Goal: Task Accomplishment & Management: Manage account settings

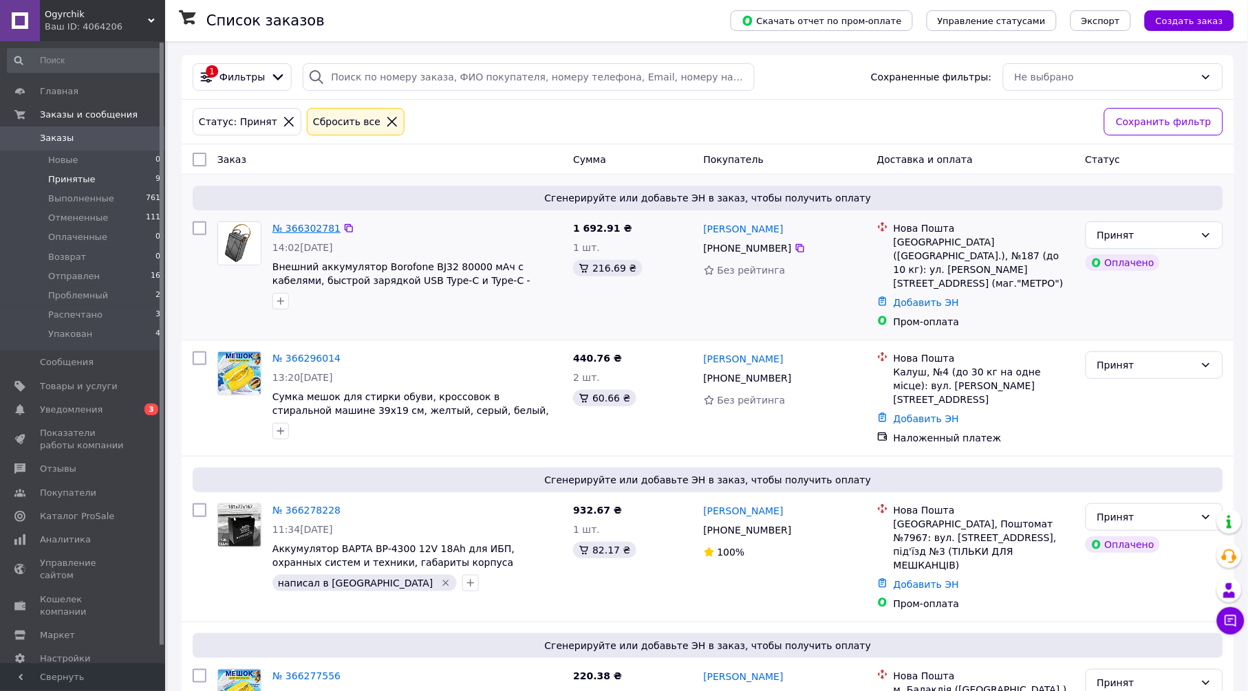
click at [304, 228] on link "№ 366302781" at bounding box center [306, 228] width 68 height 11
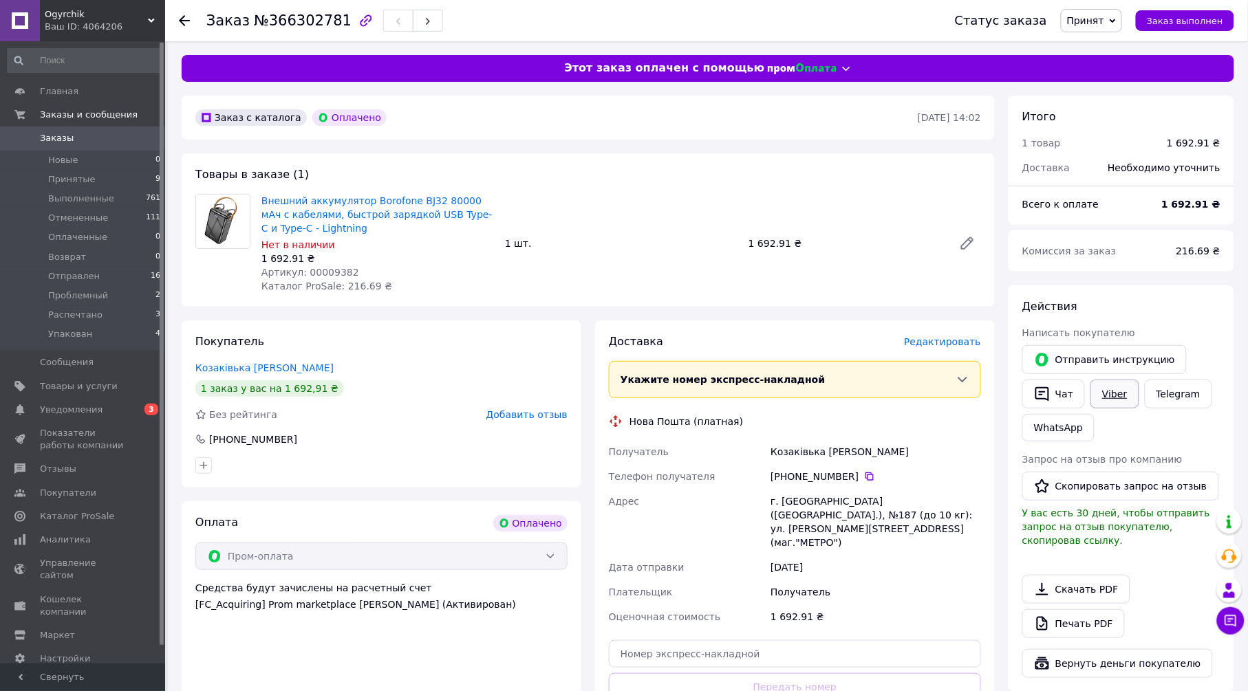
click at [1117, 392] on link "Viber" at bounding box center [1114, 394] width 48 height 29
click at [1076, 609] on link "Печать PDF" at bounding box center [1073, 623] width 102 height 29
click at [937, 340] on span "Редактировать" at bounding box center [942, 341] width 77 height 11
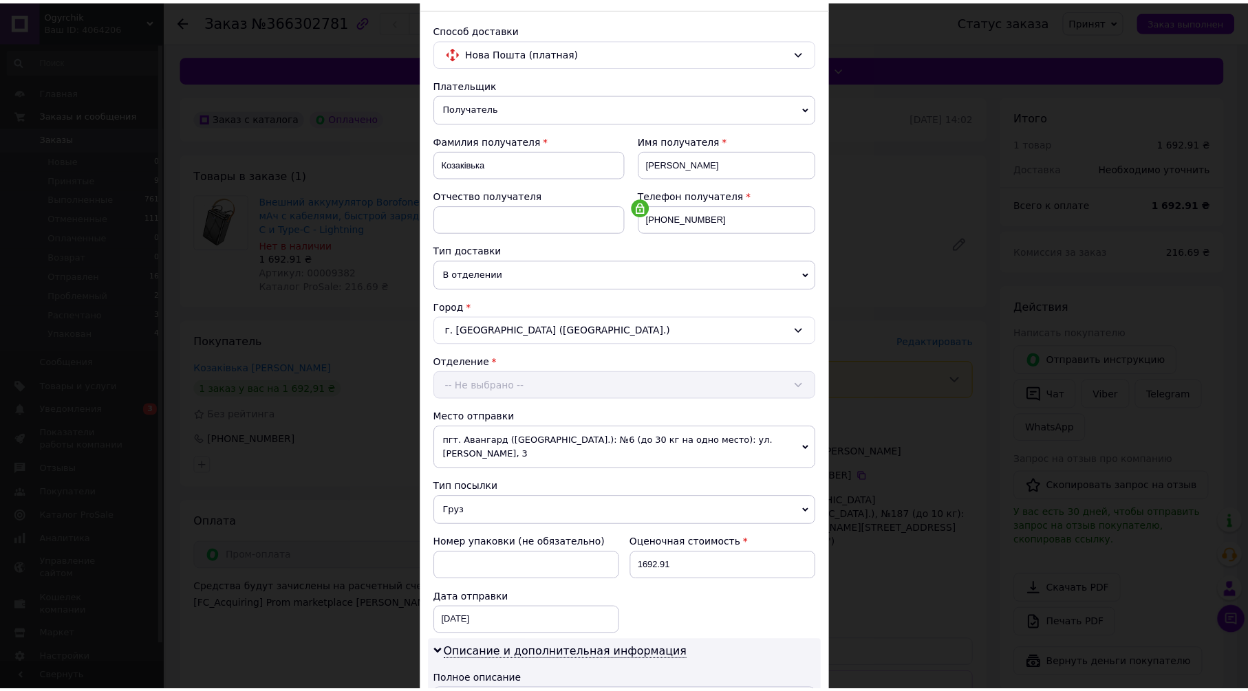
scroll to position [378, 0]
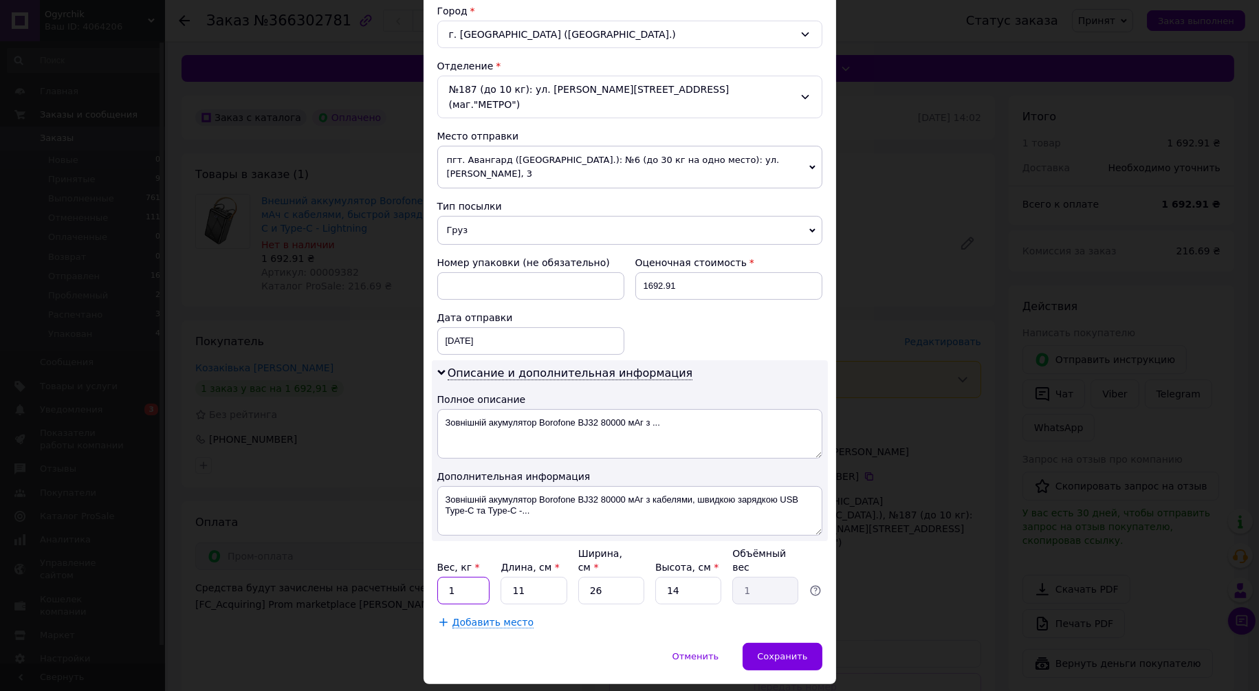
click at [481, 577] on input "1" at bounding box center [463, 591] width 53 height 28
type input "2"
type input "0.18"
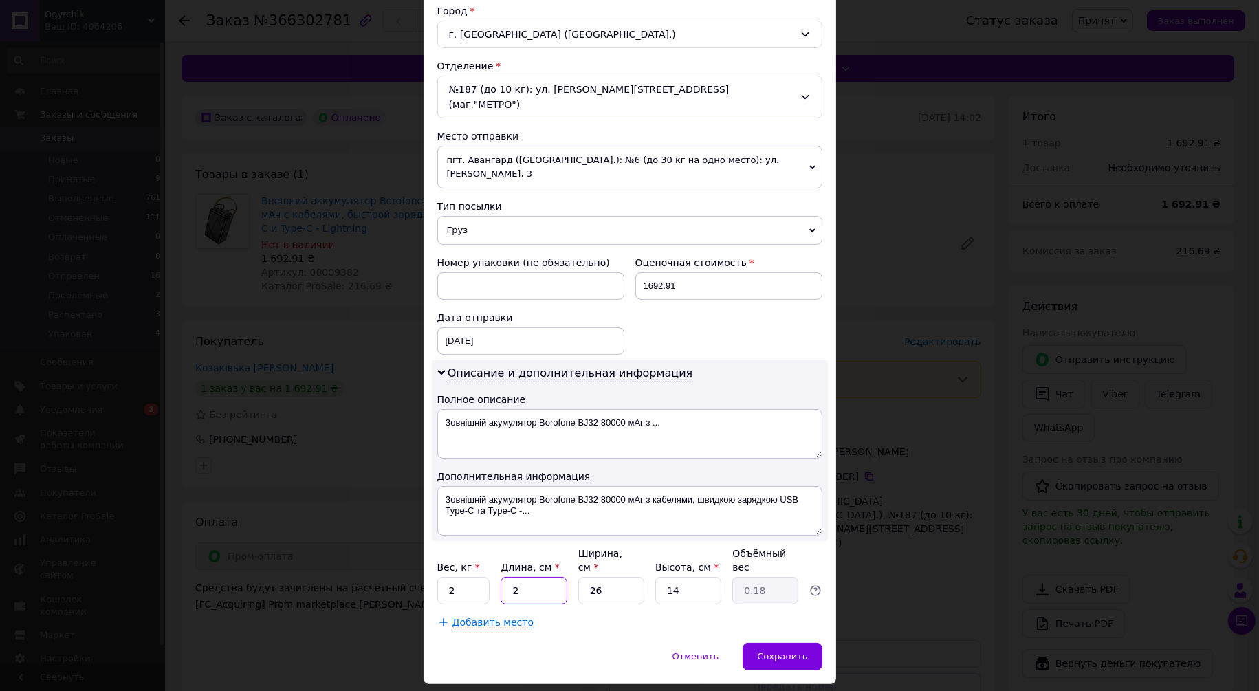
type input "25"
type input "2.28"
type input "25"
type input "1"
type input "0.1"
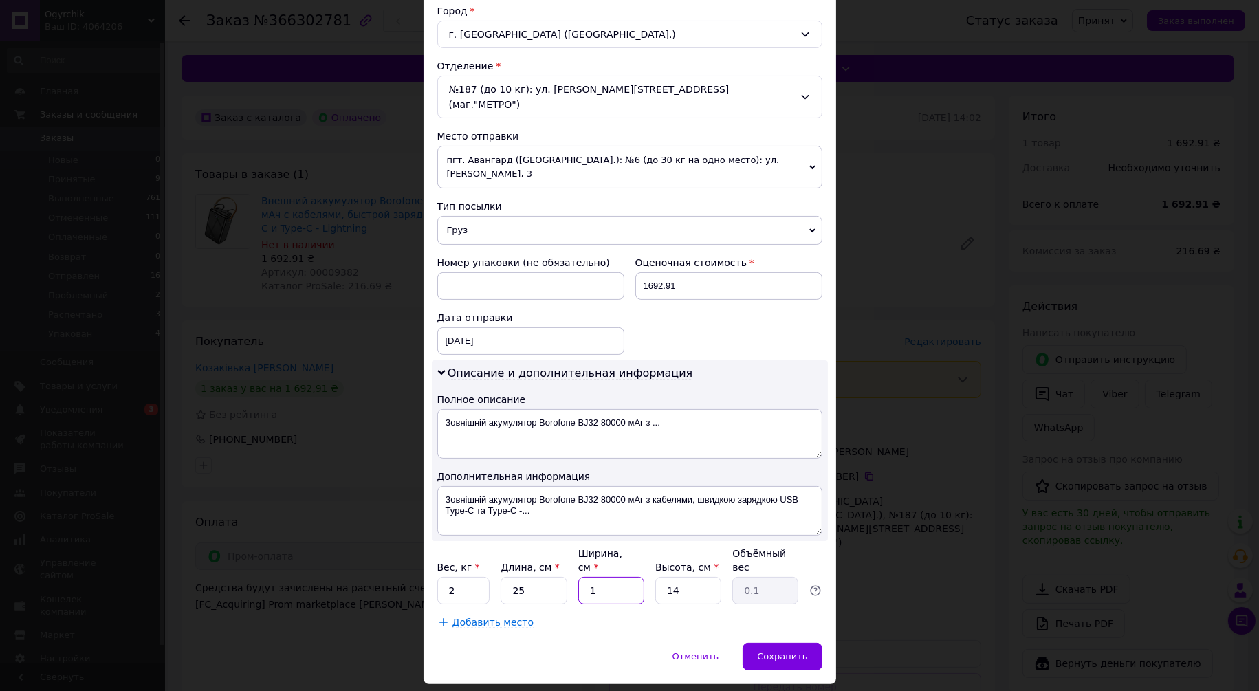
type input "12"
type input "1.05"
type input "12"
type input "1"
type input "0.1"
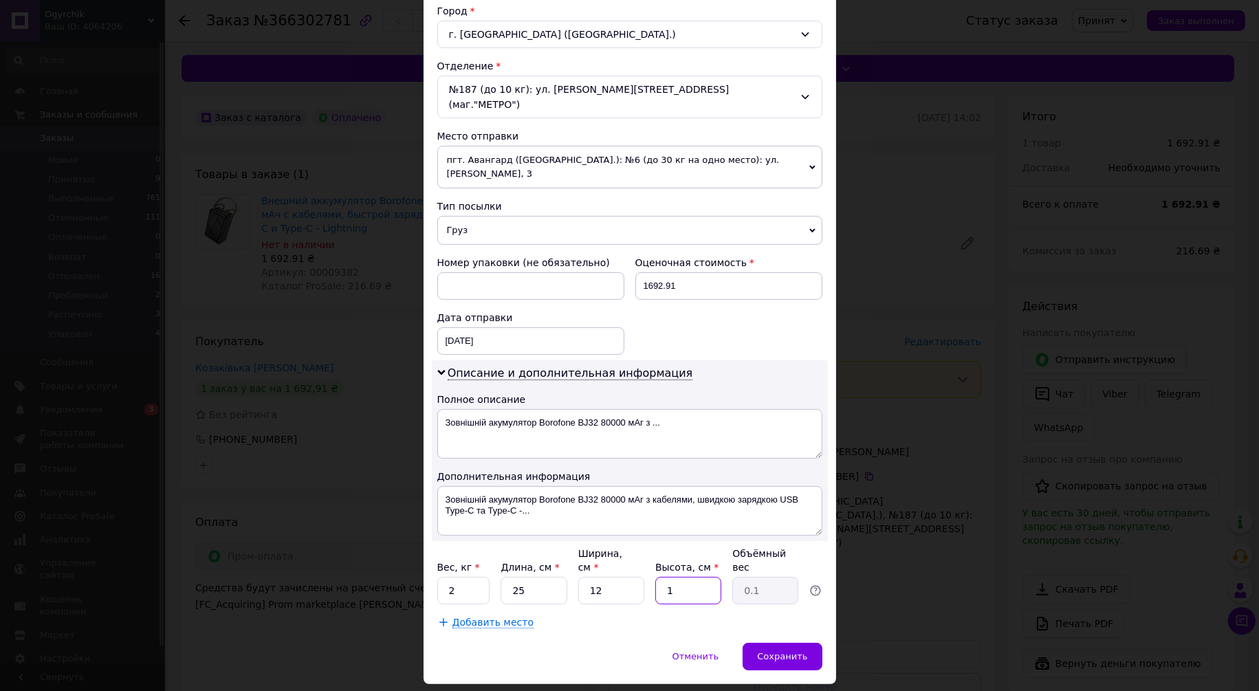
type input "14"
type input "1.05"
click at [614, 643] on div "Отменить   Сохранить" at bounding box center [630, 663] width 413 height 41
click at [803, 651] on span "Сохранить" at bounding box center [782, 656] width 50 height 10
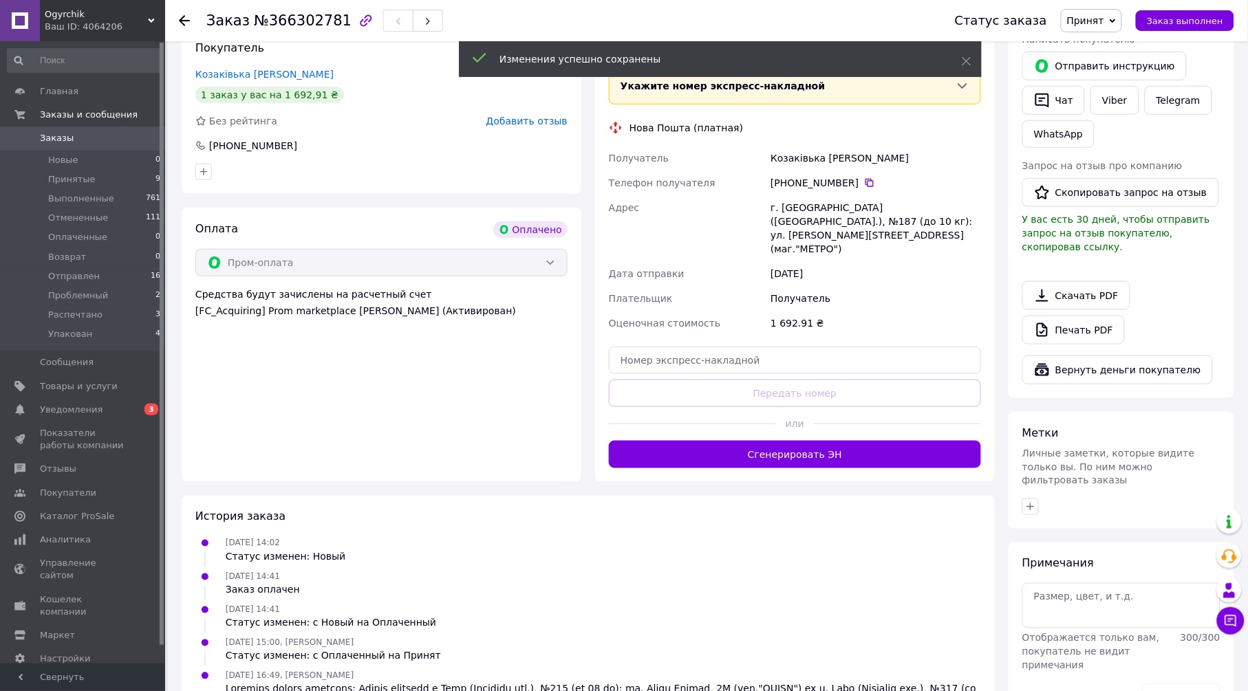
scroll to position [305, 0]
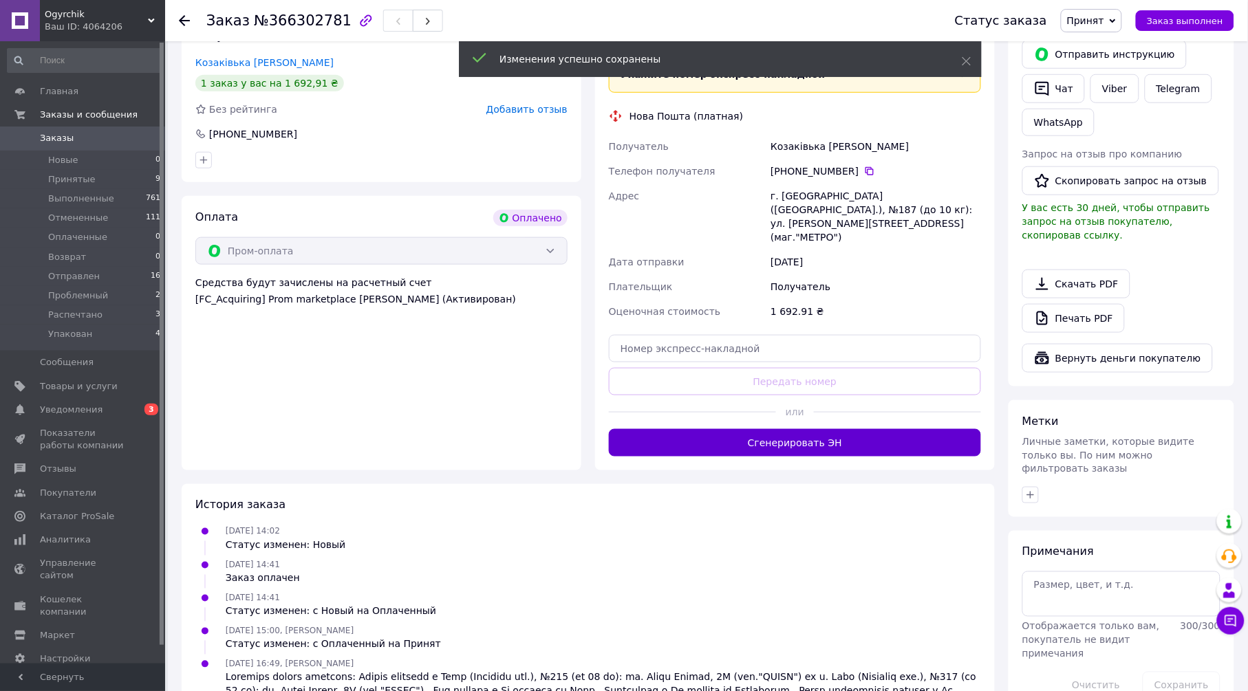
click at [708, 429] on button "Сгенерировать ЭН" at bounding box center [795, 443] width 372 height 28
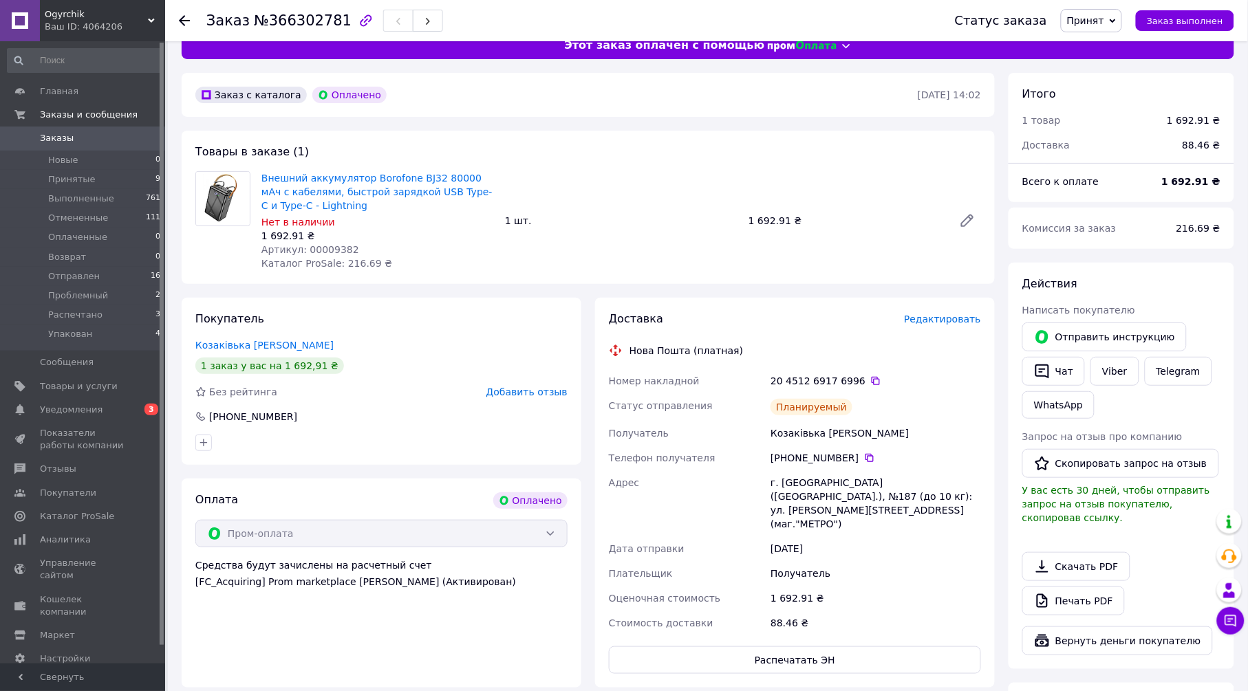
scroll to position [0, 0]
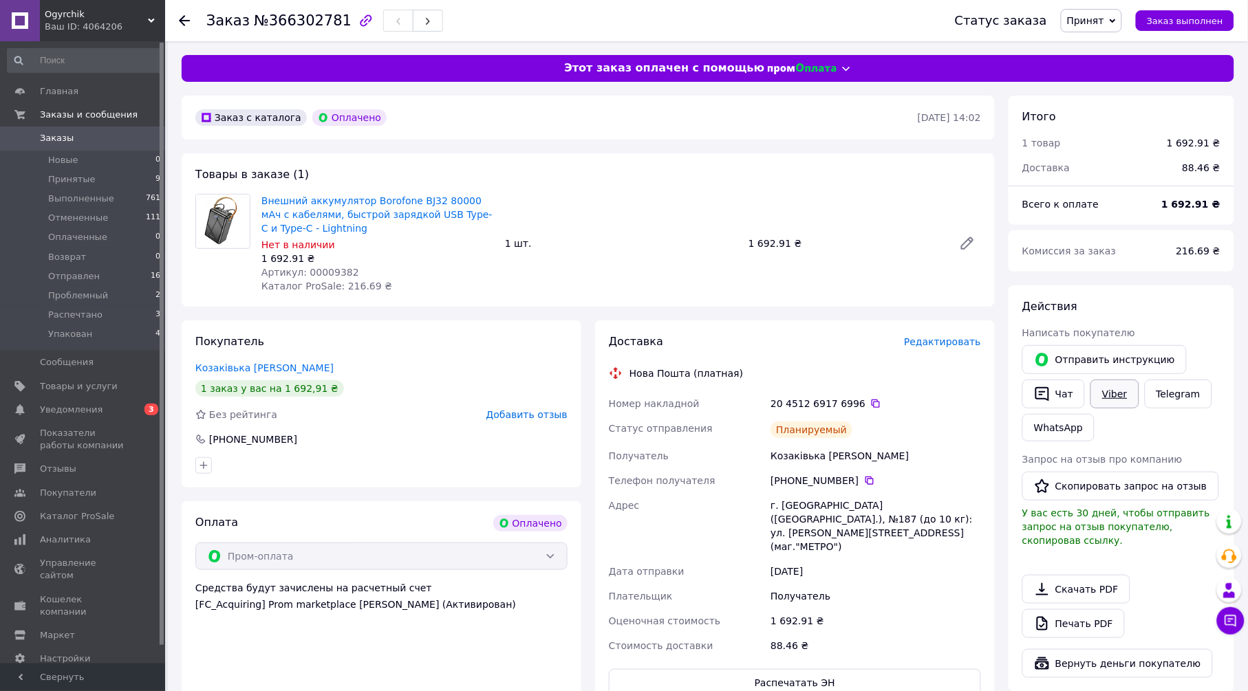
click at [1121, 384] on link "Viber" at bounding box center [1114, 394] width 48 height 29
click at [1104, 15] on span "Принят" at bounding box center [1085, 20] width 37 height 11
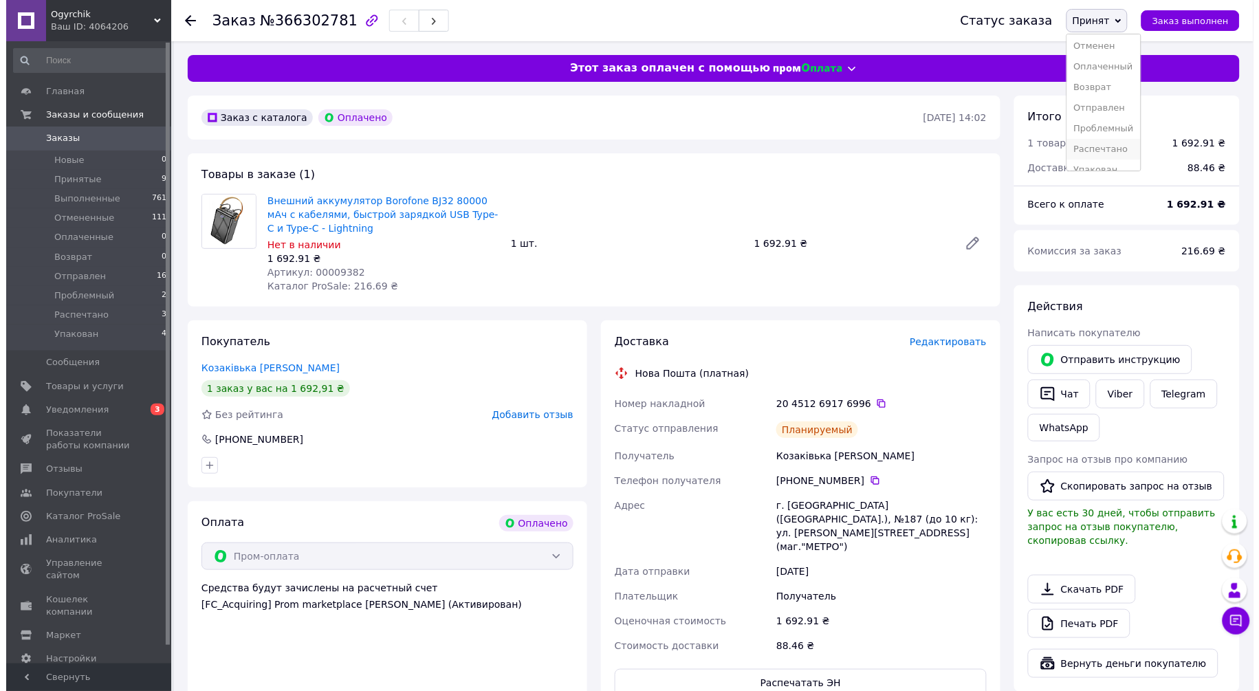
scroll to position [35, 0]
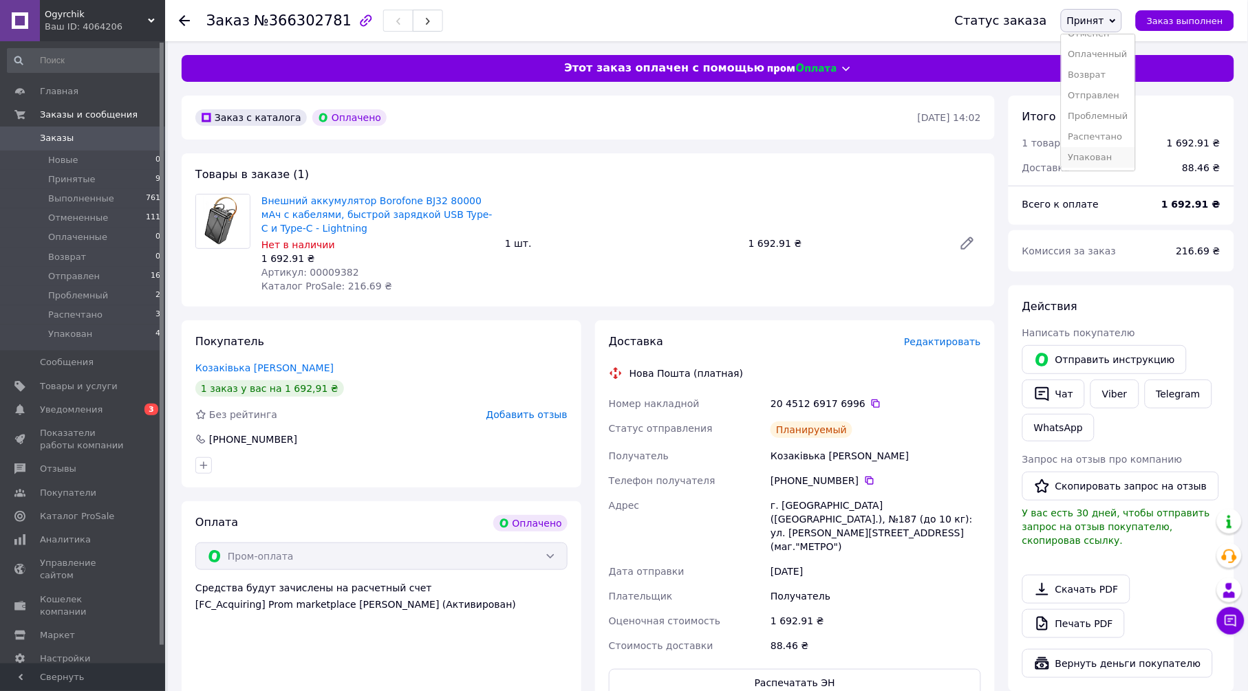
click at [1112, 155] on li "Упакован" at bounding box center [1098, 157] width 74 height 21
click at [188, 19] on icon at bounding box center [184, 20] width 11 height 11
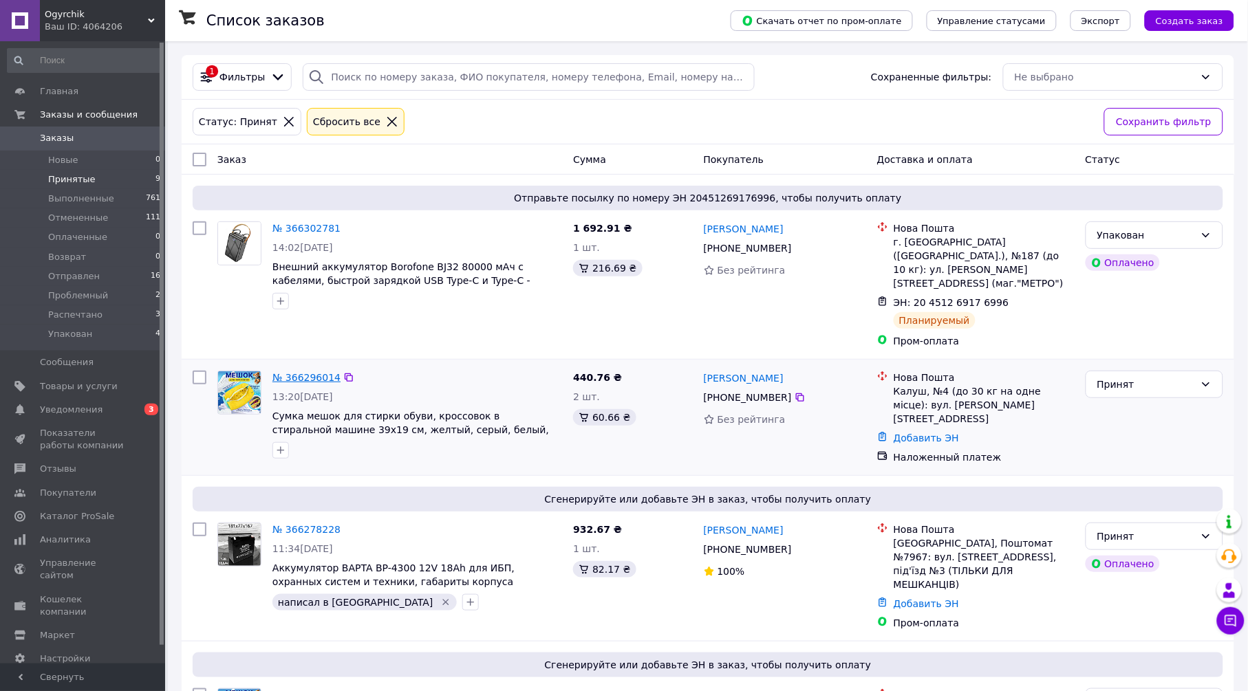
click at [310, 372] on link "№ 366296014" at bounding box center [306, 377] width 68 height 11
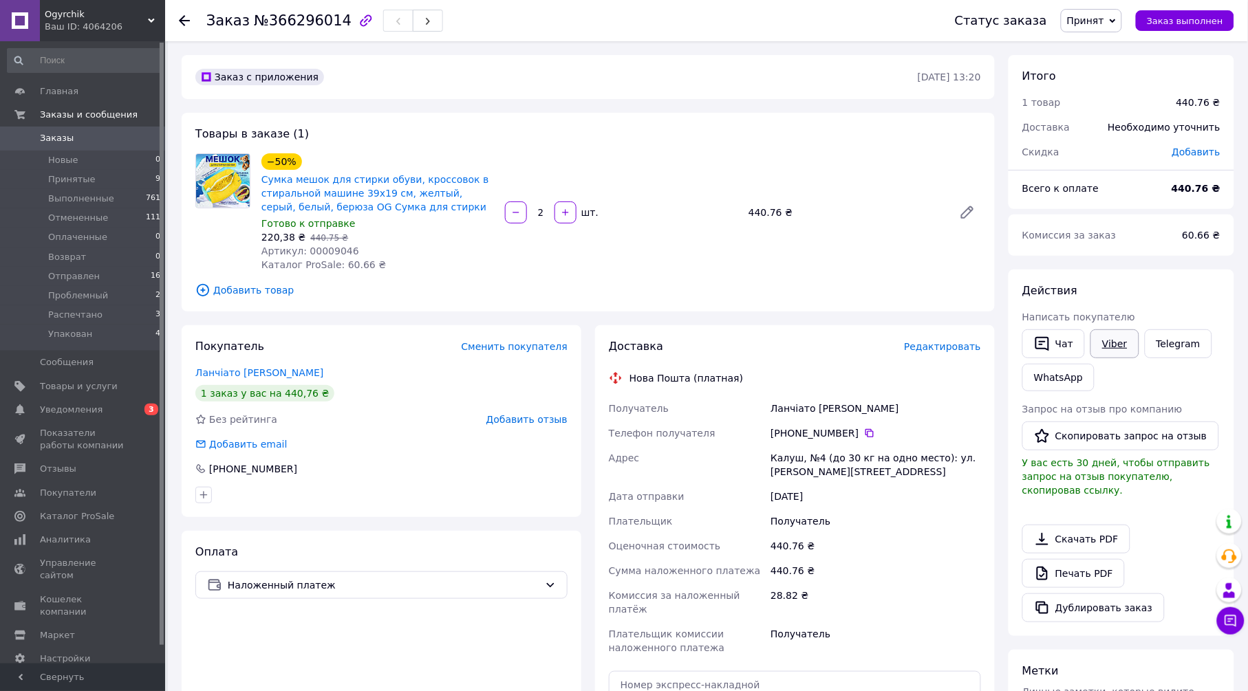
click at [1096, 340] on link "Viber" at bounding box center [1114, 343] width 48 height 29
click at [971, 351] on span "Редактировать" at bounding box center [942, 346] width 77 height 11
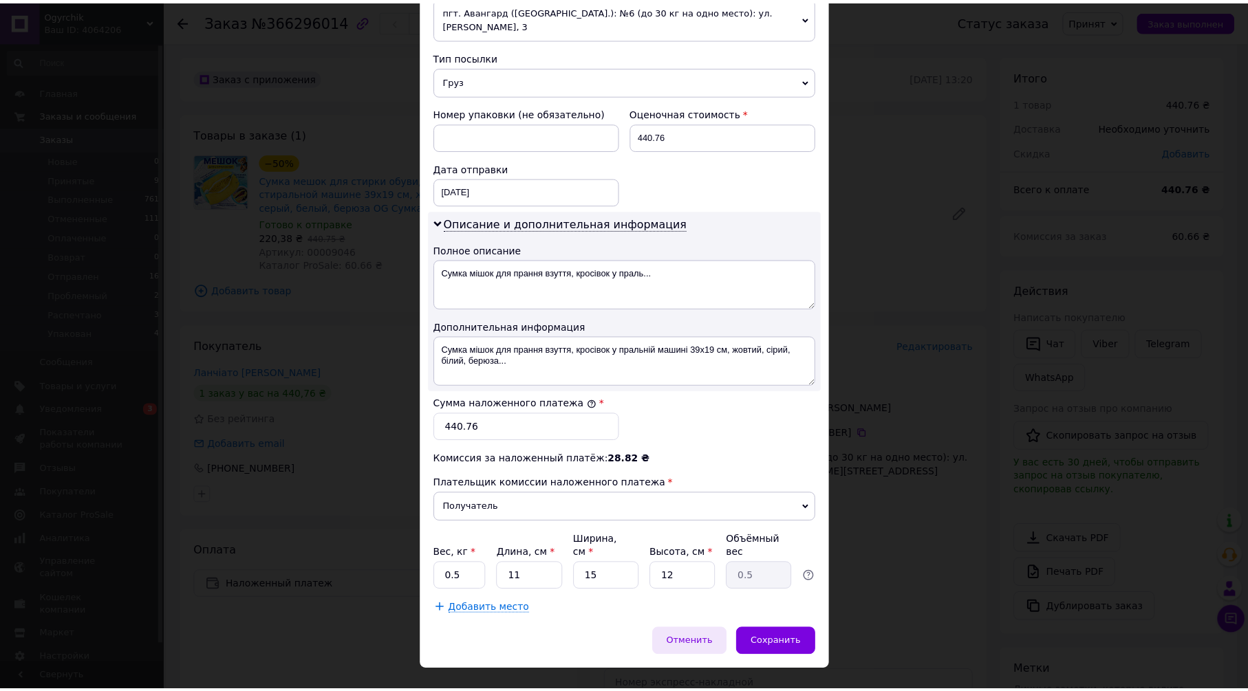
scroll to position [514, 0]
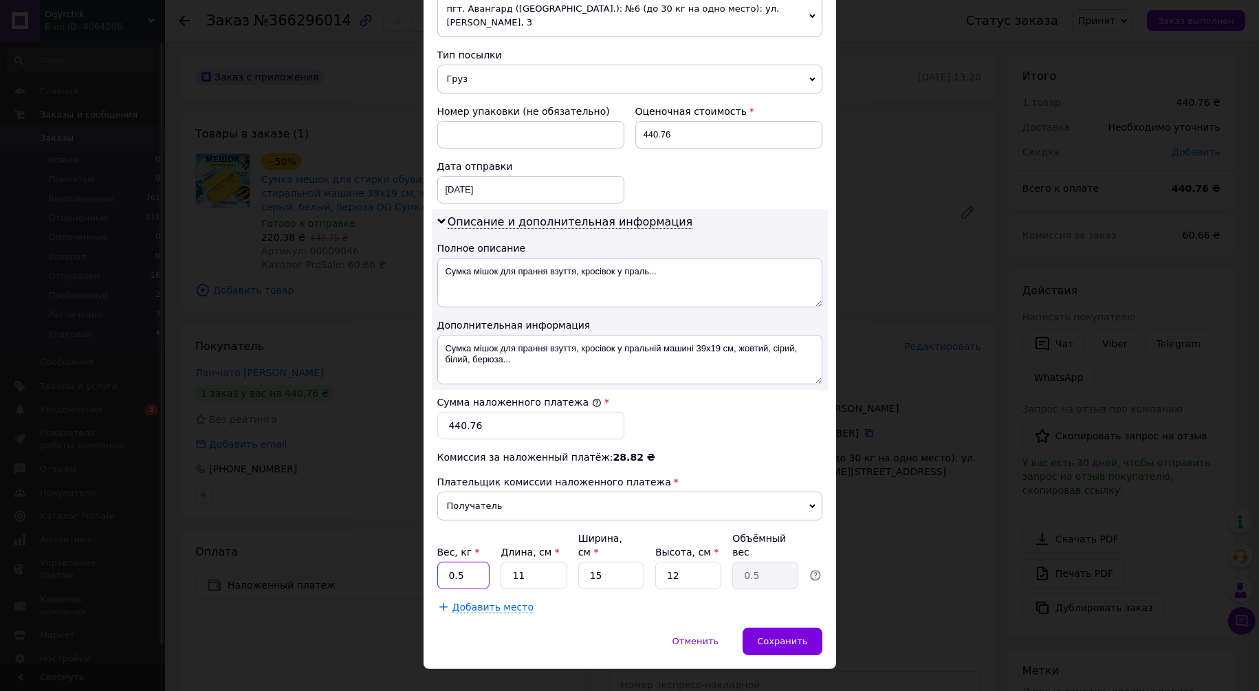
click at [462, 562] on input "0.5" at bounding box center [463, 576] width 53 height 28
click at [464, 562] on input "0.5" at bounding box center [463, 576] width 53 height 28
type input "1"
type input "2"
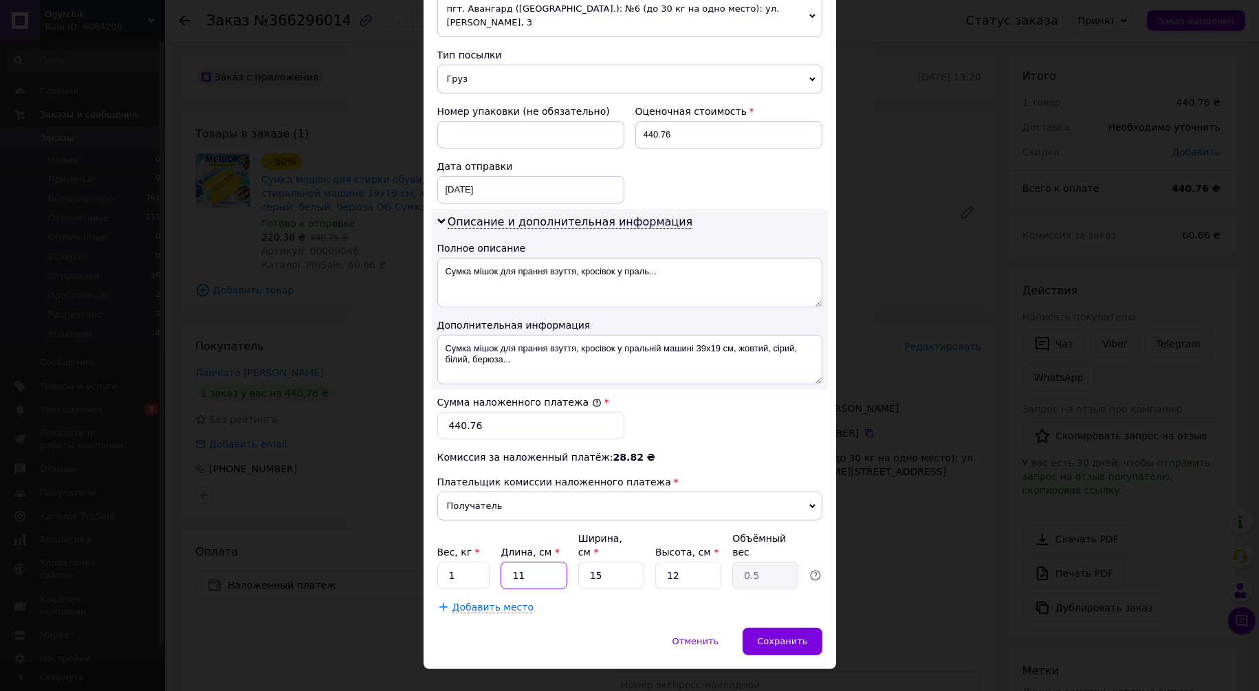
type input "0.1"
type input "25"
type input "1.13"
type input "25"
type input "2"
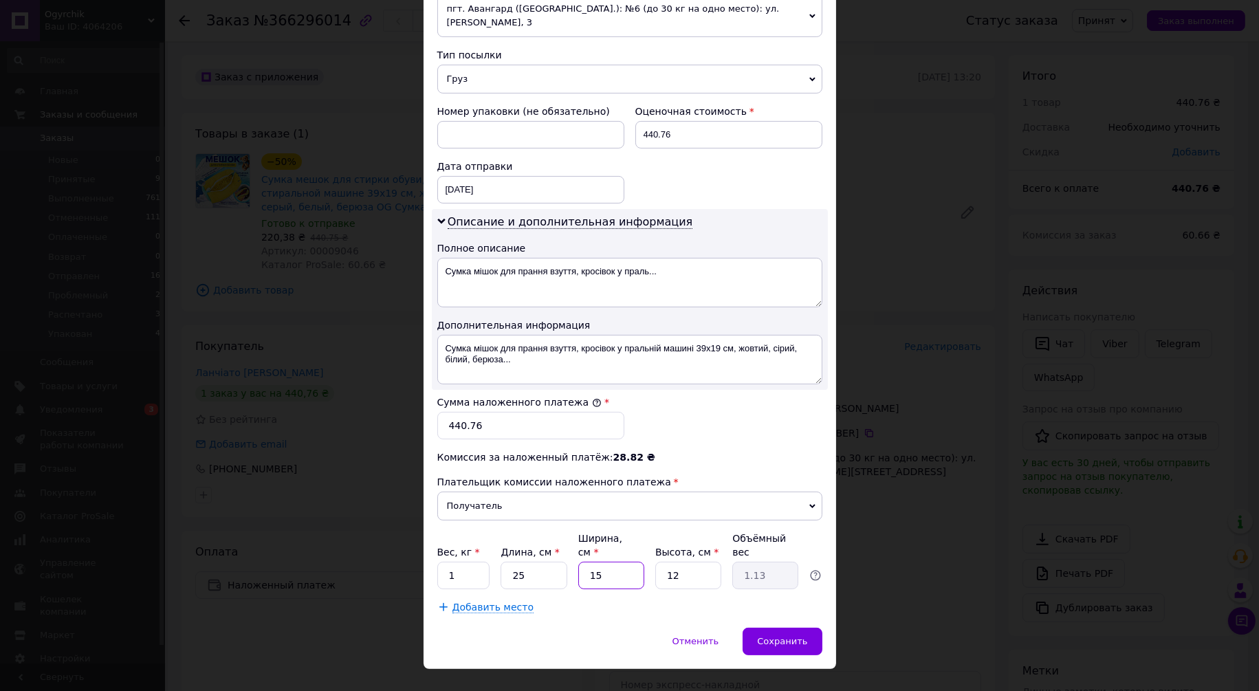
type input "0.15"
type input "22"
type input "1.65"
type input "22"
type input "5"
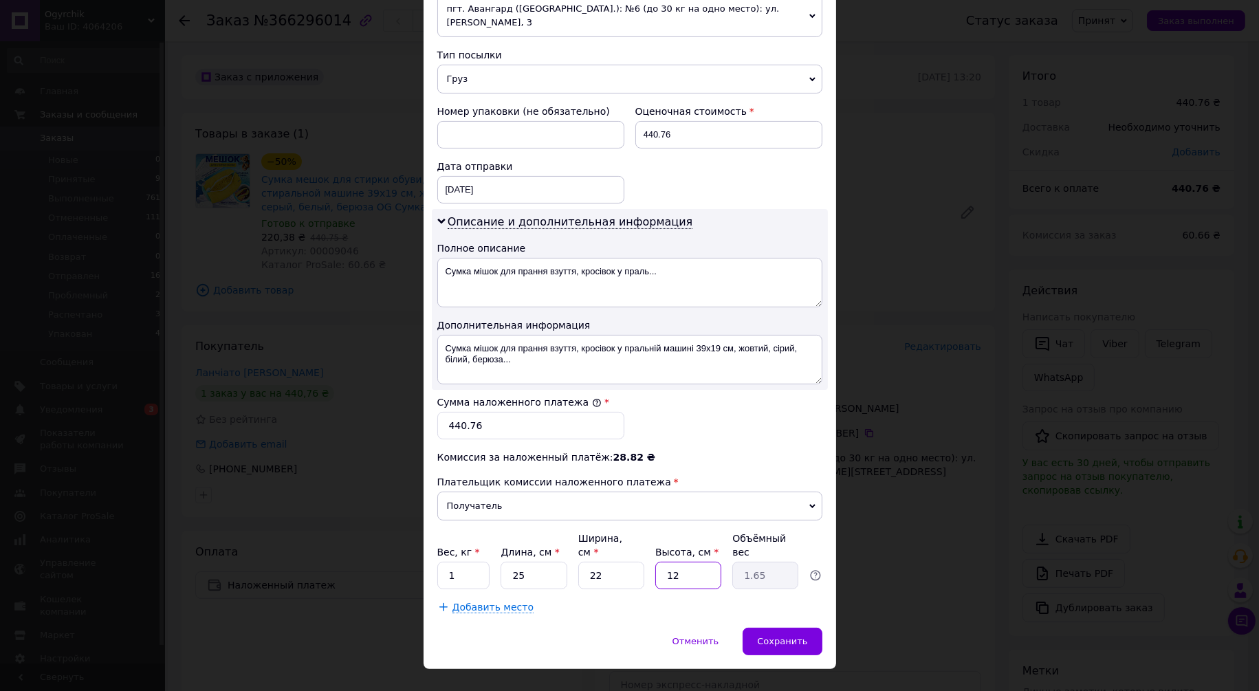
type input "0.69"
type input "5"
click at [757, 628] on div "Сохранить" at bounding box center [782, 642] width 79 height 28
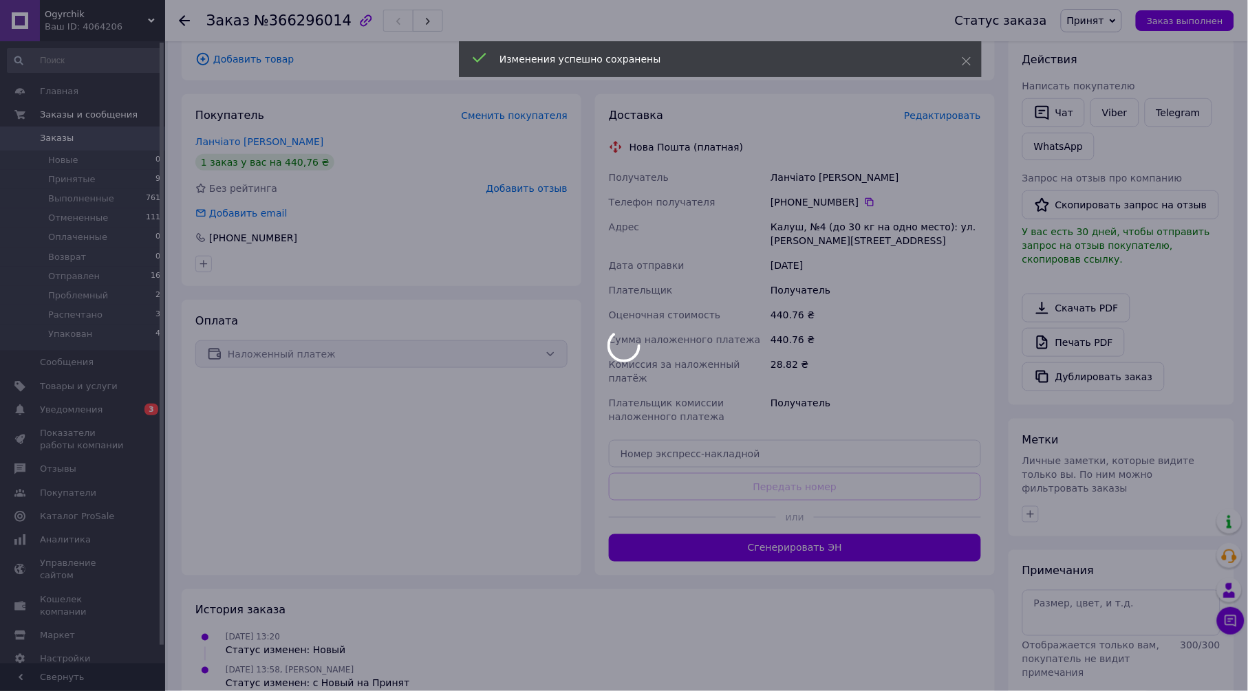
scroll to position [258, 0]
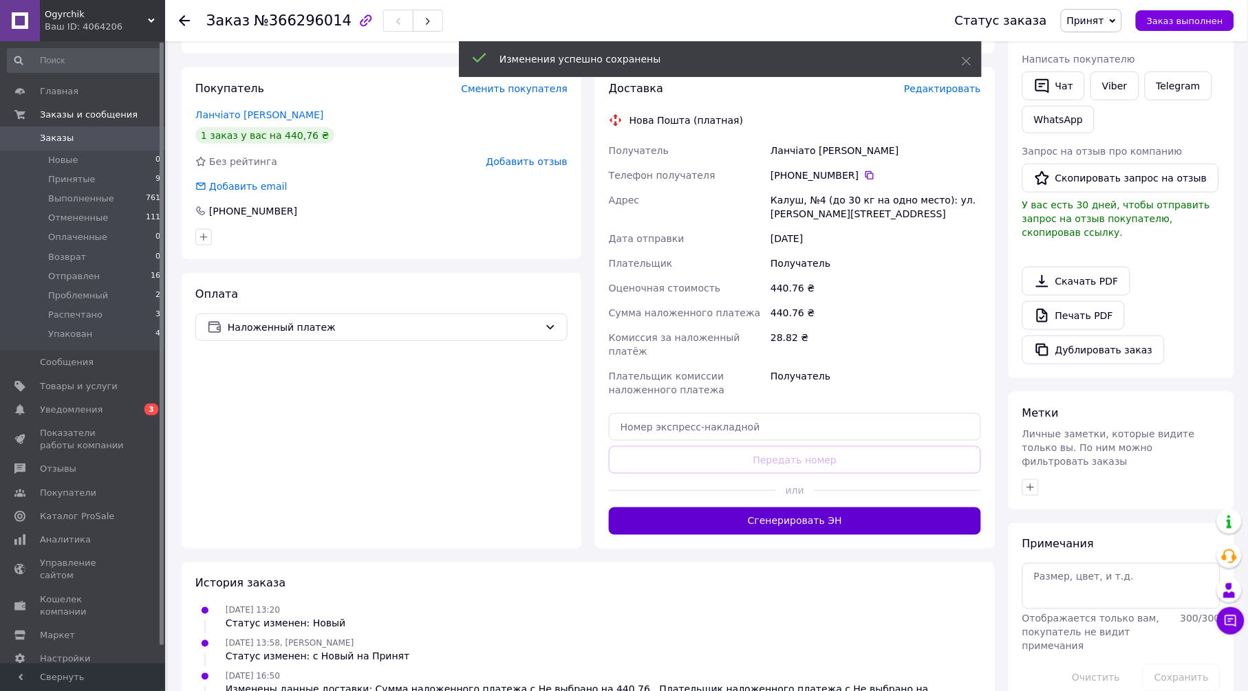
click at [770, 508] on button "Сгенерировать ЭН" at bounding box center [795, 522] width 372 height 28
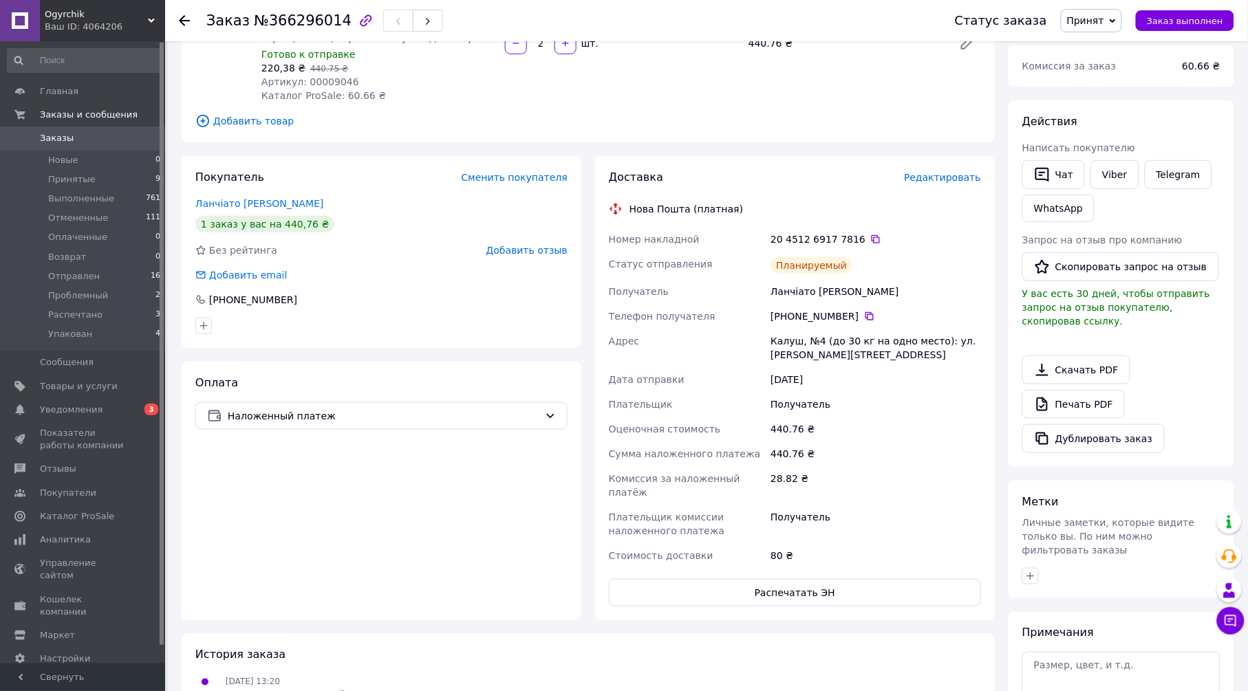
scroll to position [0, 0]
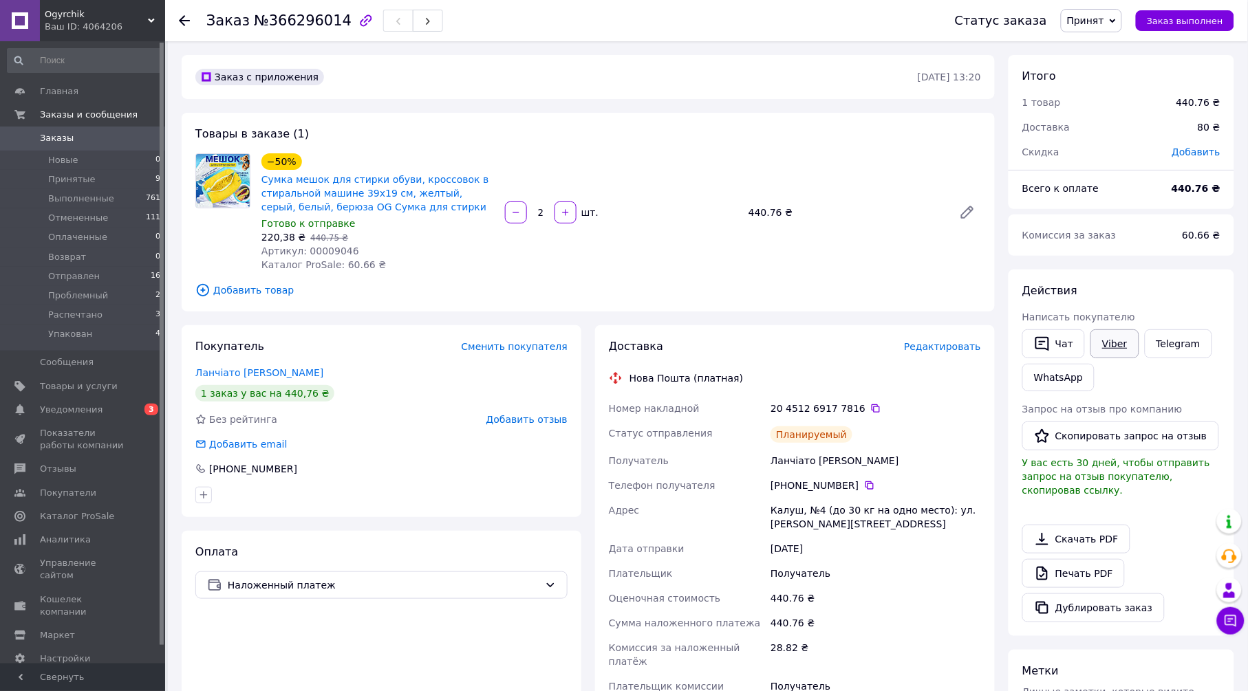
click at [1104, 346] on link "Viber" at bounding box center [1114, 343] width 48 height 29
click at [1117, 21] on span "Принят" at bounding box center [1091, 20] width 61 height 23
click at [1118, 155] on li "Упакован" at bounding box center [1098, 157] width 74 height 21
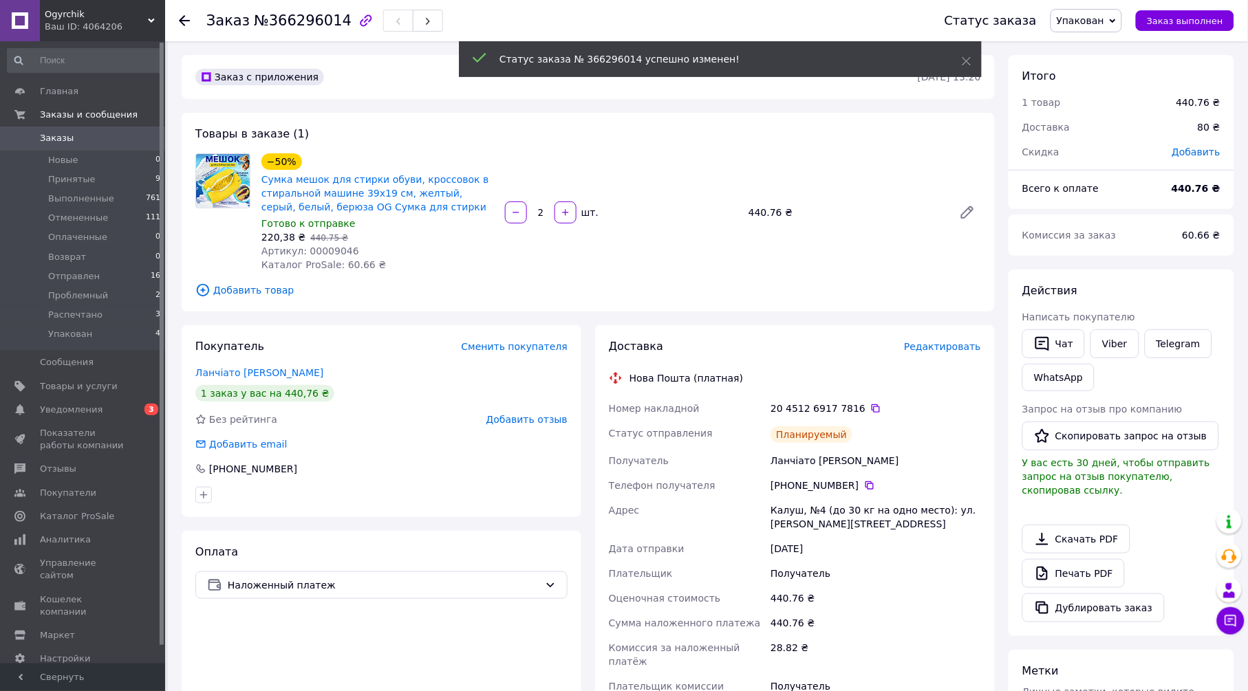
click at [184, 17] on icon at bounding box center [184, 20] width 11 height 11
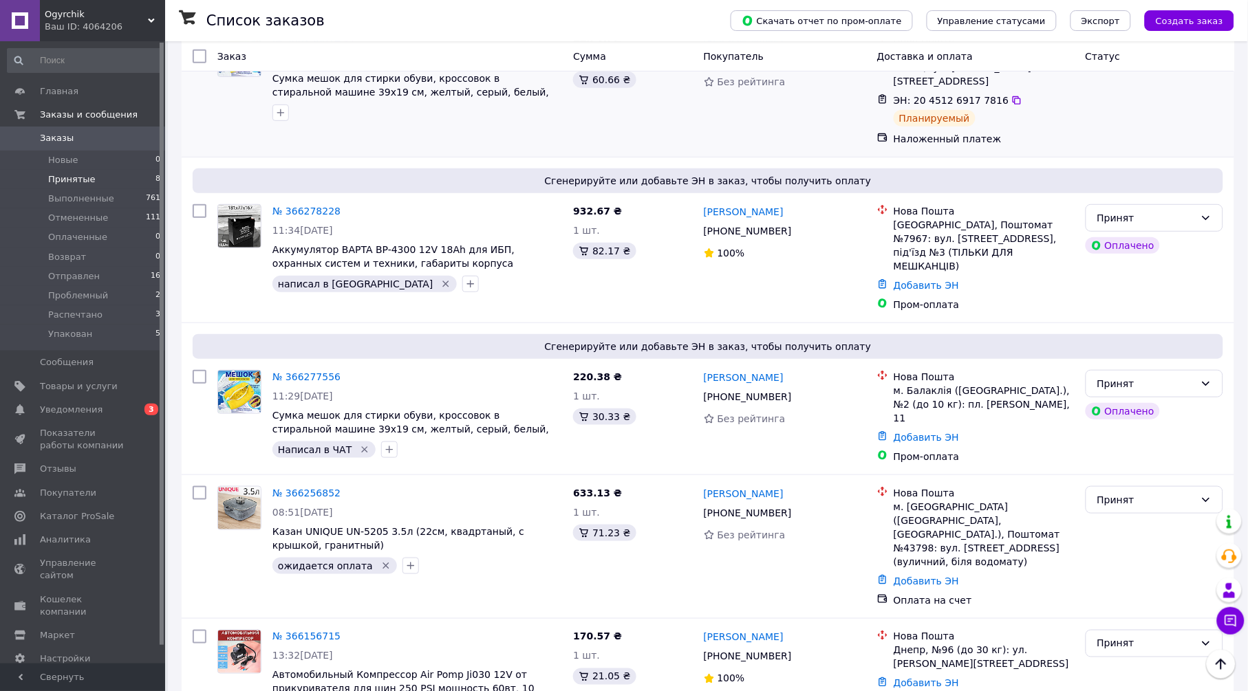
scroll to position [229, 0]
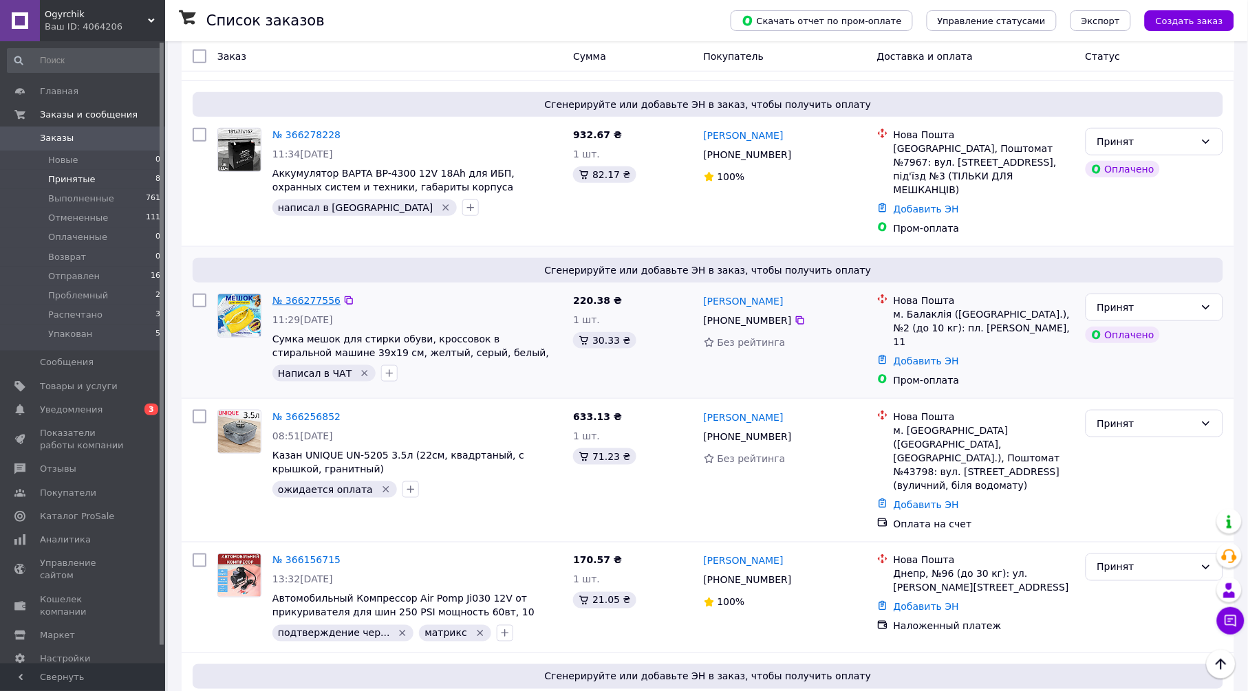
click at [326, 295] on link "№ 366277556" at bounding box center [306, 300] width 68 height 11
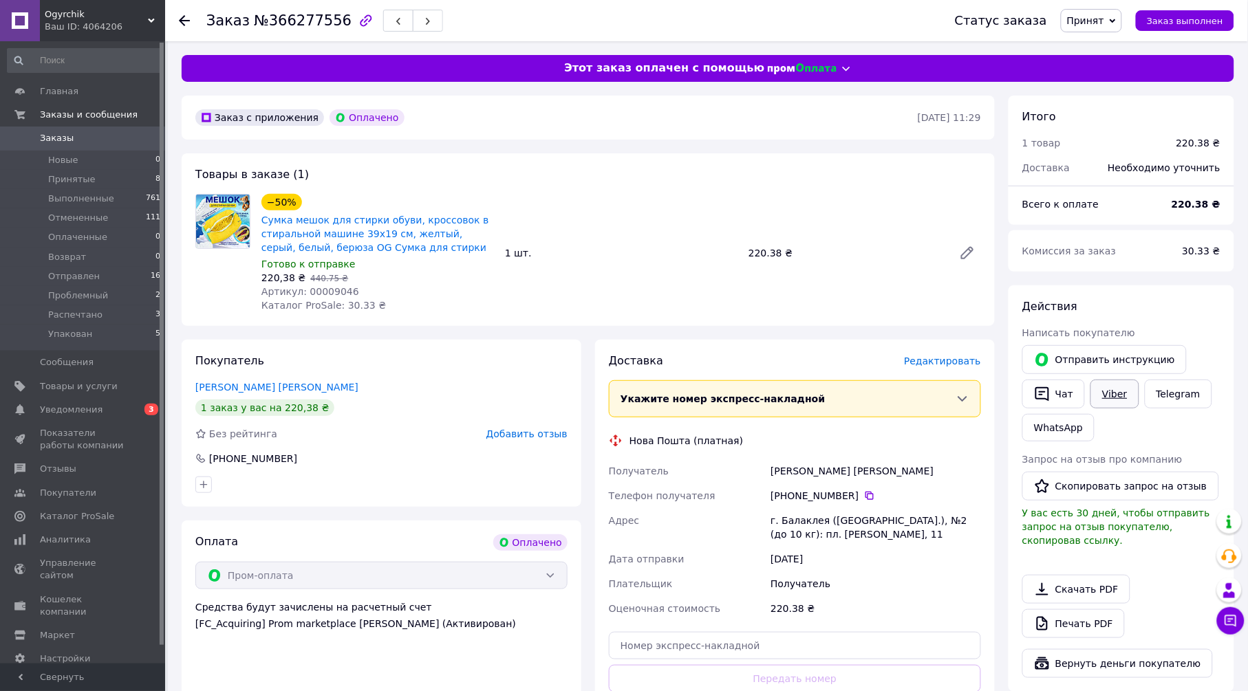
click at [1108, 396] on link "Viber" at bounding box center [1114, 394] width 48 height 29
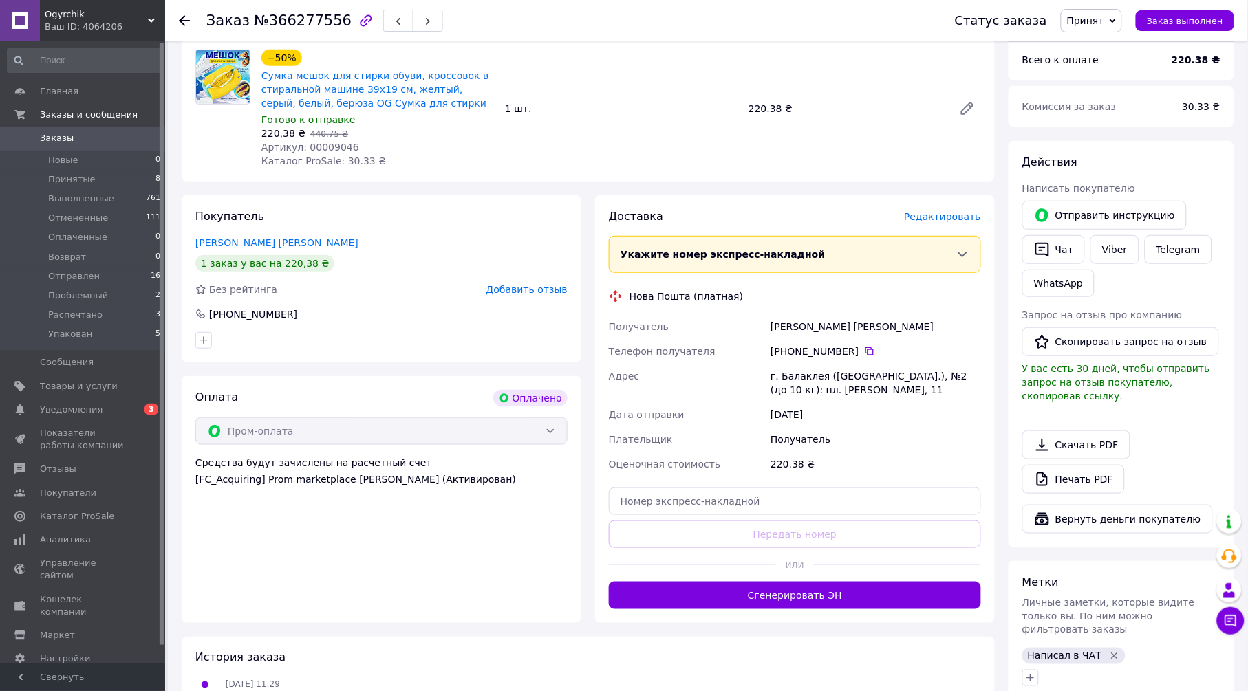
scroll to position [229, 0]
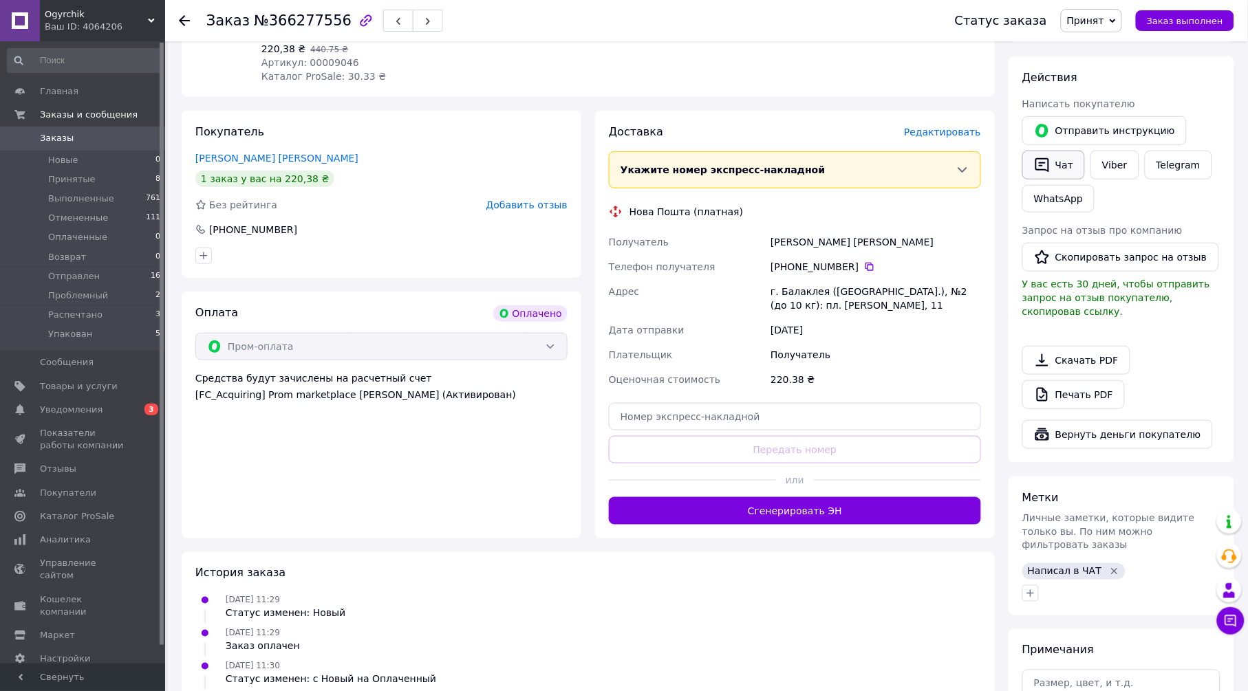
click at [1057, 161] on button "Чат" at bounding box center [1053, 165] width 63 height 29
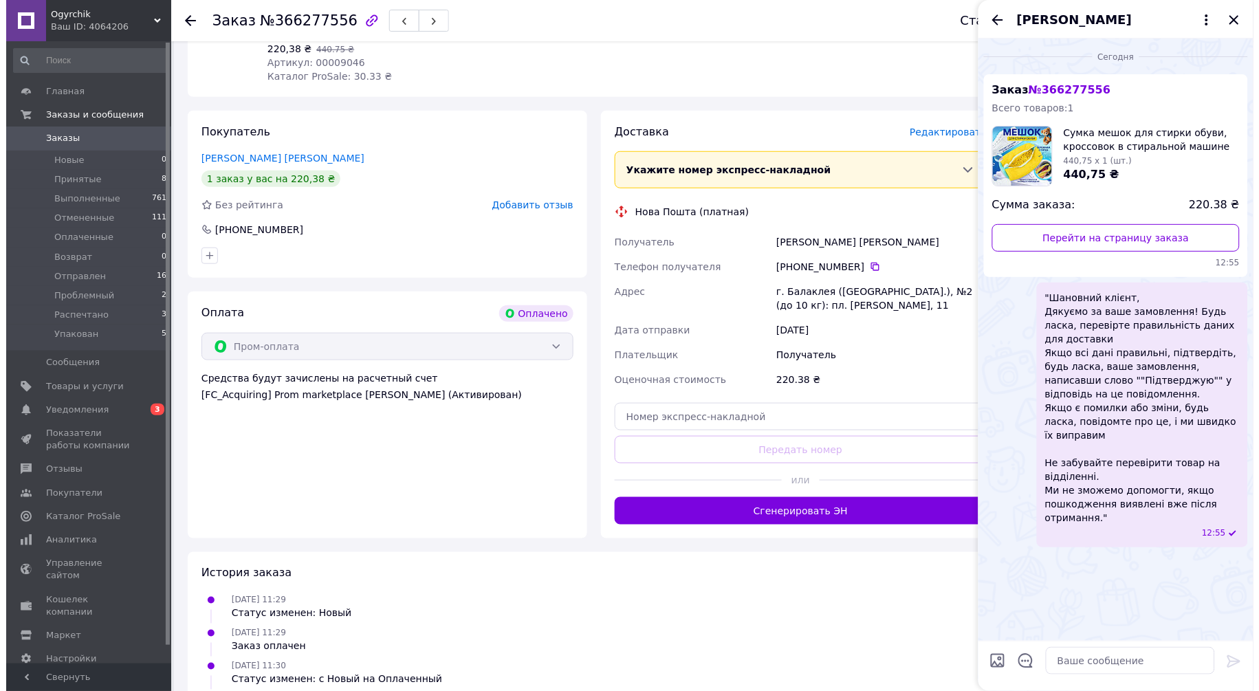
scroll to position [66, 0]
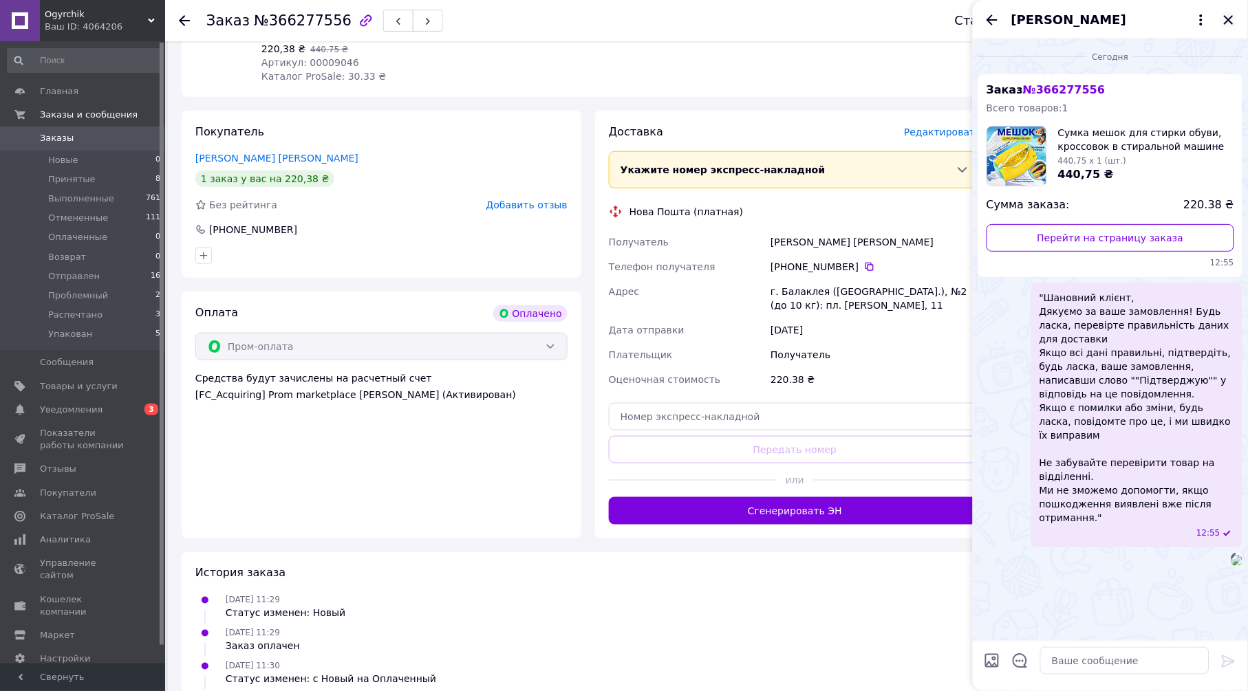
click at [1234, 16] on icon "Закрыть" at bounding box center [1228, 20] width 17 height 17
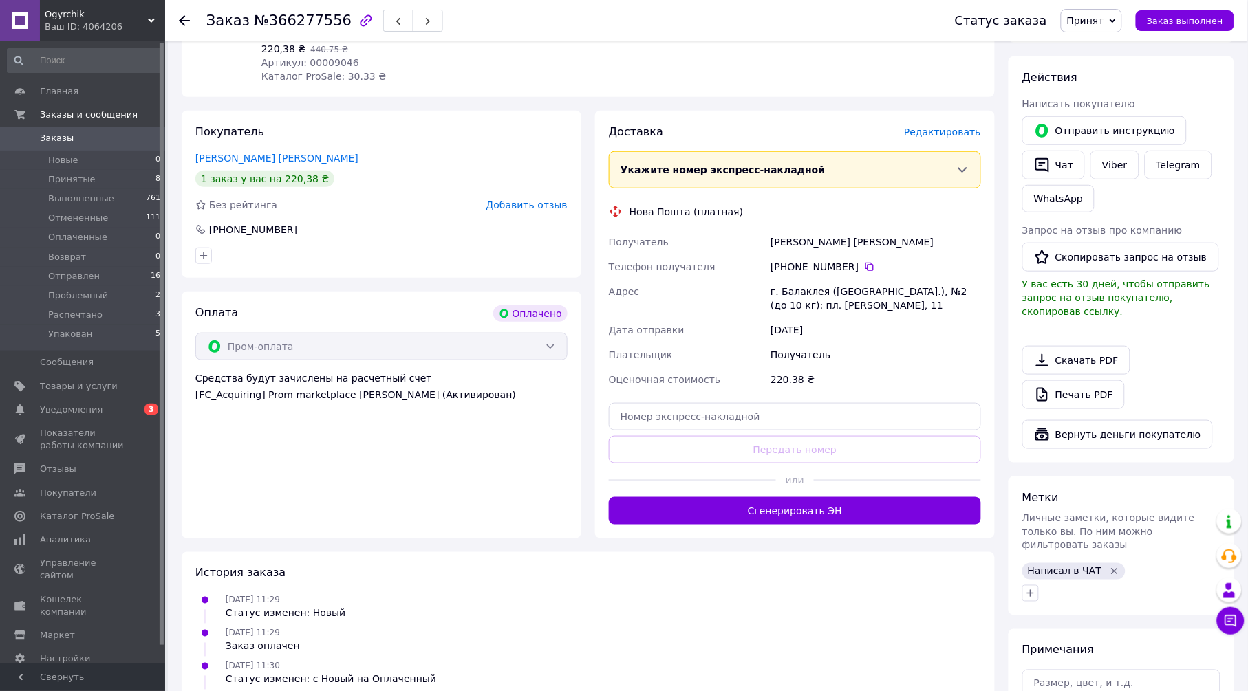
click at [951, 135] on span "Редактировать" at bounding box center [942, 132] width 77 height 11
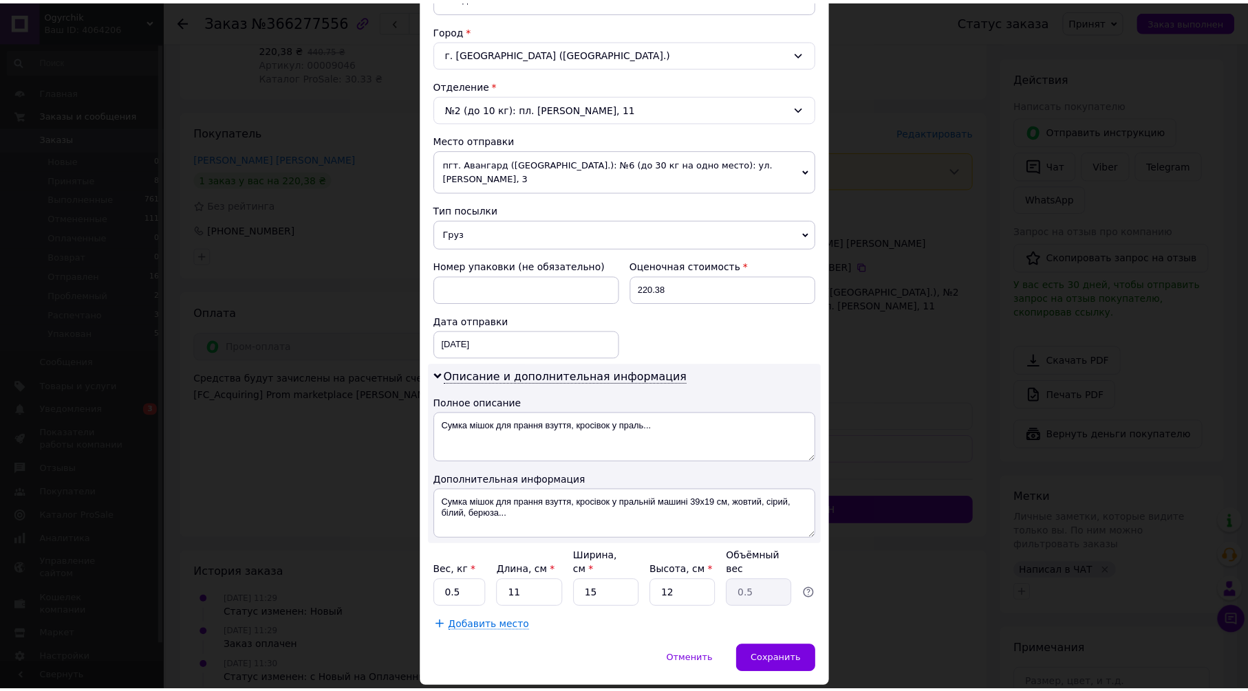
scroll to position [378, 0]
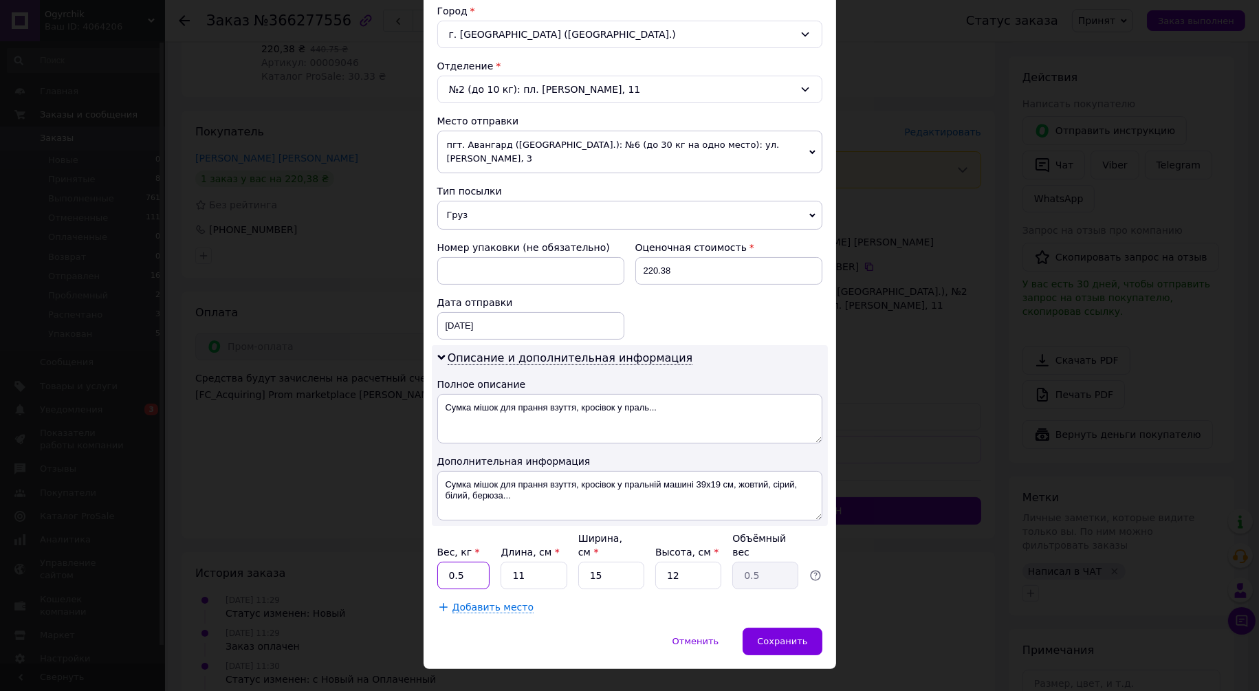
click at [470, 562] on input "0.5" at bounding box center [463, 576] width 53 height 28
type input "1"
type input "2"
type input "0.1"
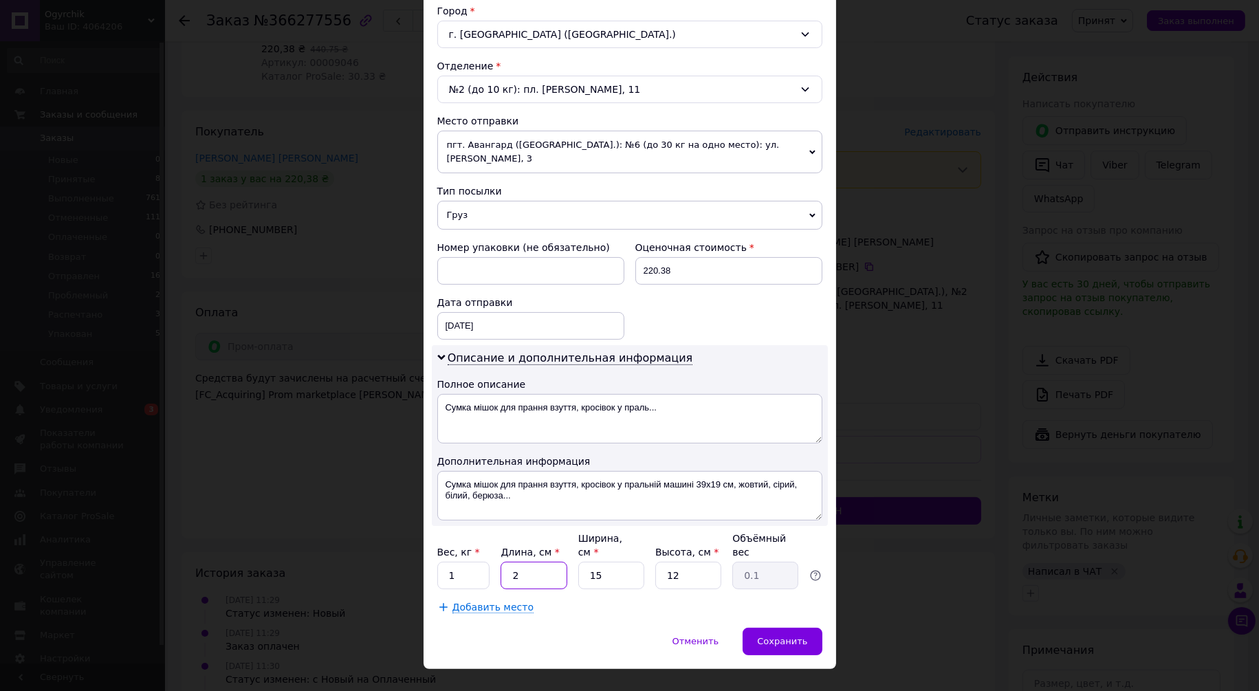
type input "25"
type input "1.13"
type input "25"
type input "2"
type input "0.15"
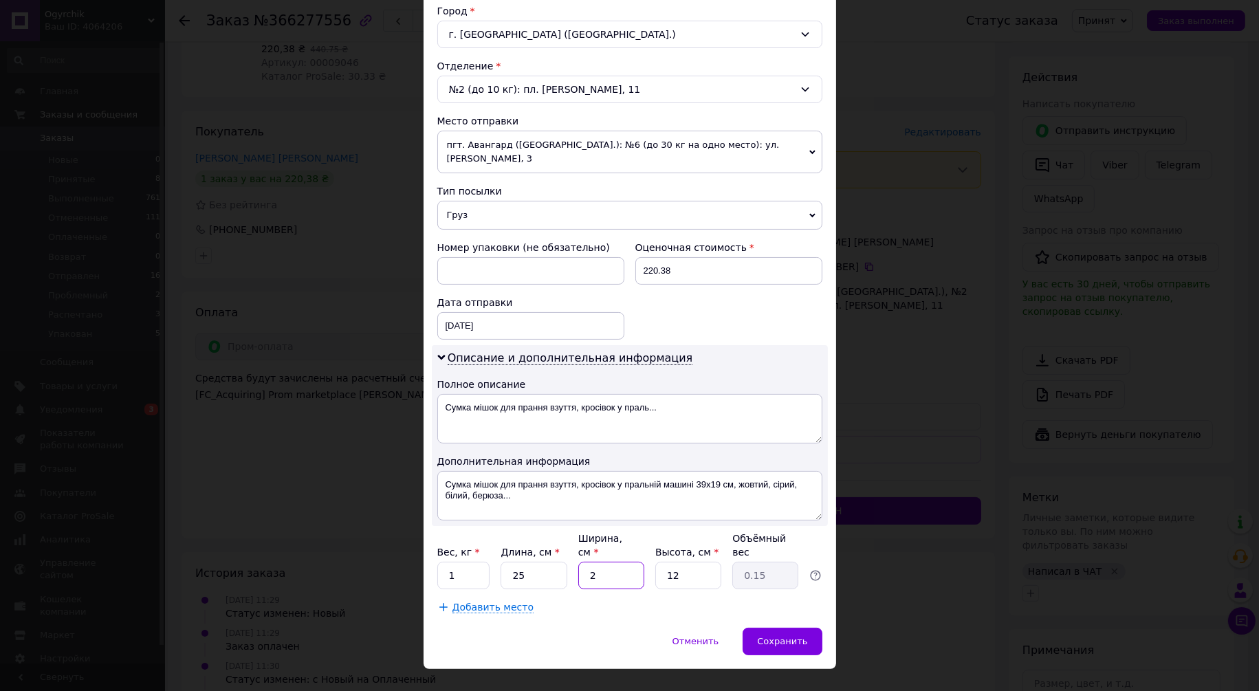
type input "22"
type input "1.65"
type input "22"
type input "5"
type input "0.69"
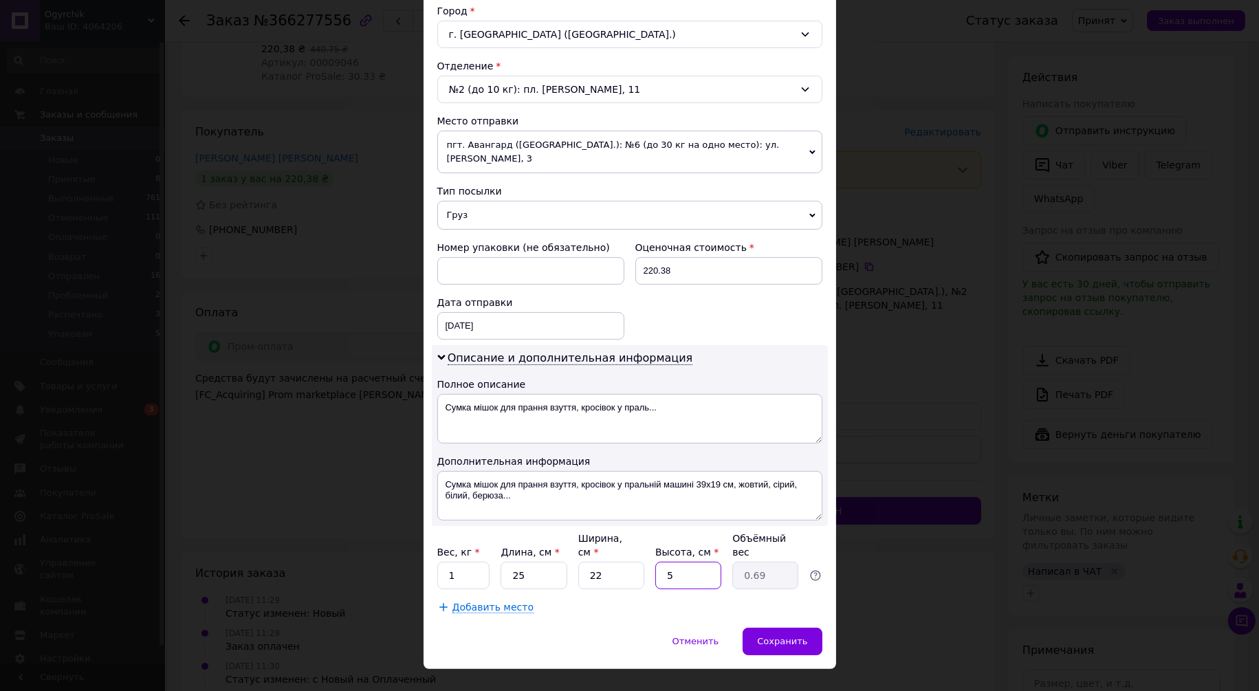
type input "5"
click at [547, 628] on div "Отменить   Сохранить" at bounding box center [630, 648] width 413 height 41
click at [757, 628] on div "Сохранить" at bounding box center [782, 642] width 79 height 28
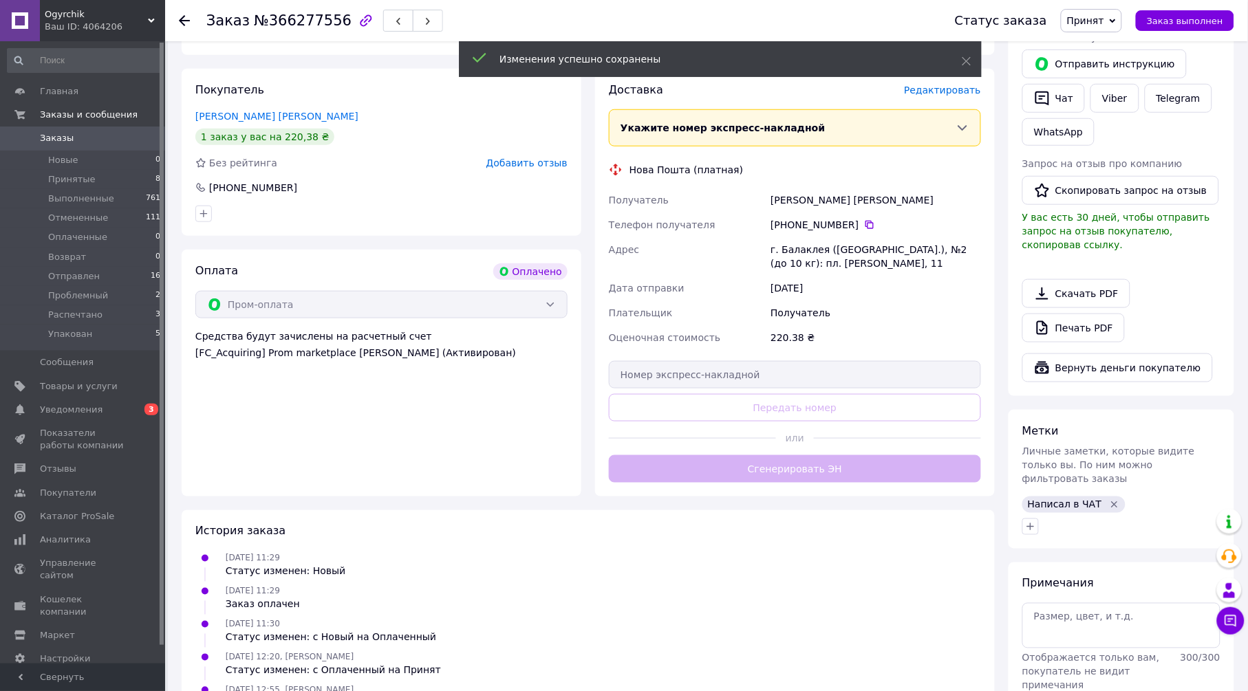
scroll to position [183, 0]
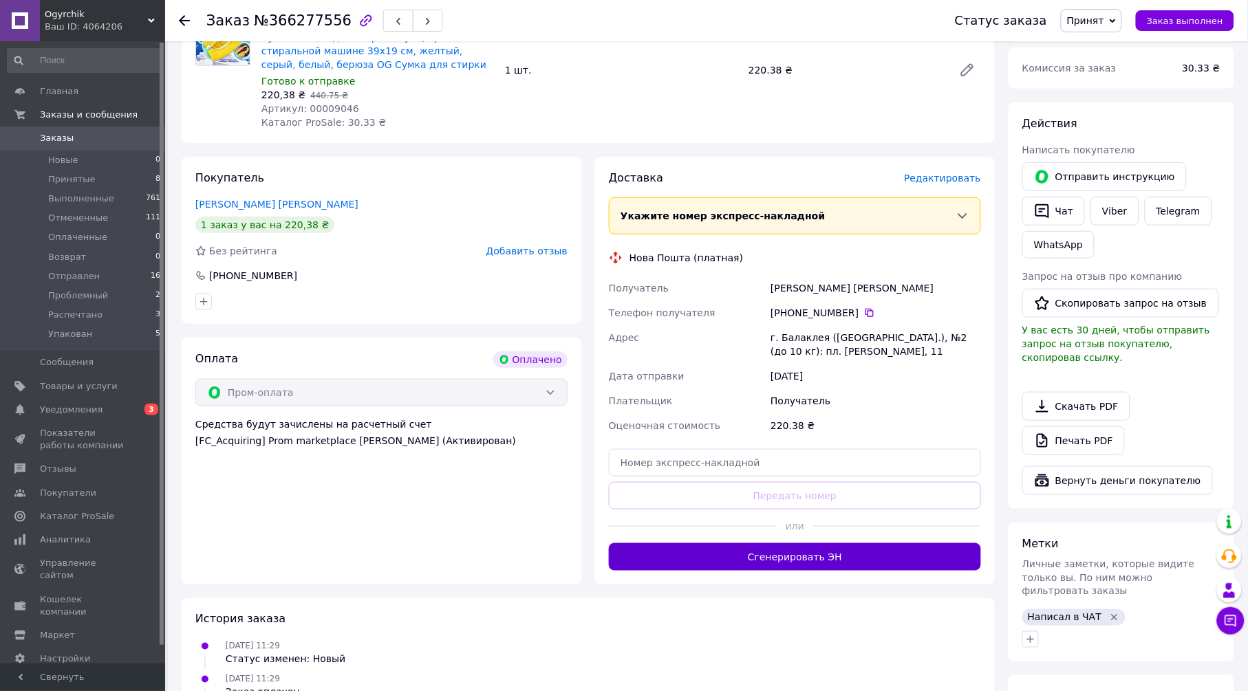
click at [774, 552] on button "Сгенерировать ЭН" at bounding box center [795, 557] width 372 height 28
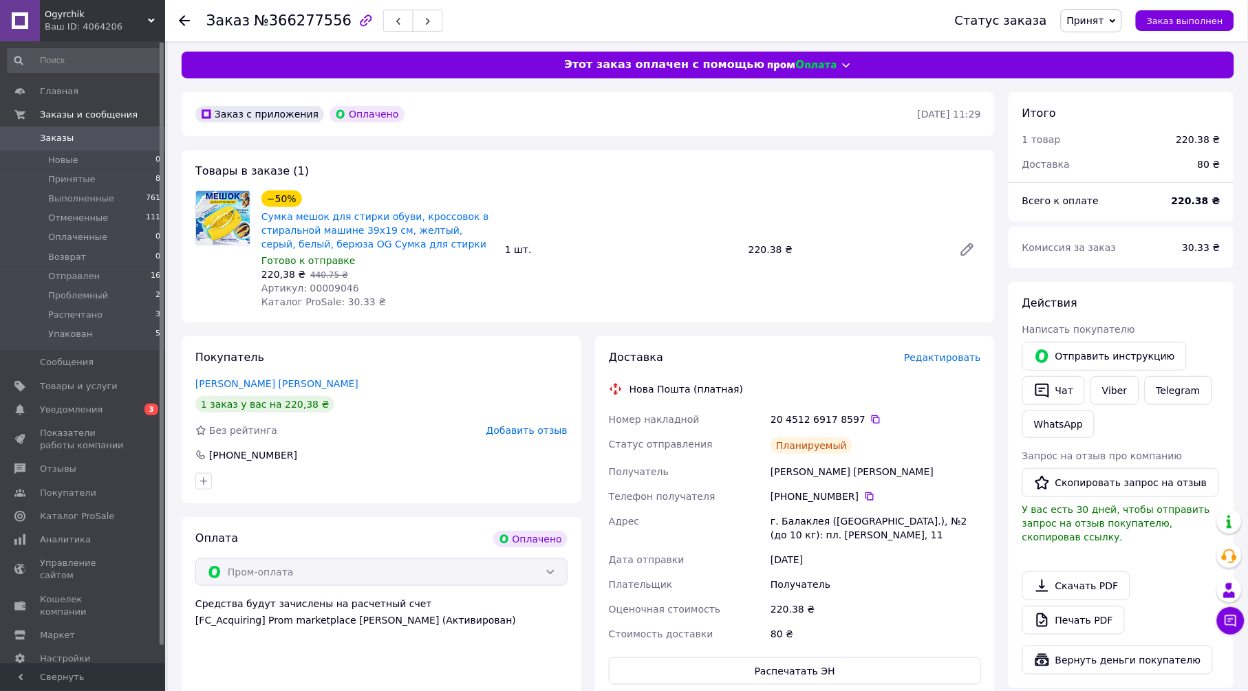
scroll to position [0, 0]
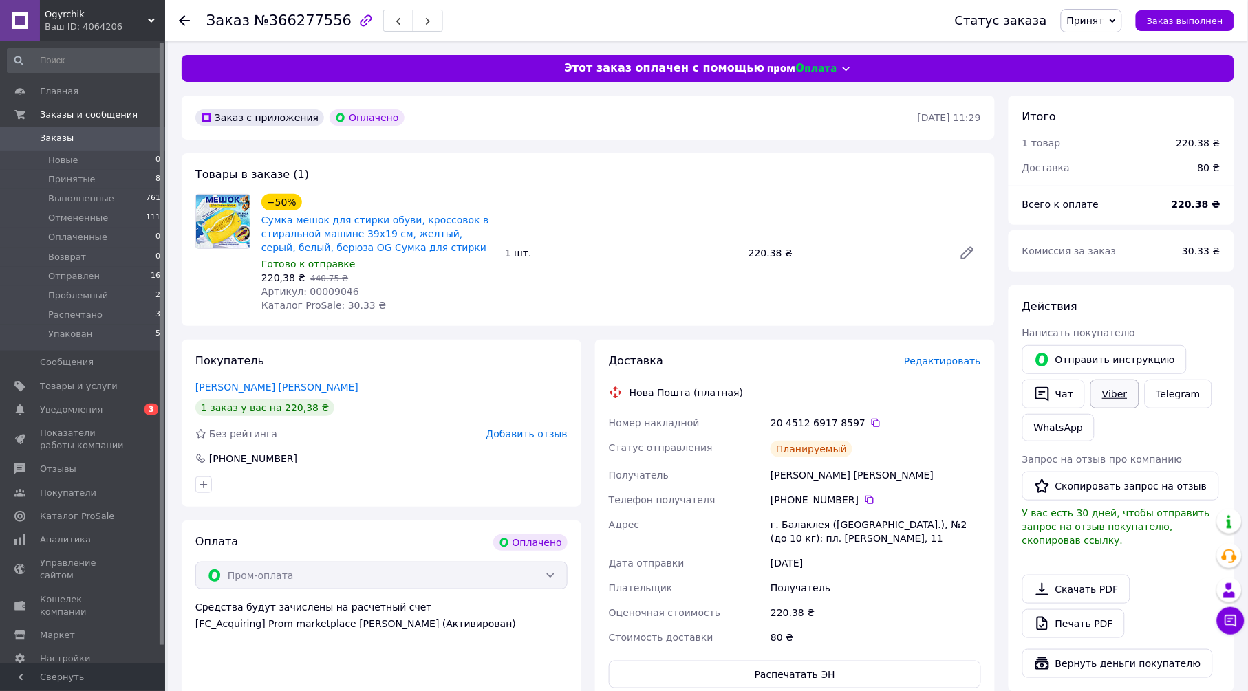
click at [1109, 393] on link "Viber" at bounding box center [1114, 394] width 48 height 29
click at [1054, 396] on button "Чат" at bounding box center [1053, 394] width 63 height 29
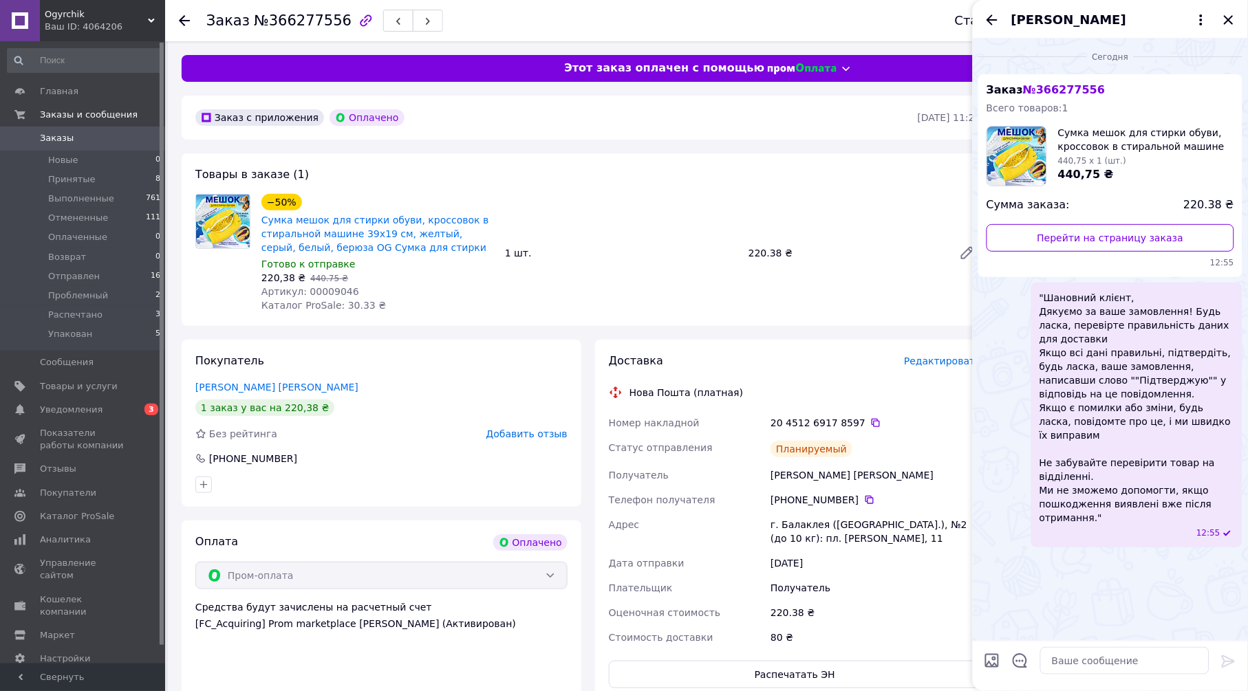
scroll to position [10, 0]
click at [1083, 670] on textarea at bounding box center [1124, 661] width 169 height 28
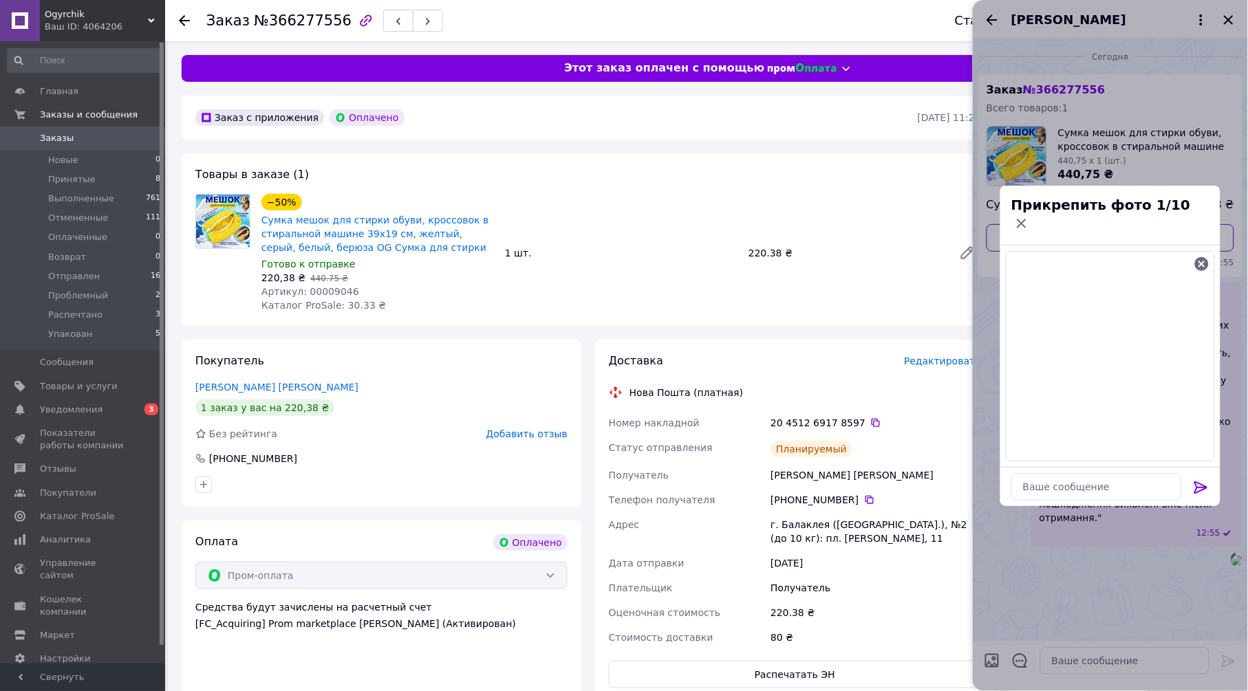
click at [1198, 481] on icon at bounding box center [1200, 487] width 13 height 12
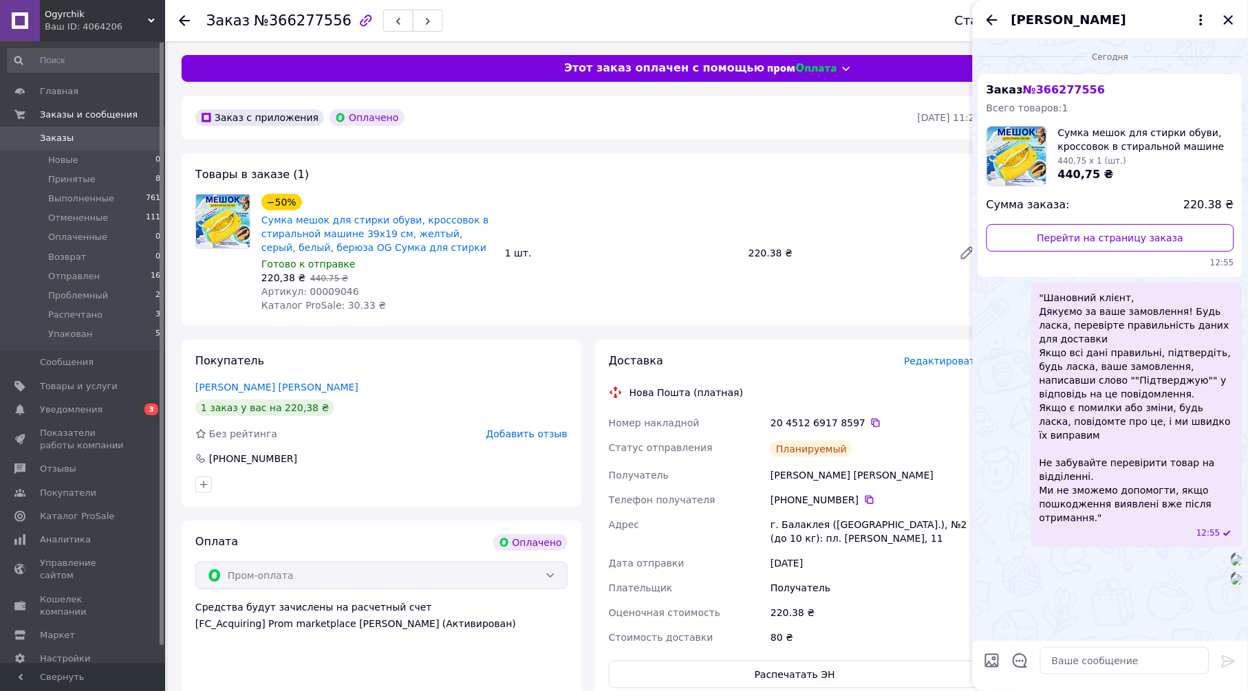
scroll to position [193, 0]
click at [1229, 18] on icon "Закрыть" at bounding box center [1228, 20] width 17 height 17
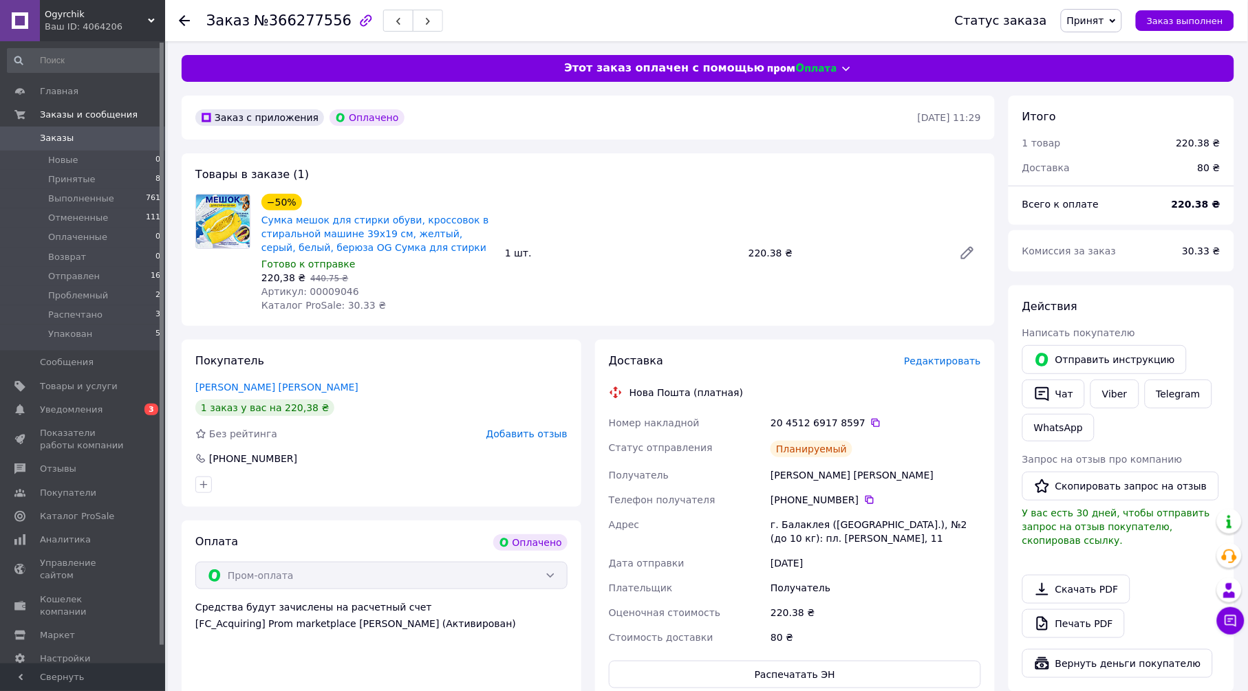
click at [1102, 17] on span "Принят" at bounding box center [1085, 20] width 37 height 11
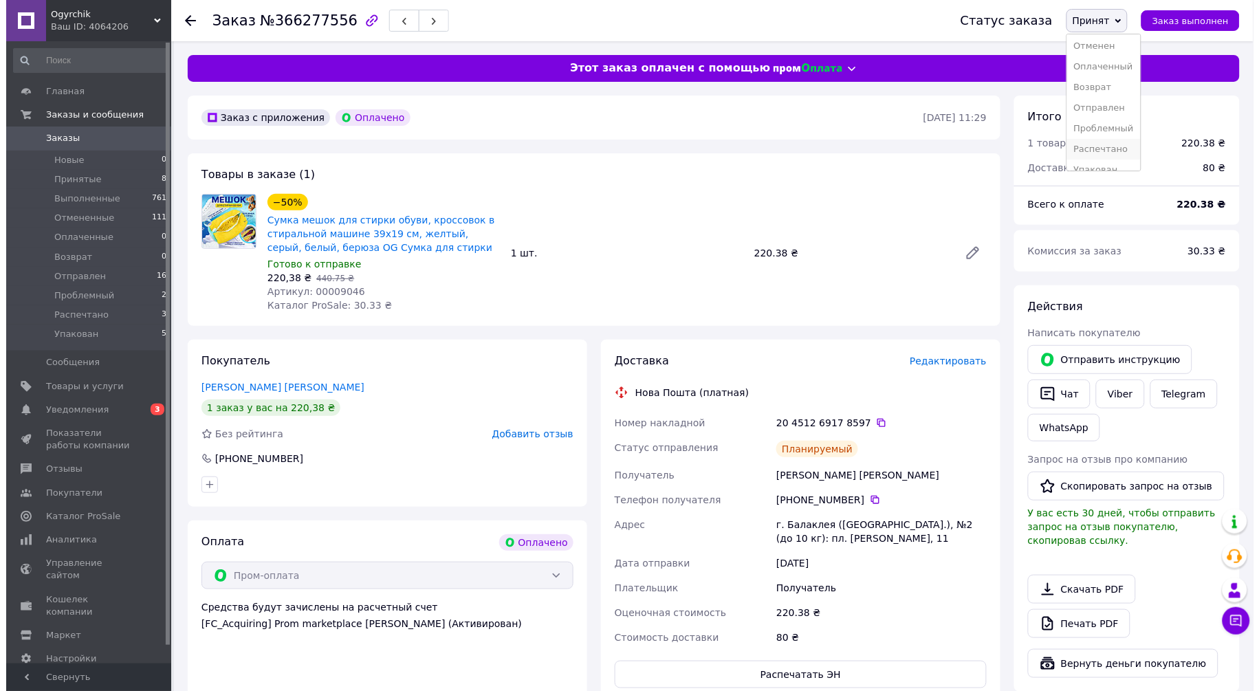
scroll to position [35, 0]
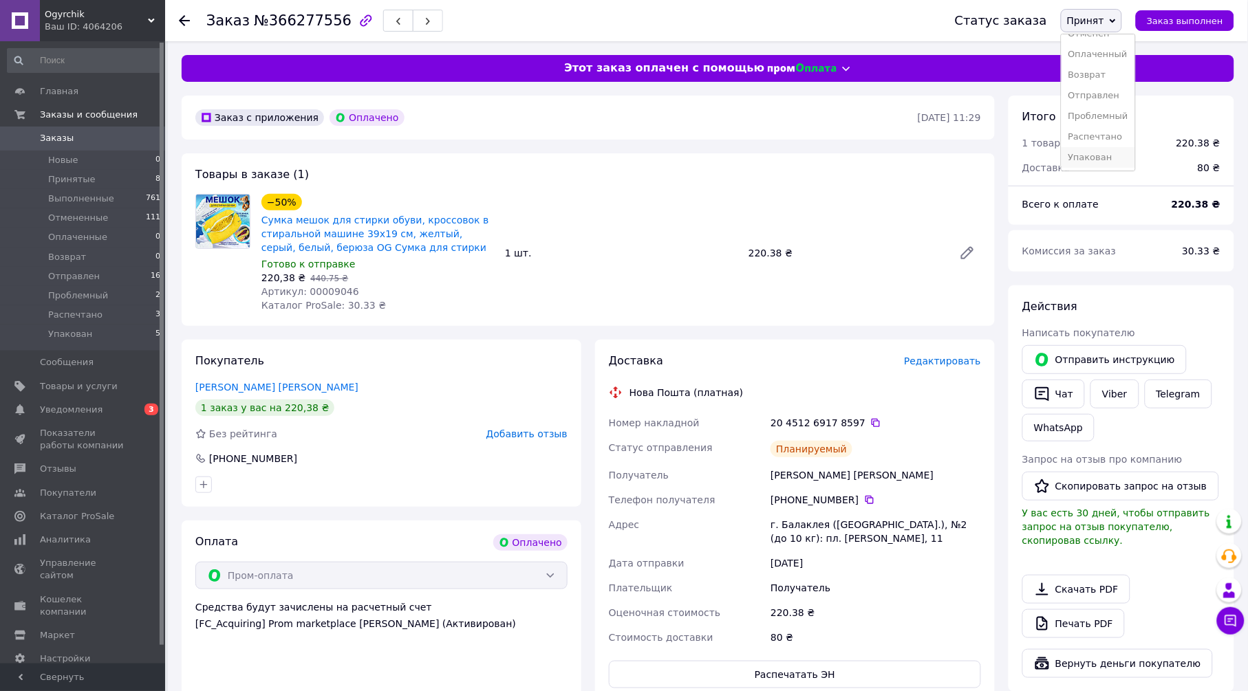
click at [1112, 160] on li "Упакован" at bounding box center [1098, 157] width 74 height 21
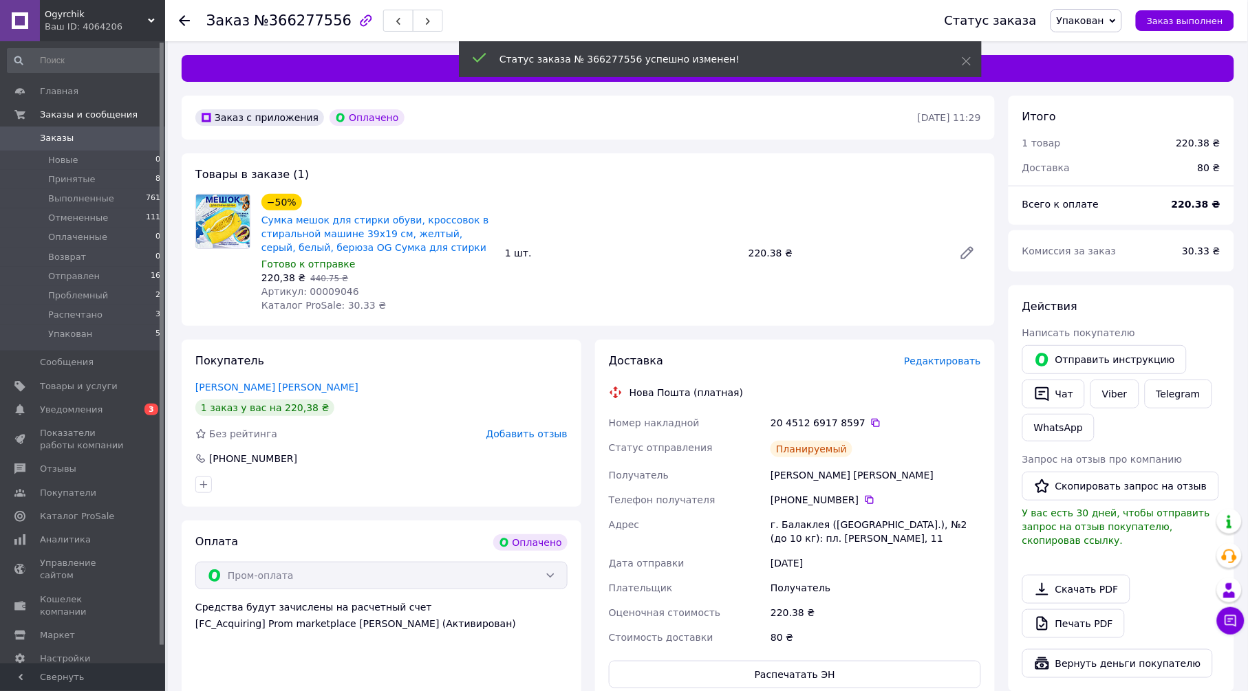
click at [186, 21] on icon at bounding box center [184, 20] width 11 height 11
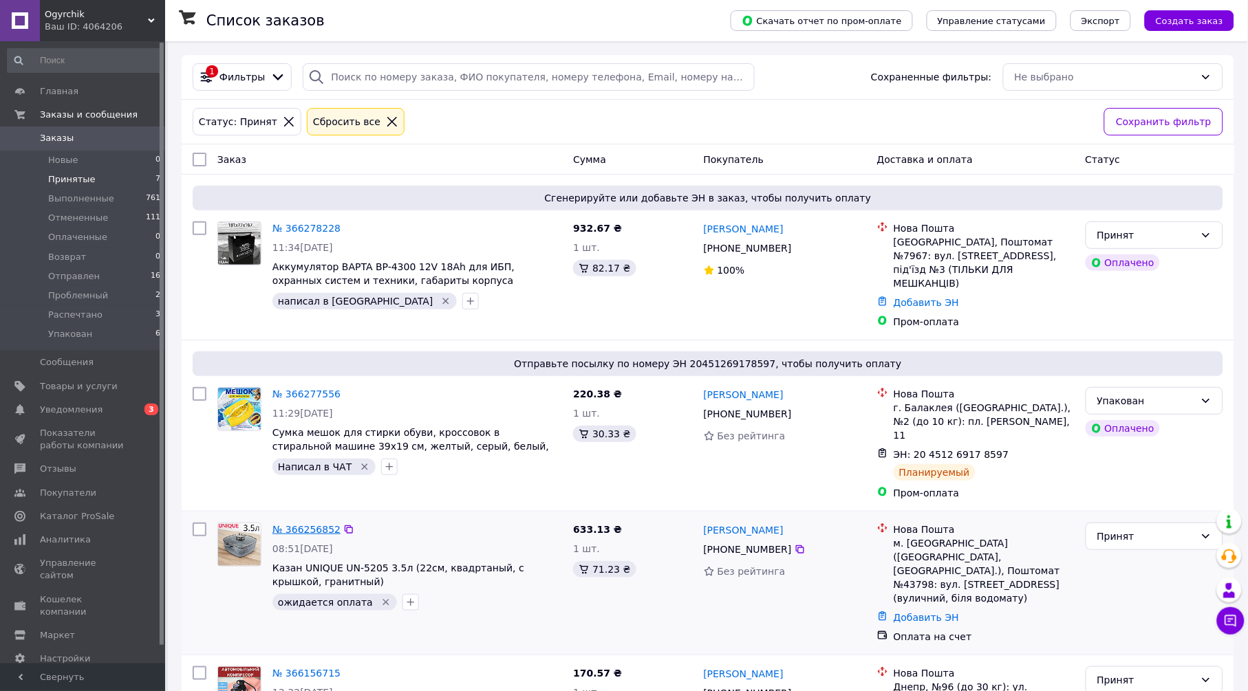
click at [314, 524] on link "№ 366256852" at bounding box center [306, 529] width 68 height 11
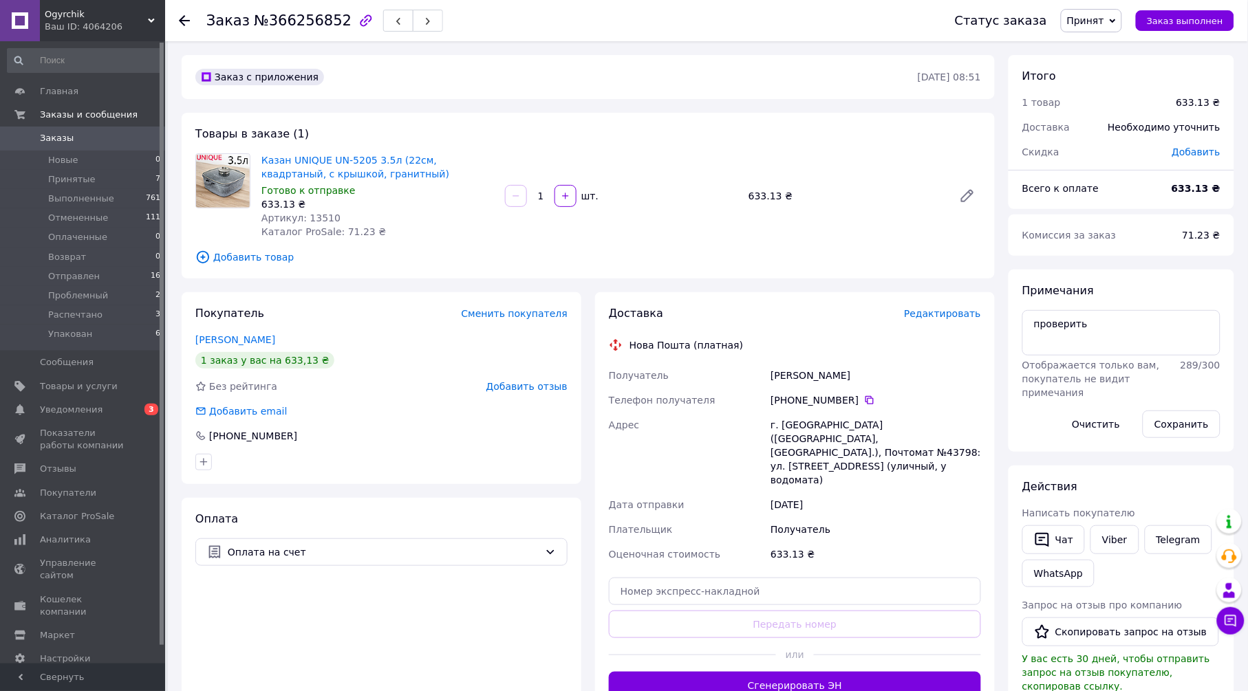
click at [966, 318] on span "Редактировать" at bounding box center [942, 313] width 77 height 11
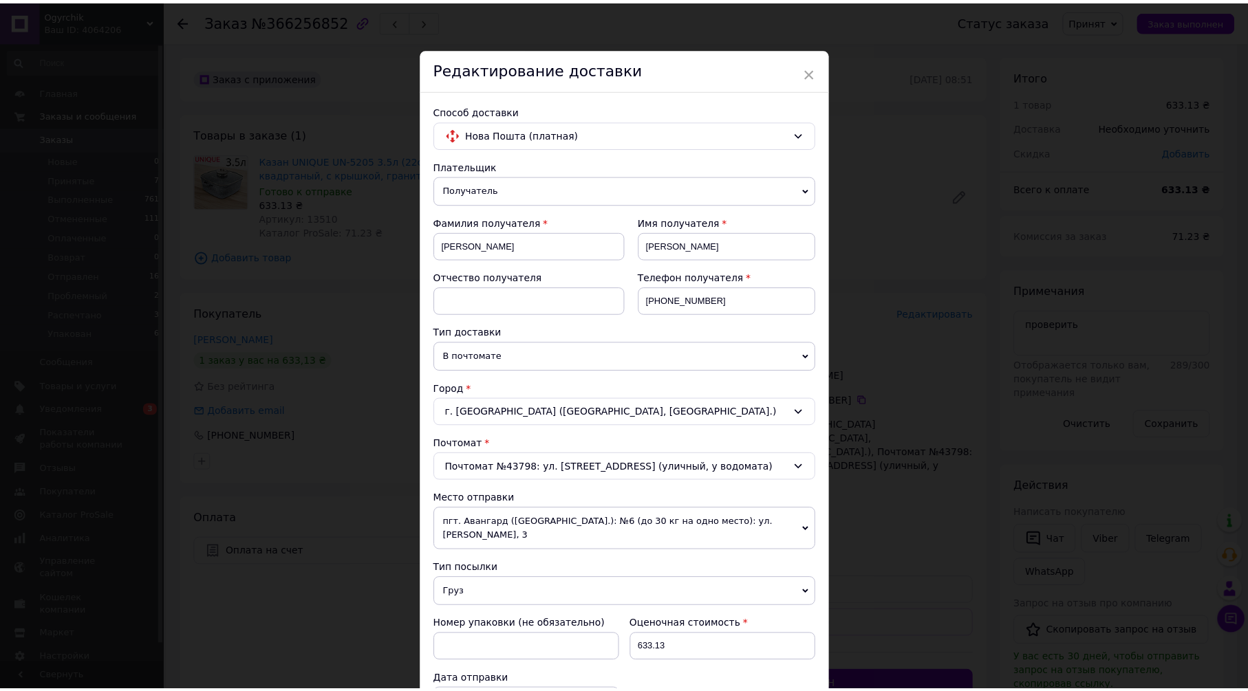
scroll to position [402, 0]
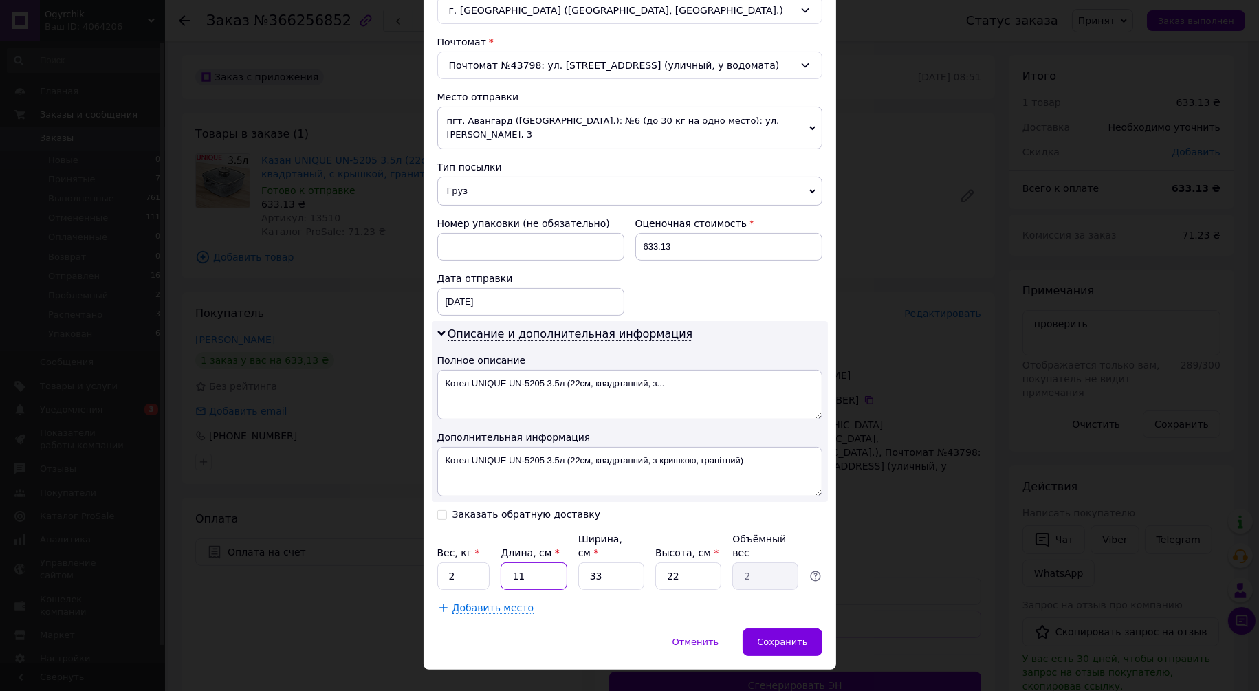
click at [548, 563] on input "11" at bounding box center [534, 577] width 66 height 28
click at [757, 629] on div "Сохранить" at bounding box center [782, 643] width 79 height 28
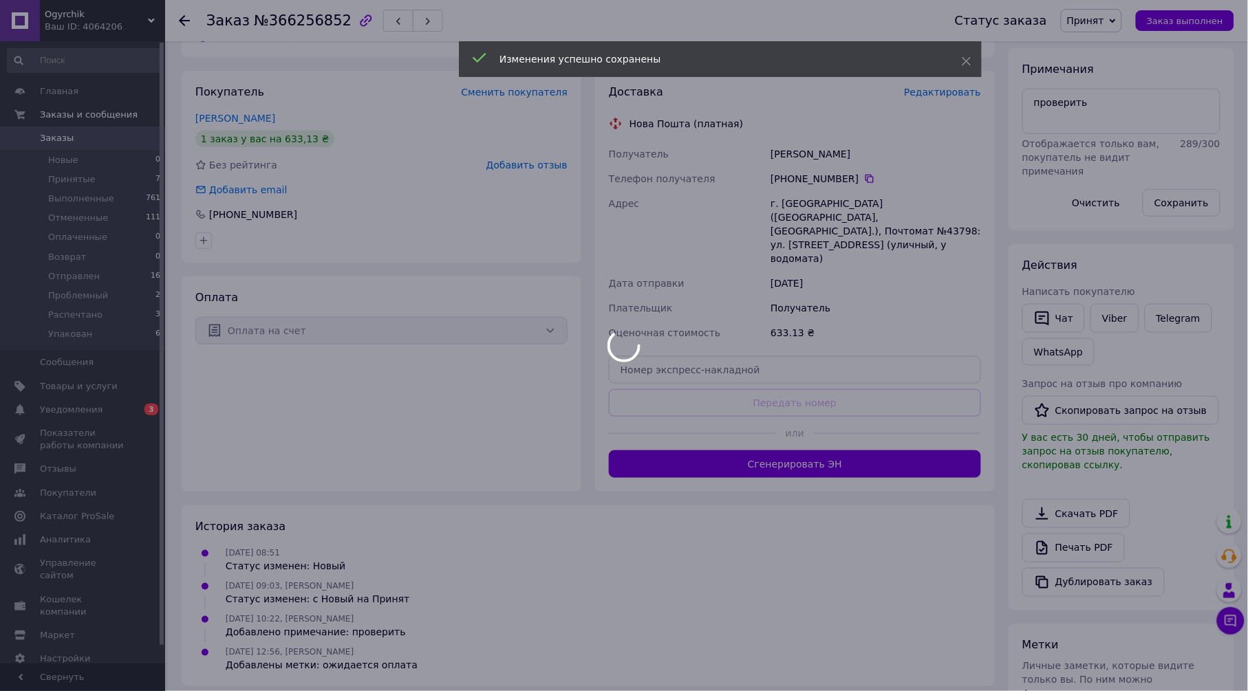
scroll to position [229, 0]
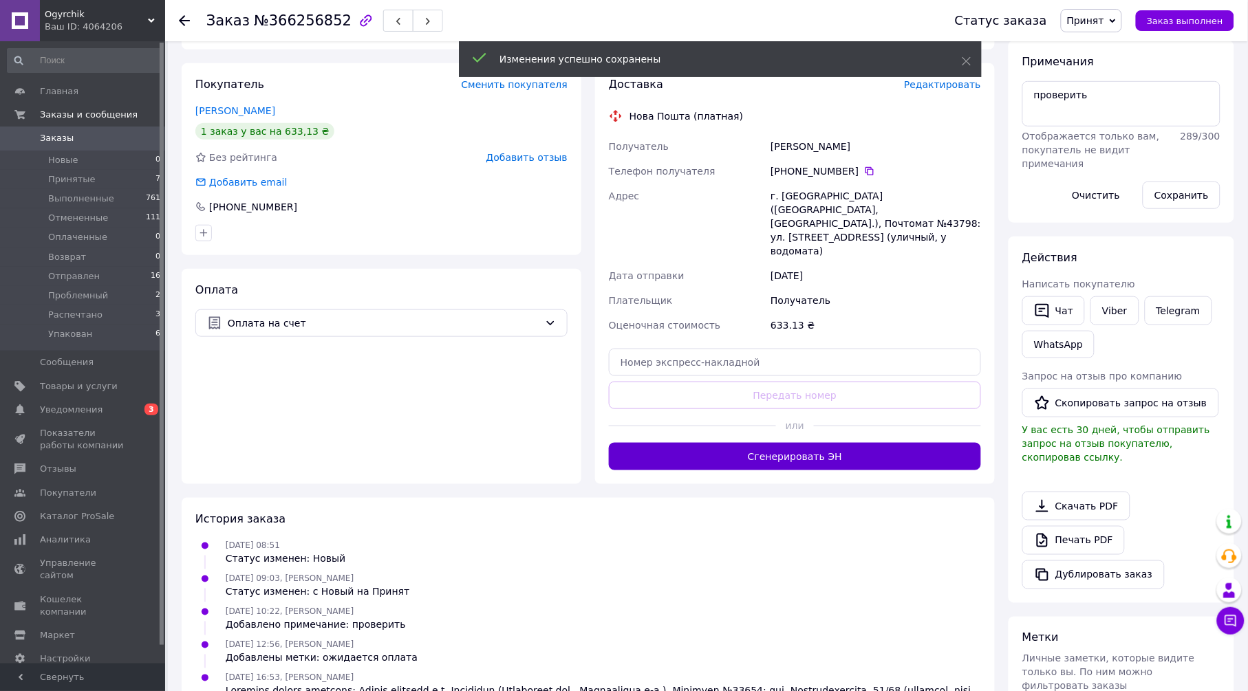
click at [765, 443] on button "Сгенерировать ЭН" at bounding box center [795, 457] width 372 height 28
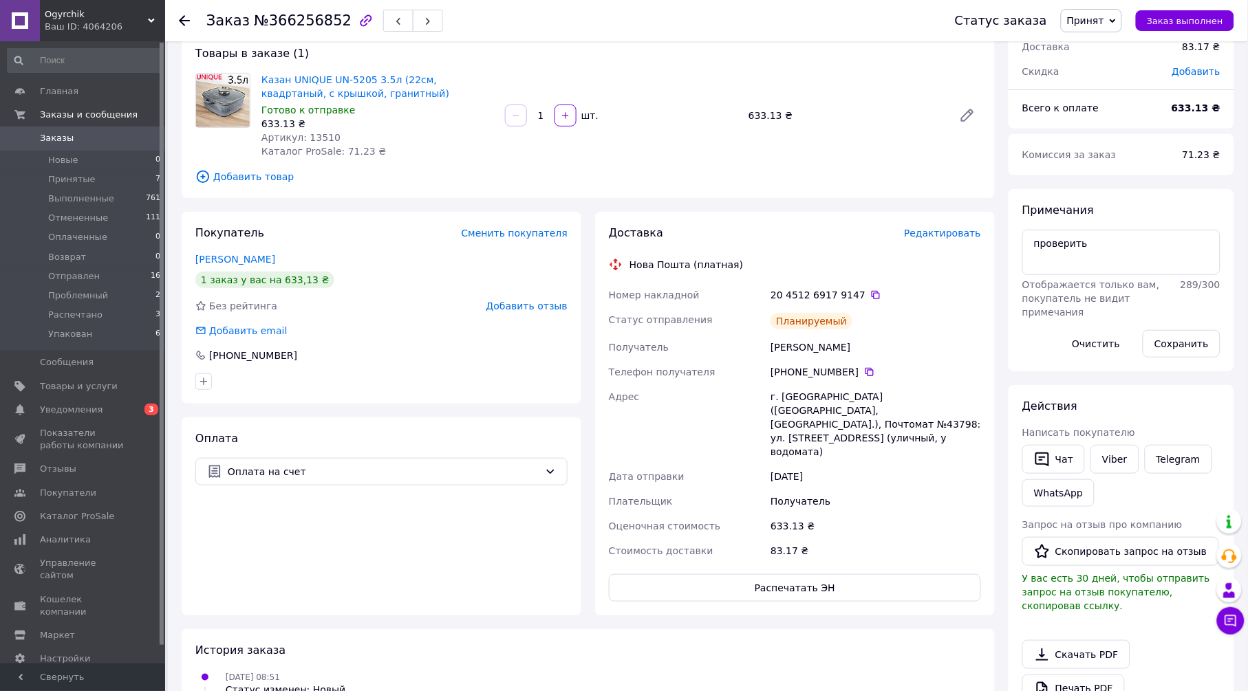
scroll to position [153, 0]
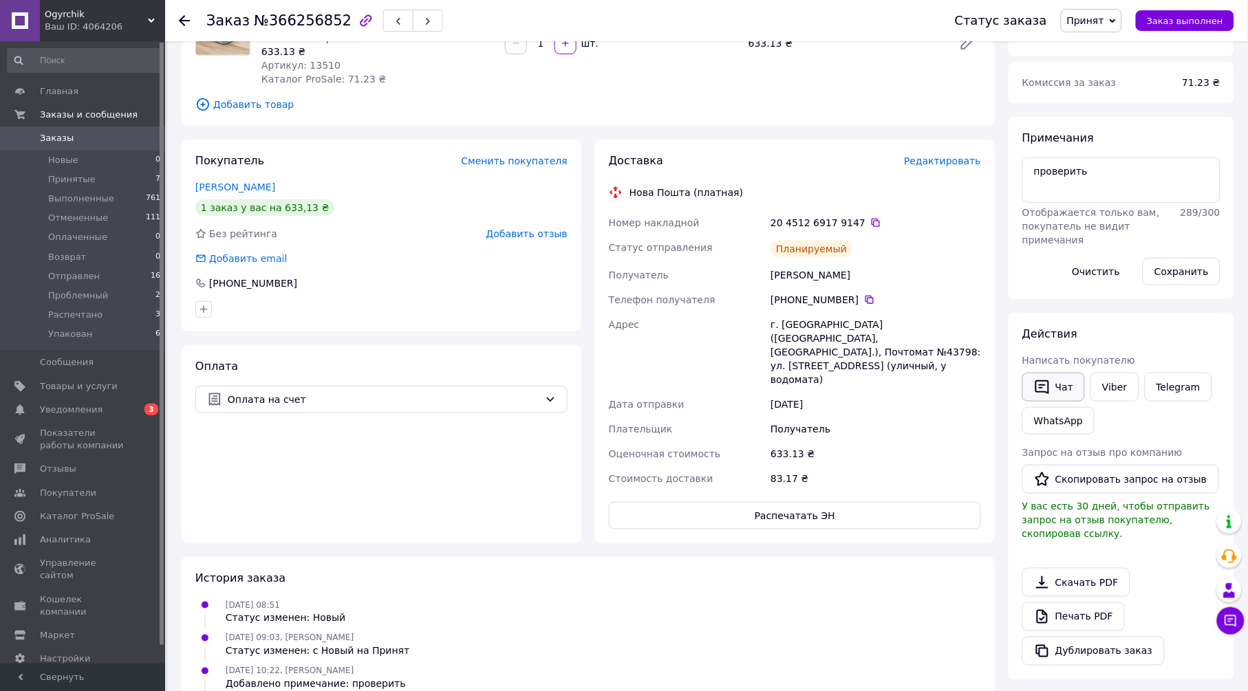
click at [1057, 386] on button "Чат" at bounding box center [1053, 387] width 63 height 29
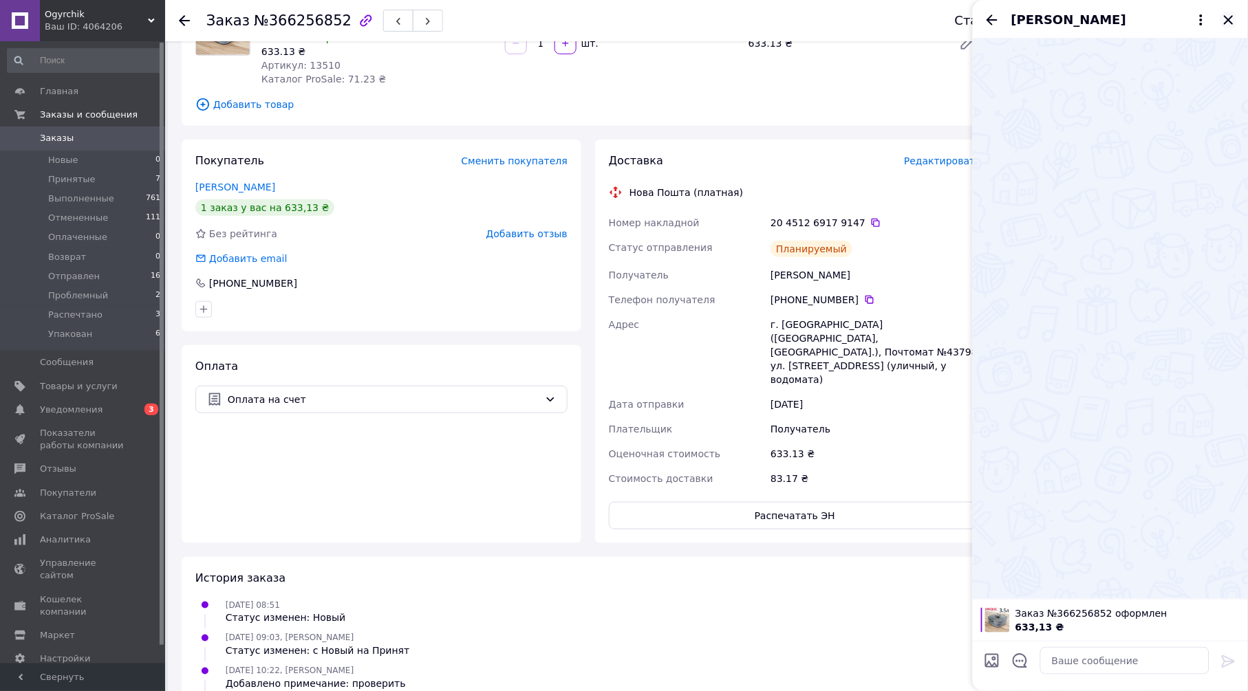
click at [1224, 20] on icon "Закрыть" at bounding box center [1228, 20] width 17 height 17
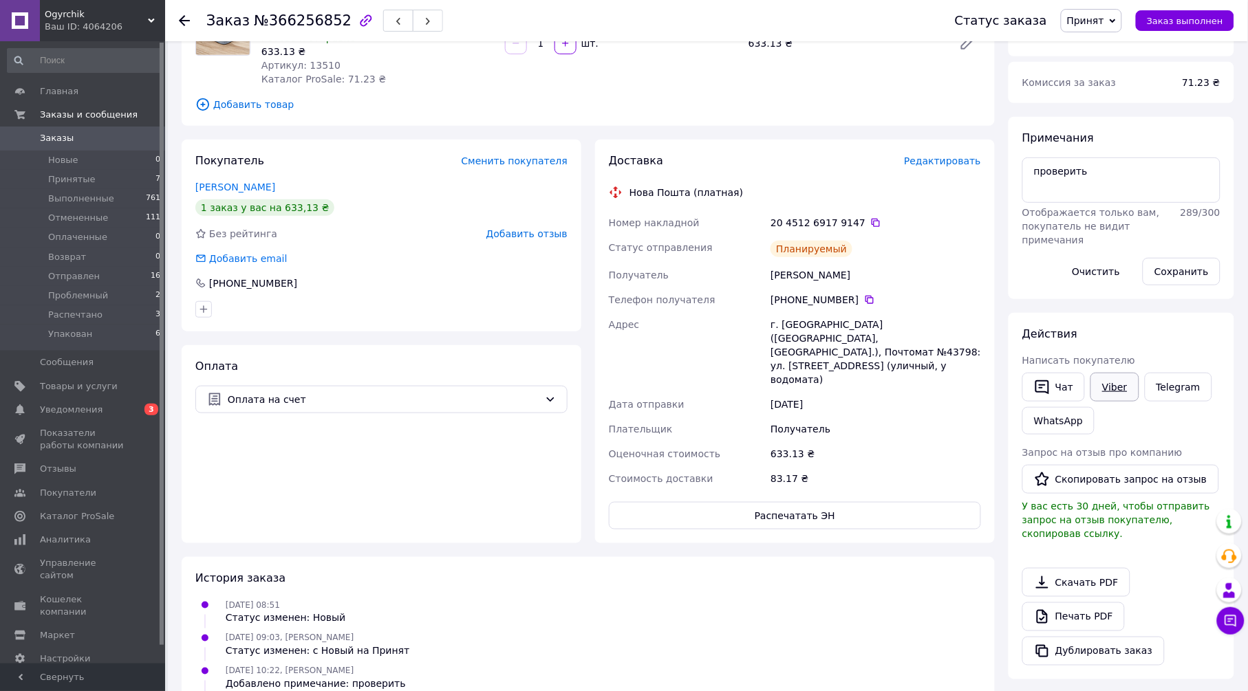
click at [1112, 385] on link "Viber" at bounding box center [1114, 387] width 48 height 29
click at [1104, 17] on span "Принят" at bounding box center [1085, 20] width 37 height 11
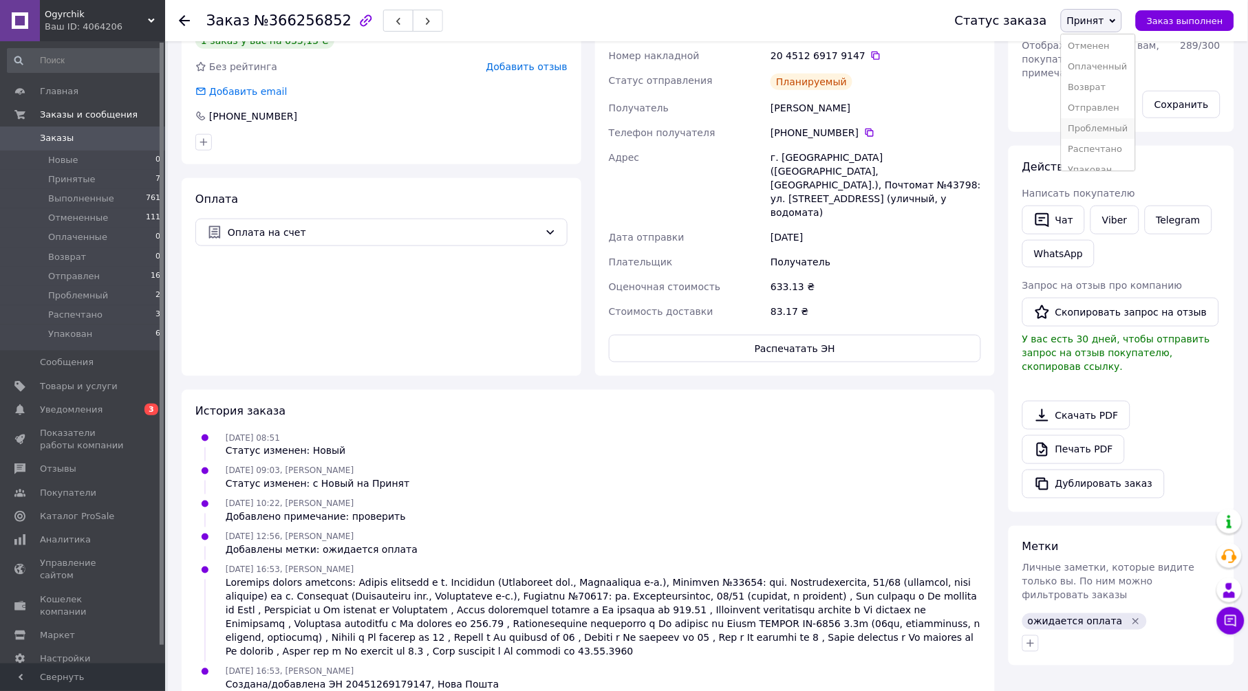
scroll to position [35, 0]
click at [1109, 159] on li "Упакован" at bounding box center [1098, 157] width 74 height 21
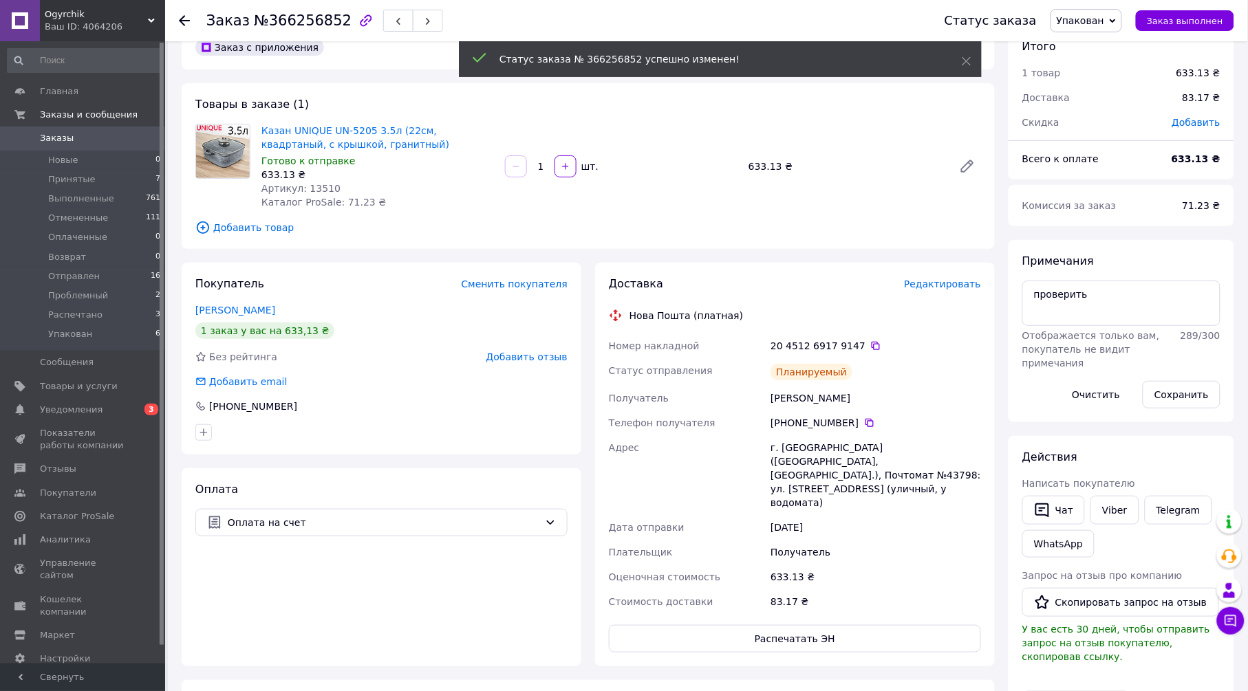
scroll to position [14, 0]
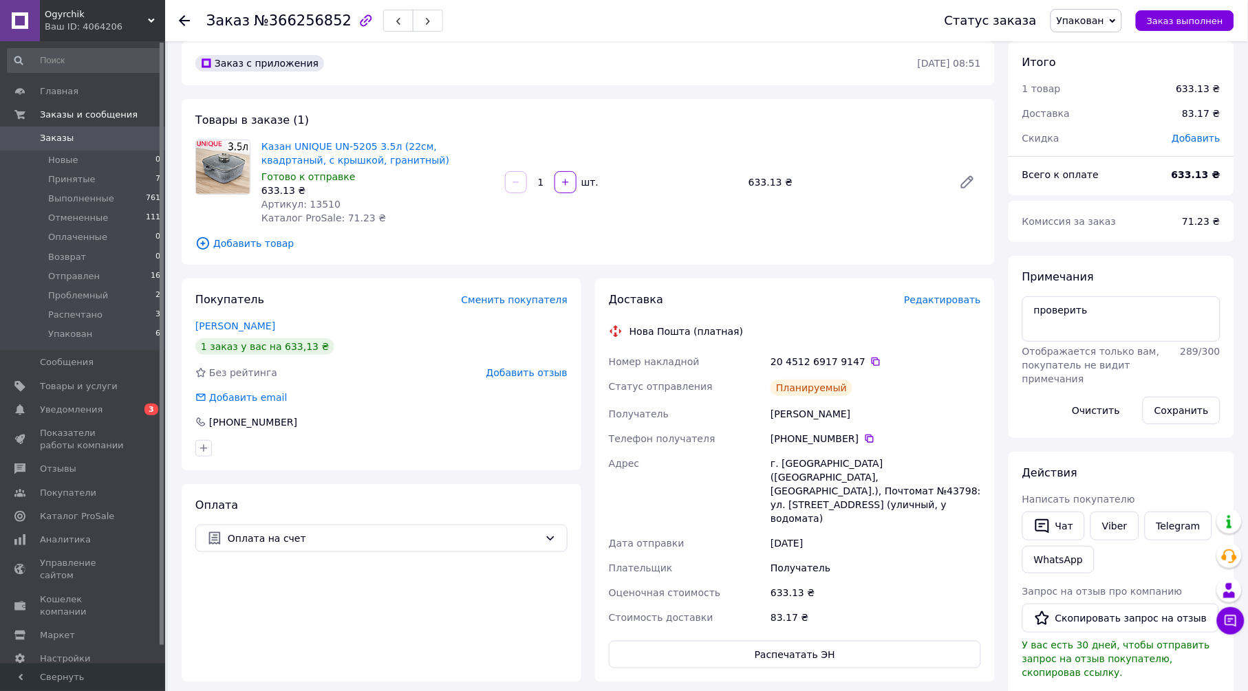
click at [180, 17] on icon at bounding box center [184, 20] width 11 height 11
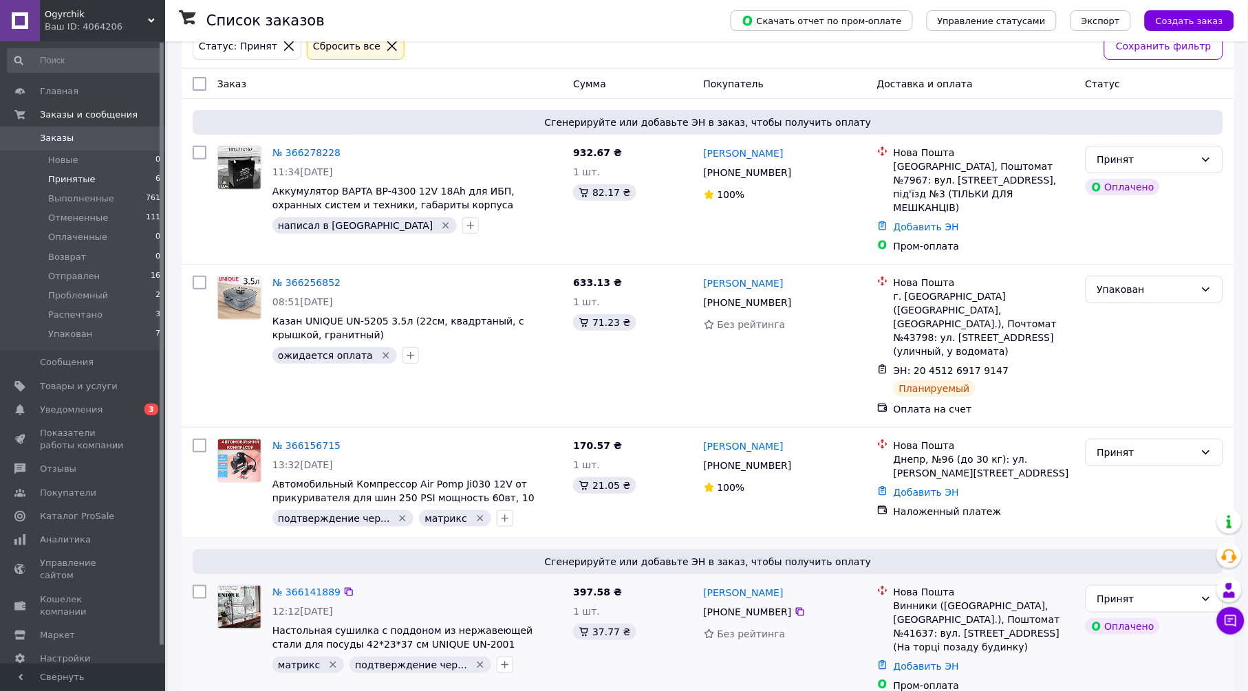
scroll to position [229, 0]
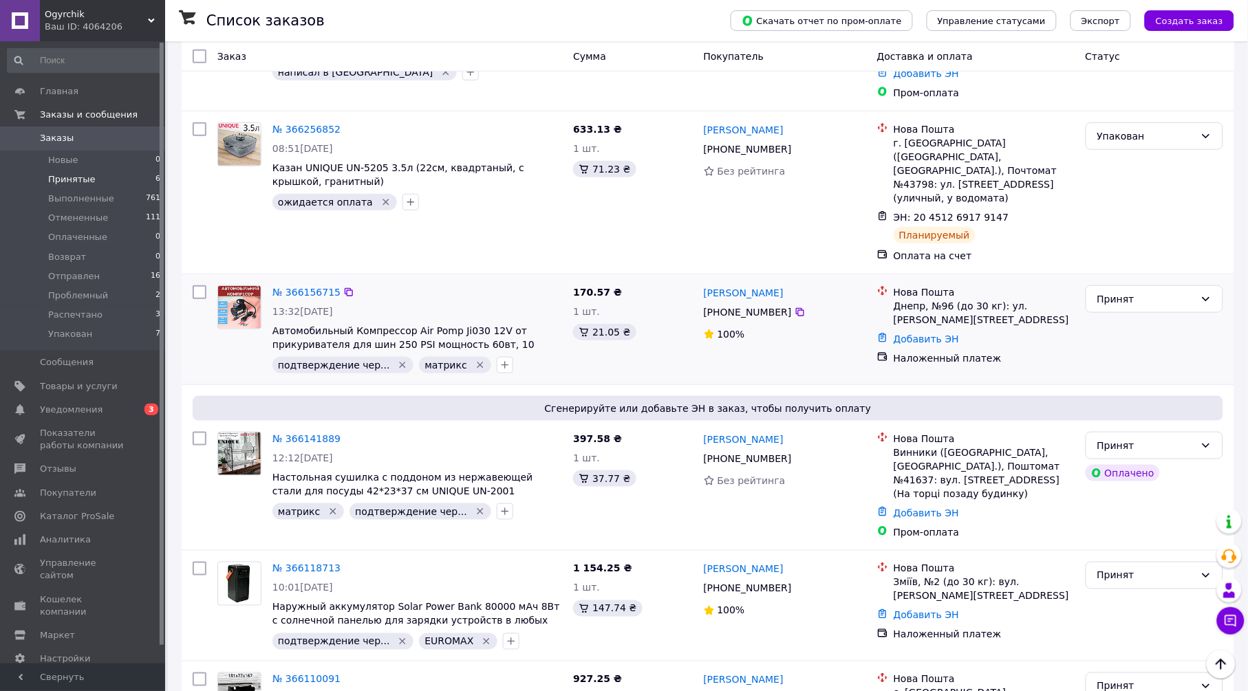
click at [312, 284] on div "№ 366156715" at bounding box center [306, 292] width 71 height 17
click at [312, 287] on link "№ 366156715" at bounding box center [306, 292] width 68 height 11
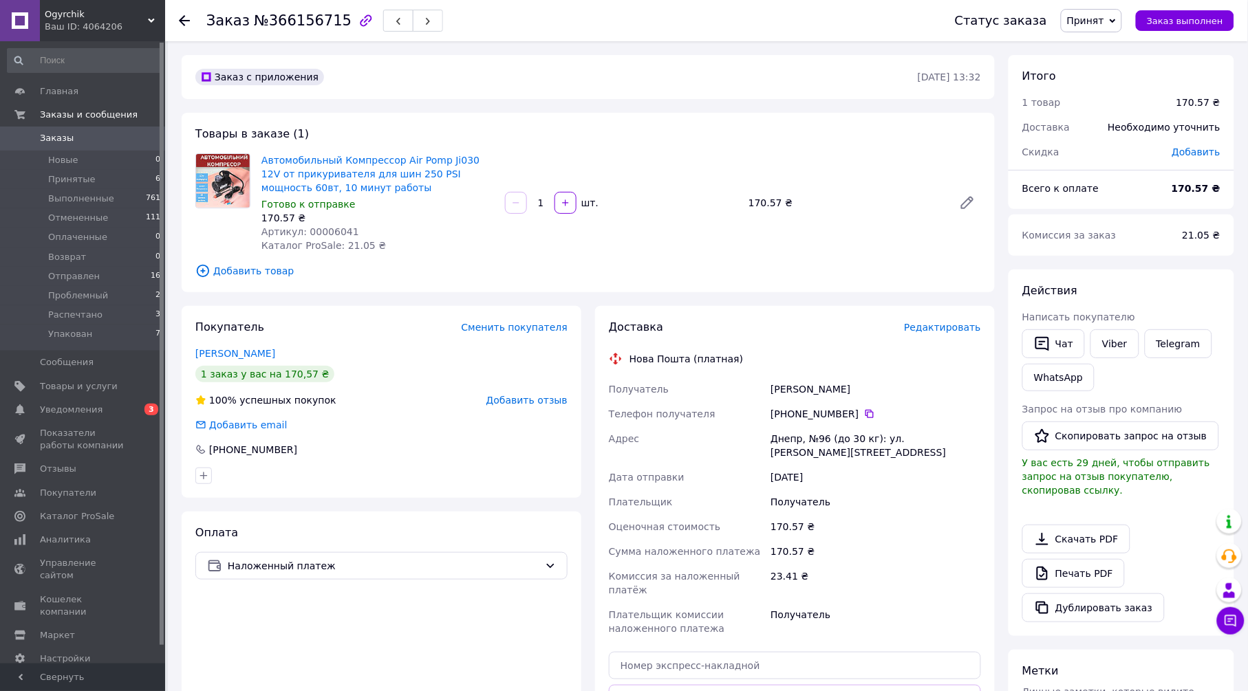
click at [925, 332] on span "Редактировать" at bounding box center [942, 327] width 77 height 11
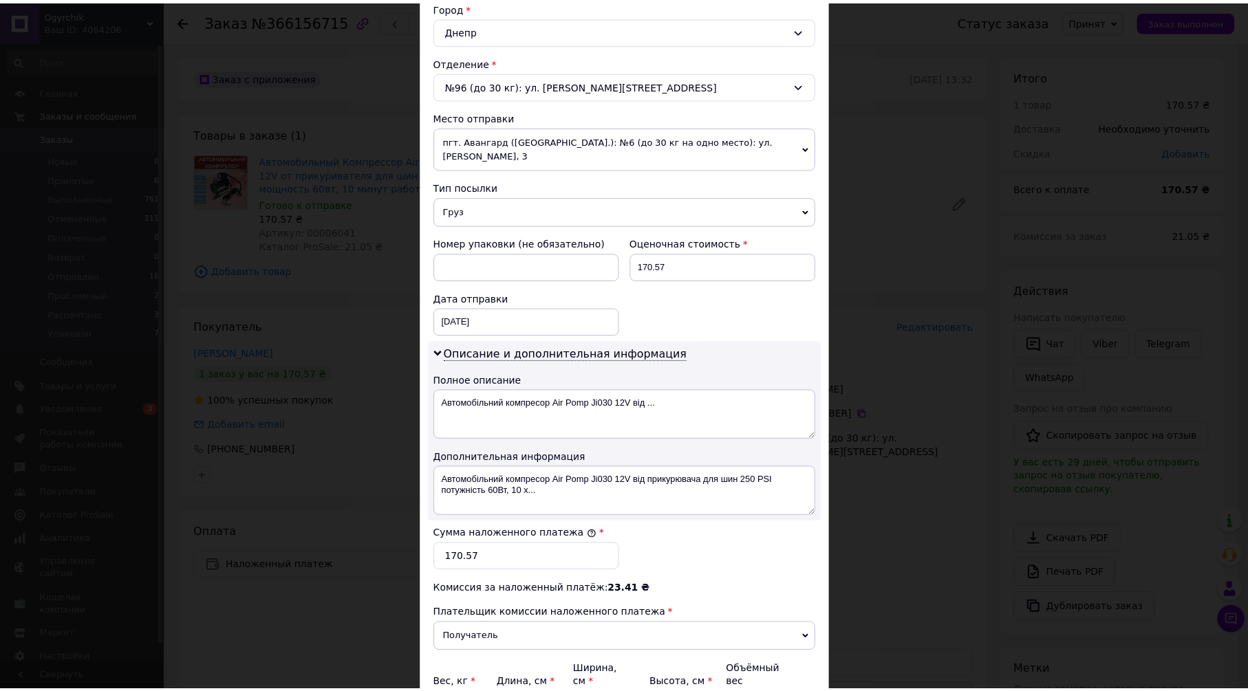
scroll to position [514, 0]
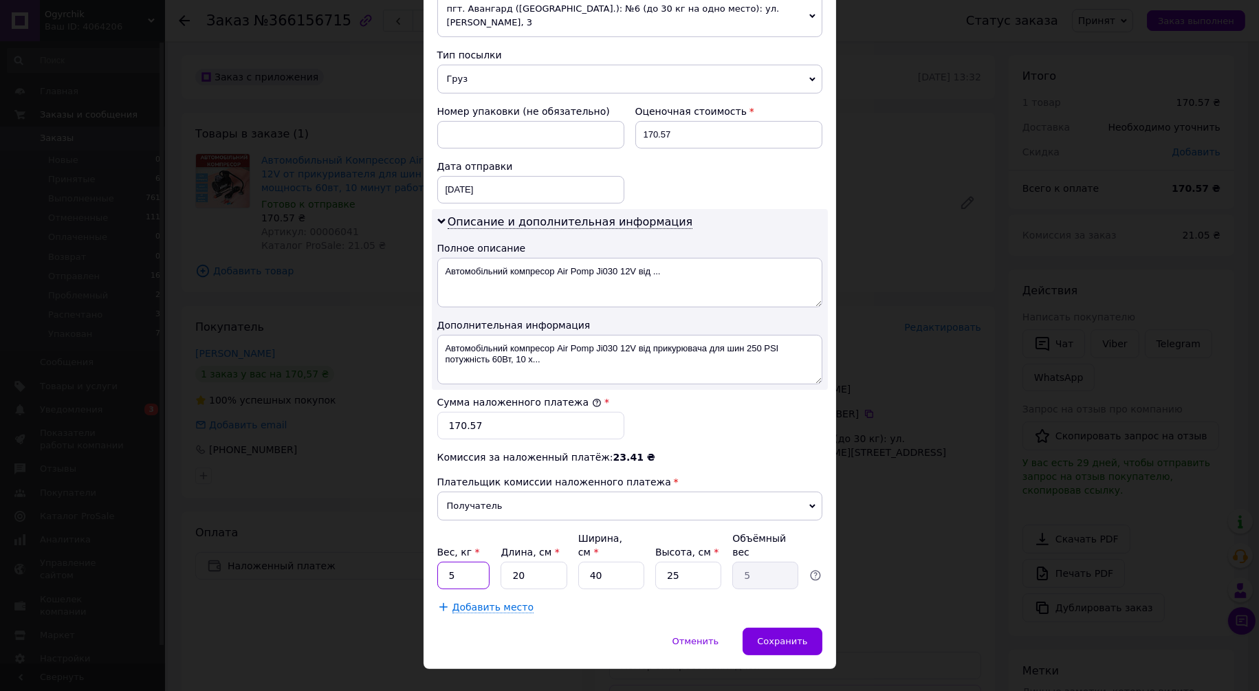
click at [476, 562] on input "5" at bounding box center [463, 576] width 53 height 28
type input "1"
type input "0.13"
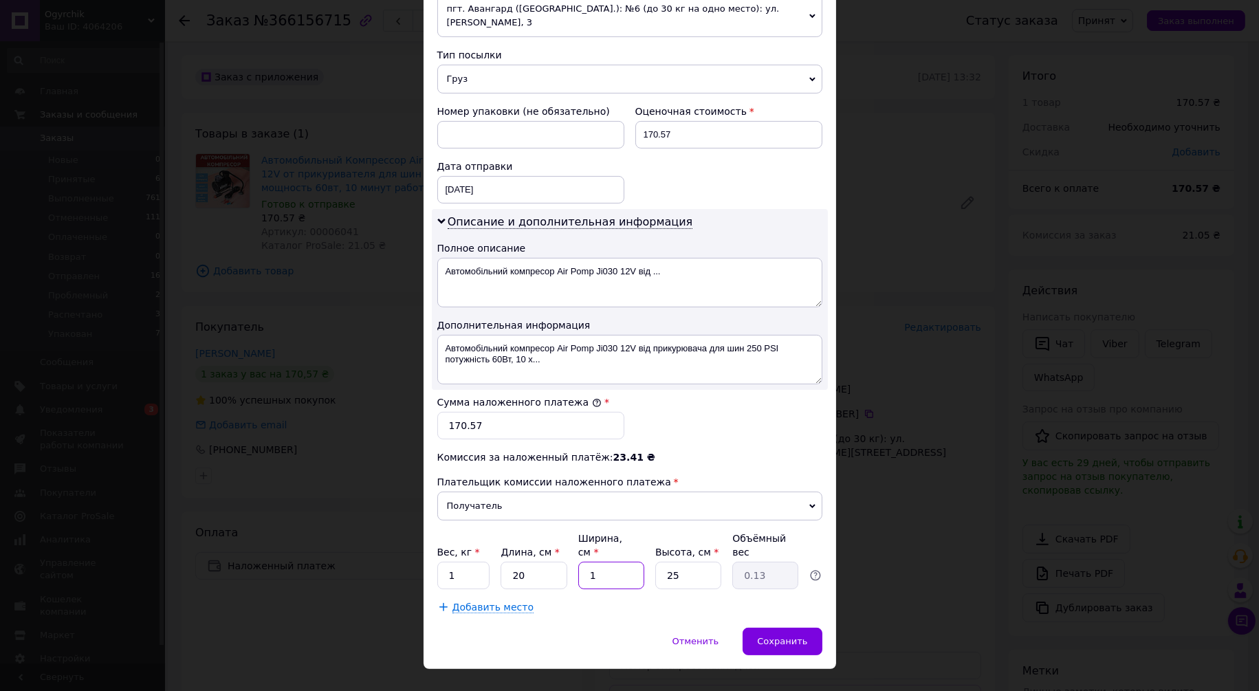
type input "17"
type input "2.13"
type input "17"
type input "8"
type input "0.68"
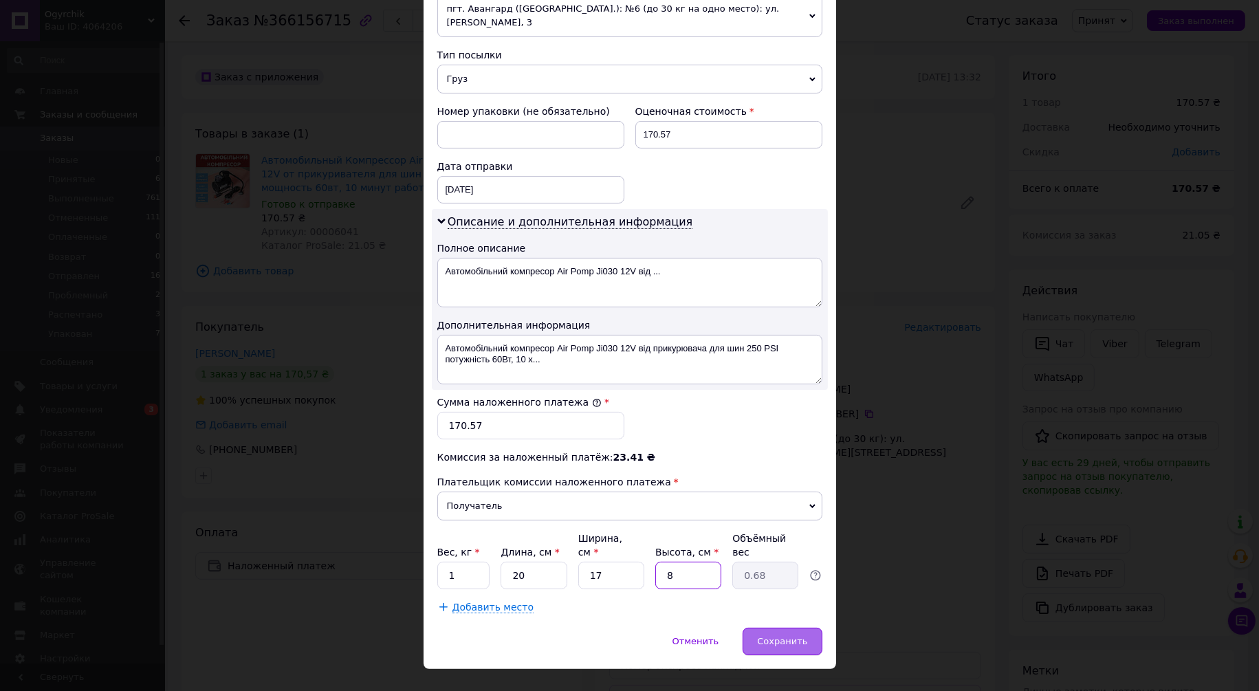
type input "8"
click at [770, 636] on span "Сохранить" at bounding box center [782, 641] width 50 height 10
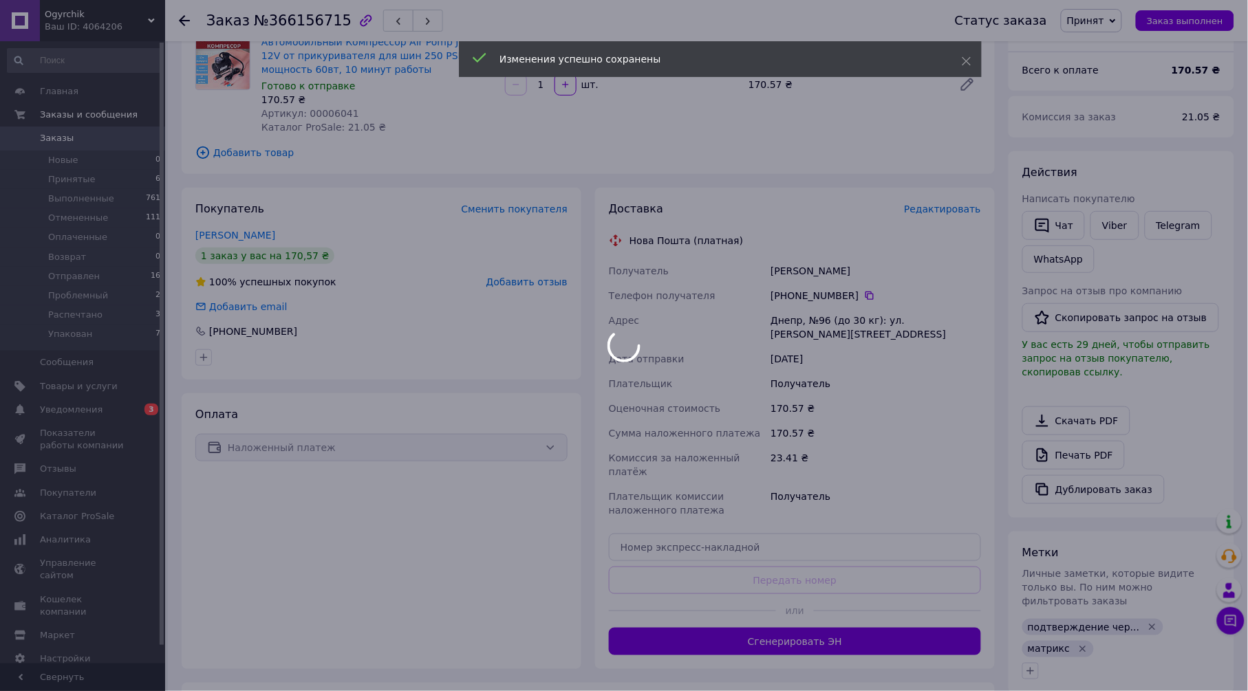
scroll to position [229, 0]
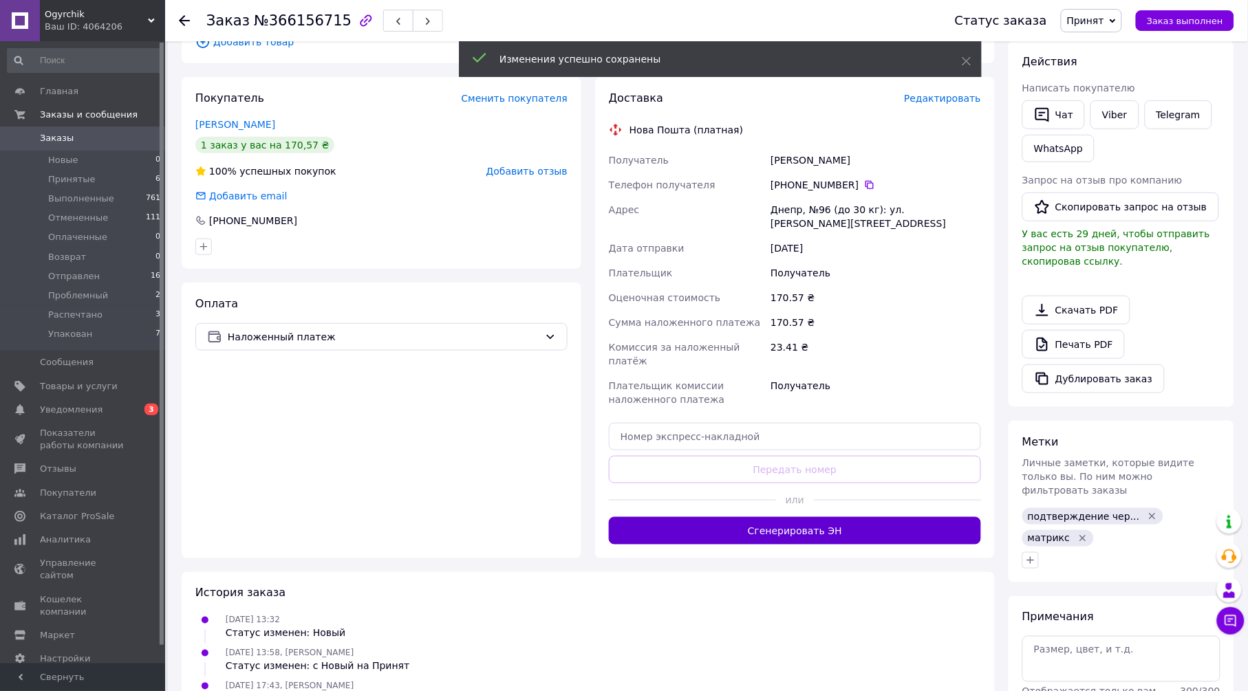
click at [730, 517] on button "Сгенерировать ЭН" at bounding box center [795, 531] width 372 height 28
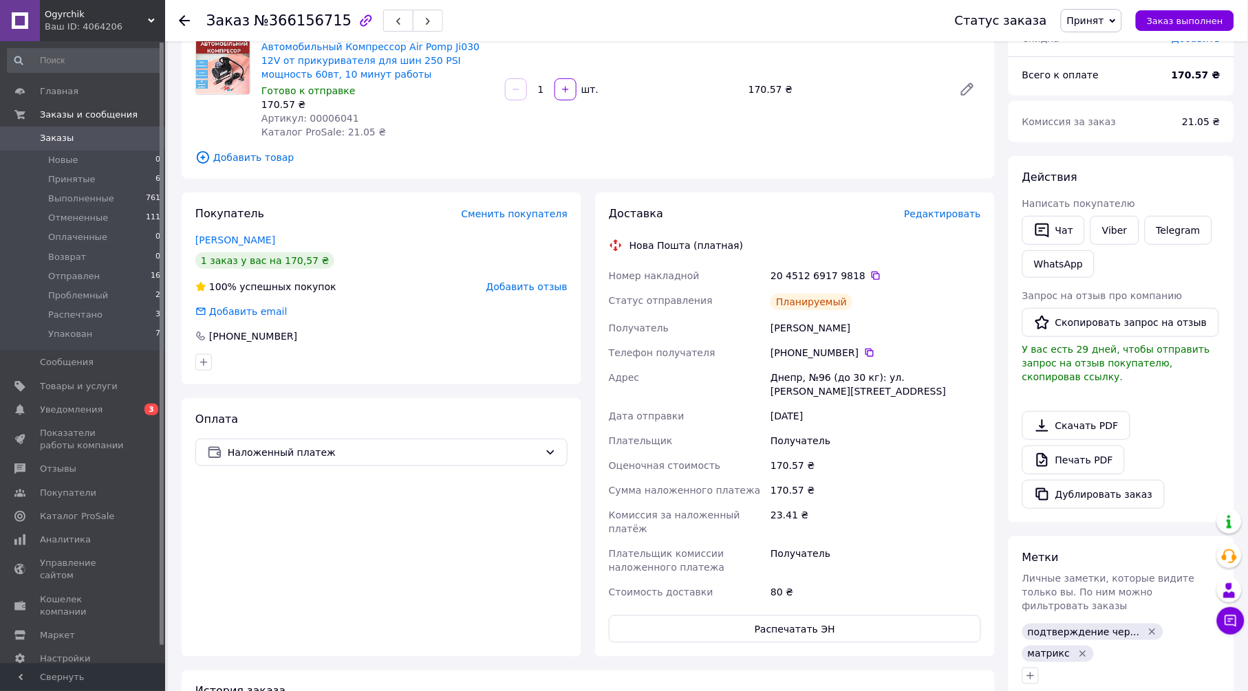
scroll to position [0, 0]
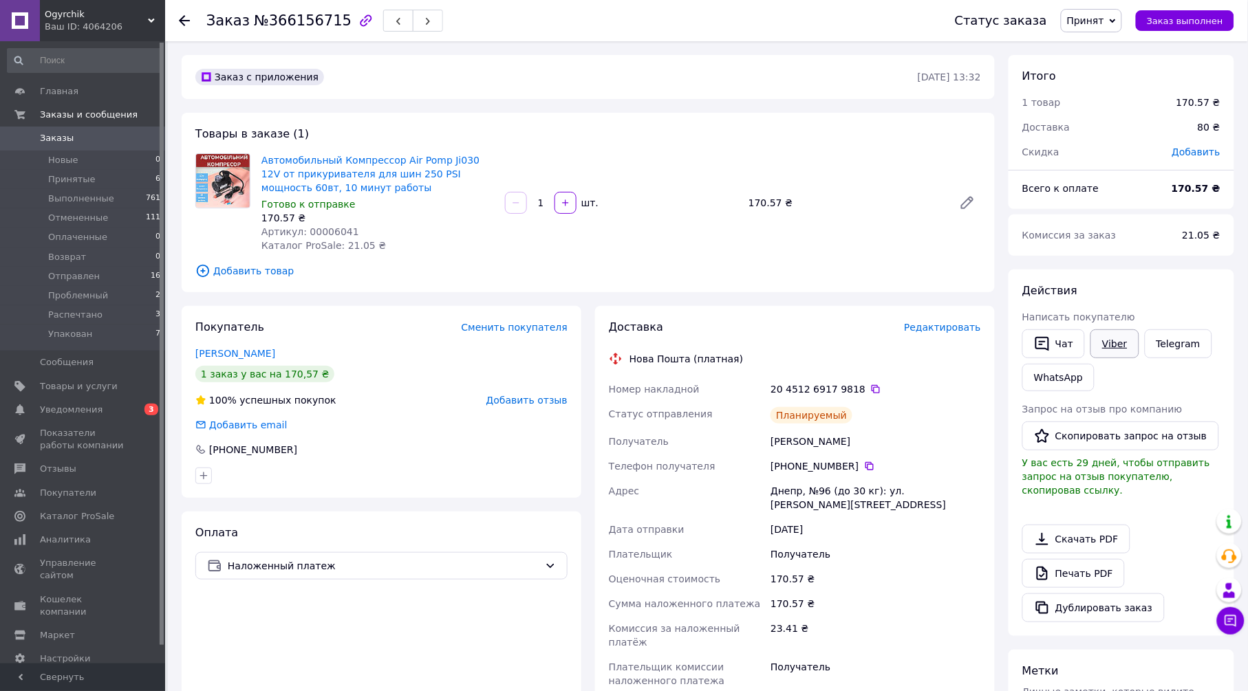
click at [1112, 343] on link "Viber" at bounding box center [1114, 343] width 48 height 29
click at [1122, 19] on span "Принят" at bounding box center [1091, 20] width 61 height 23
click at [1116, 155] on li "Упакован" at bounding box center [1098, 157] width 74 height 21
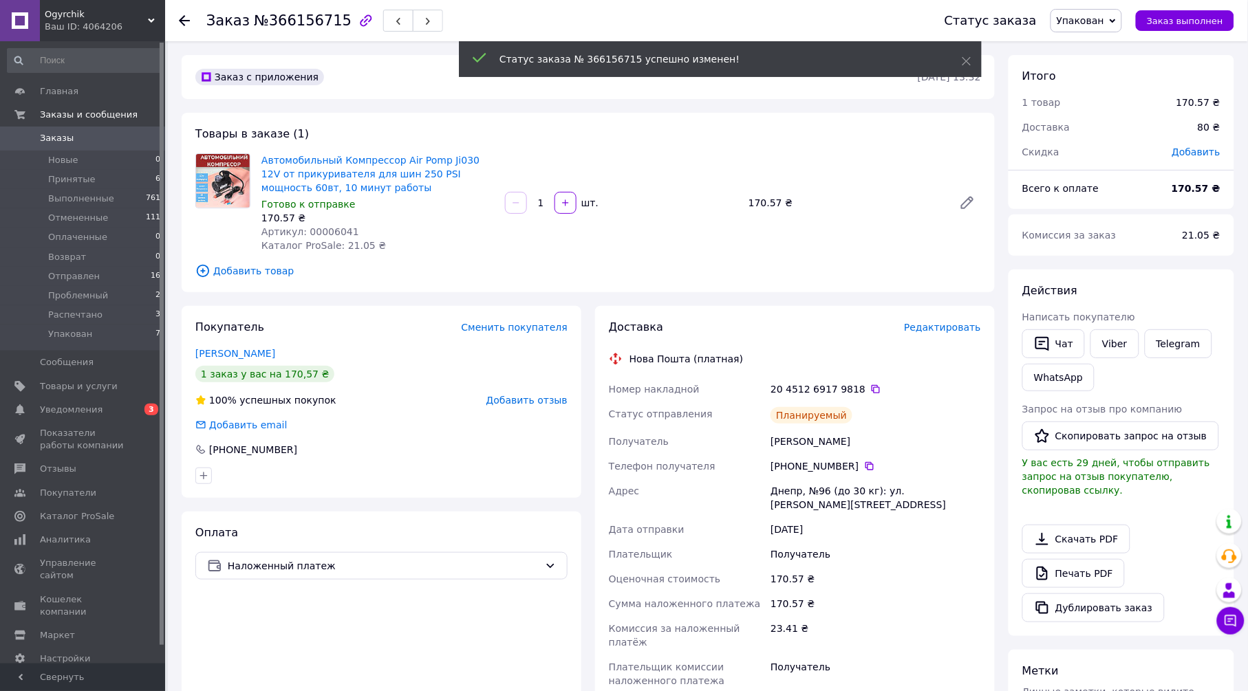
click at [184, 16] on use at bounding box center [184, 20] width 11 height 11
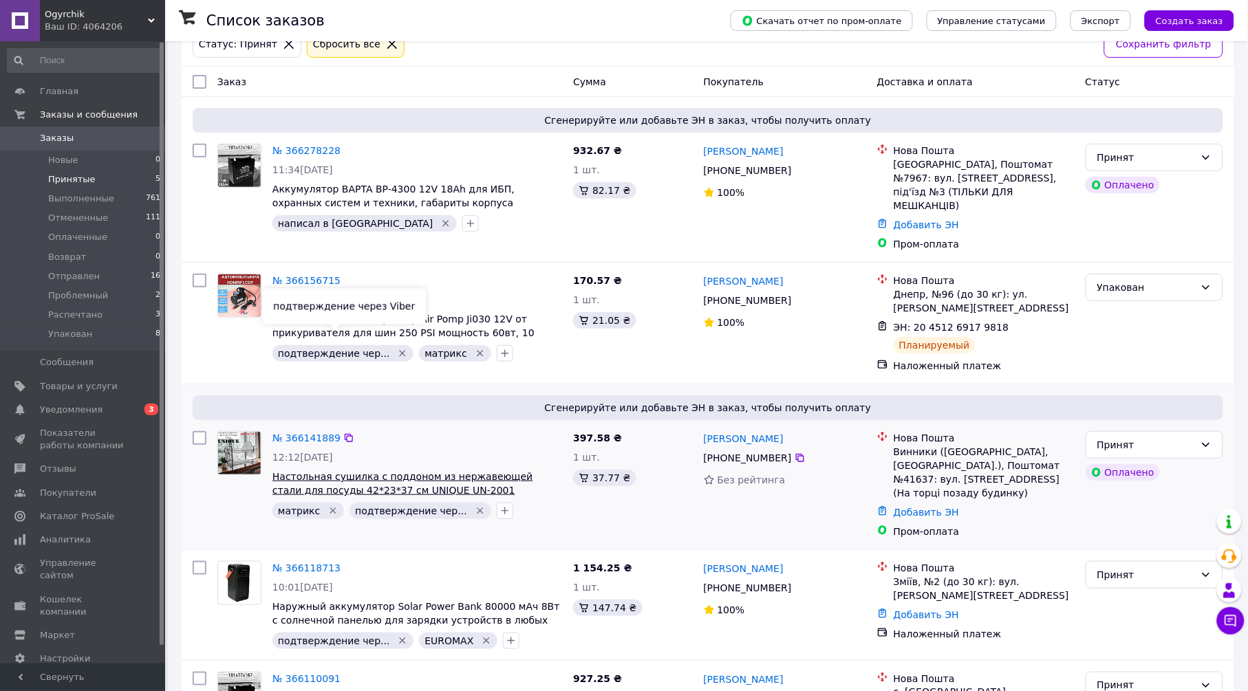
scroll to position [144, 0]
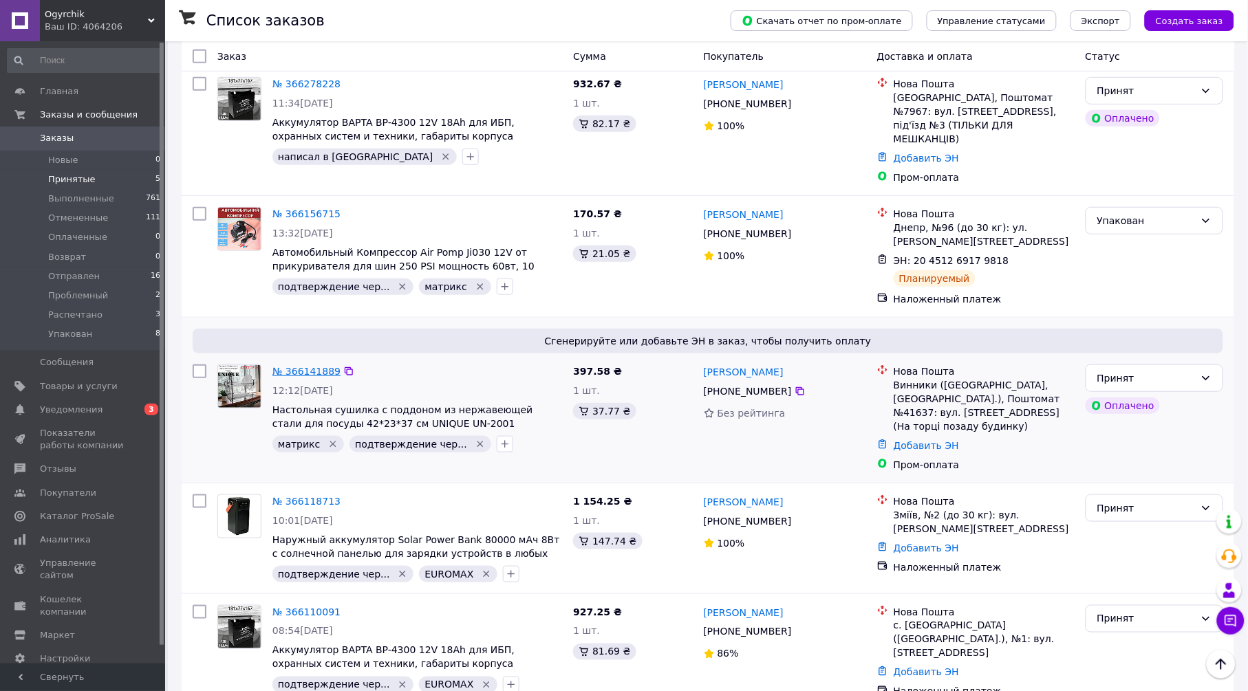
click at [305, 366] on link "№ 366141889" at bounding box center [306, 371] width 68 height 11
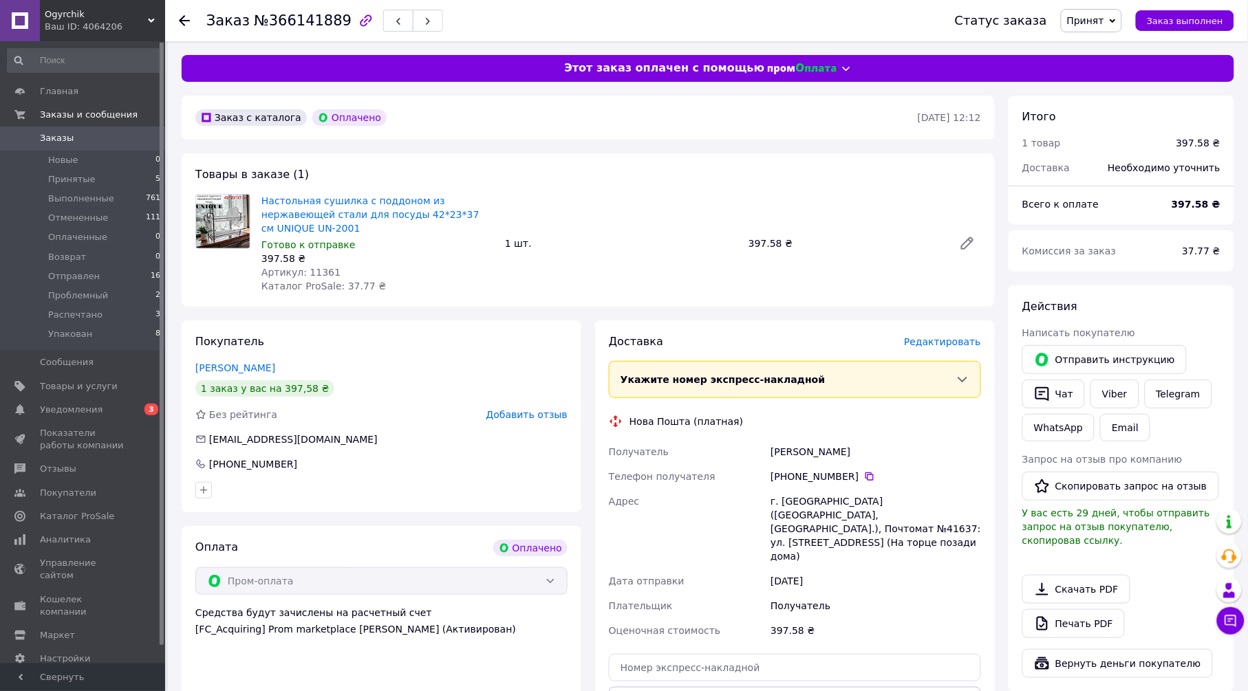
click at [941, 336] on span "Редактировать" at bounding box center [942, 341] width 77 height 11
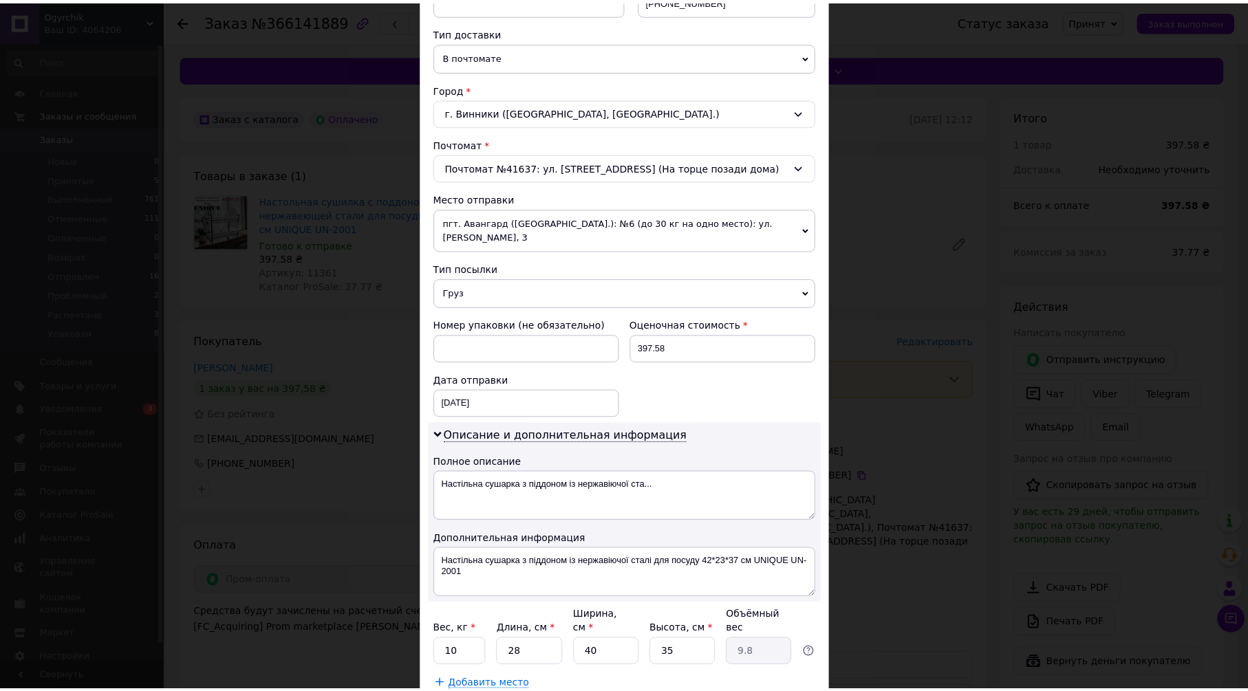
scroll to position [378, 0]
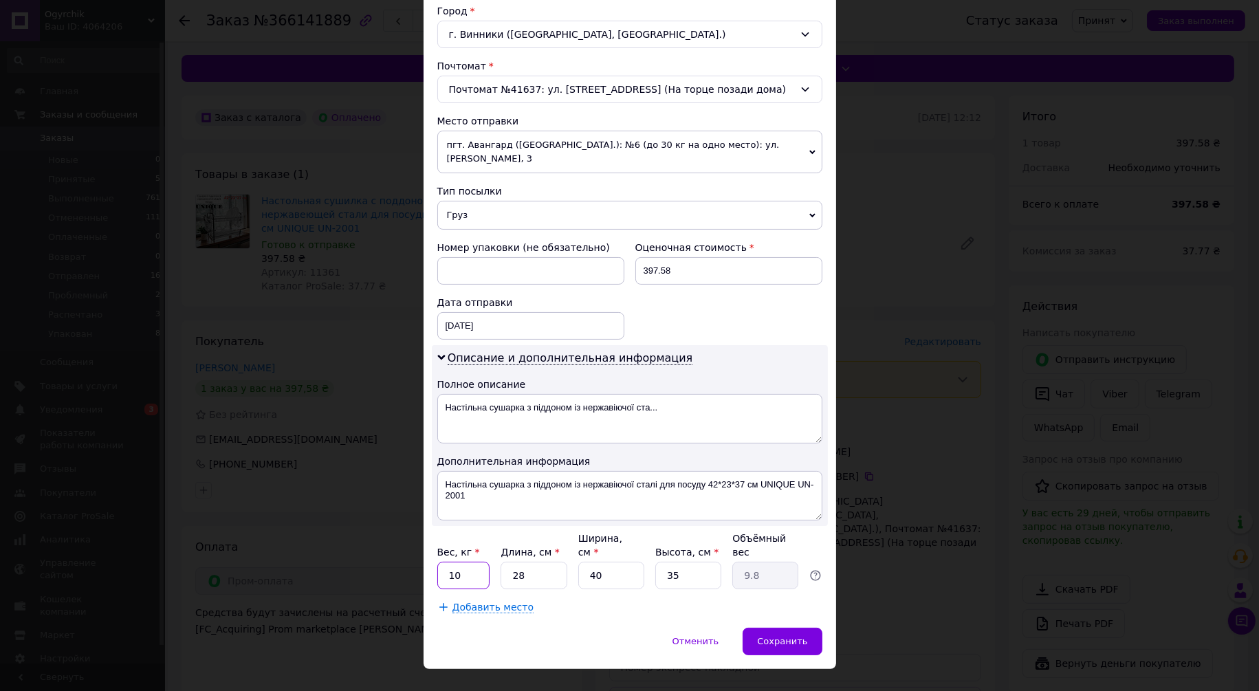
click at [475, 562] on input "10" at bounding box center [463, 576] width 53 height 28
type input "3"
click at [536, 562] on input "28" at bounding box center [534, 576] width 66 height 28
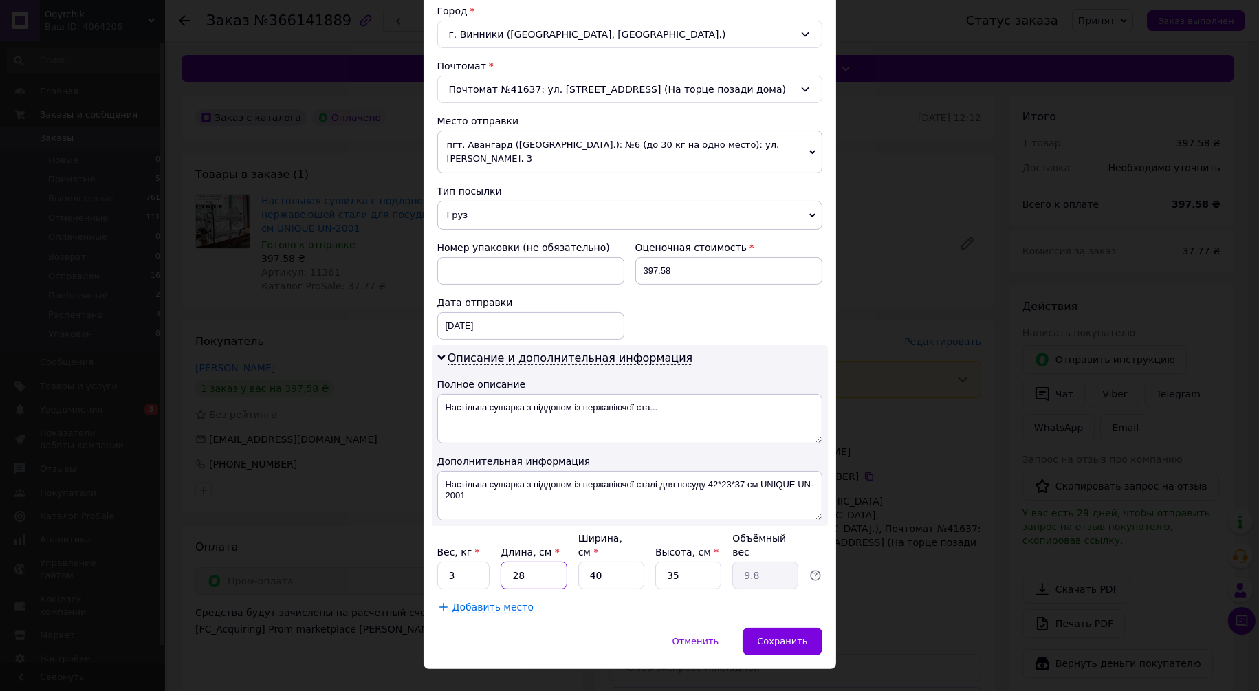
type input "4"
type input "1.4"
type input "47"
type input "16.45"
type input "47"
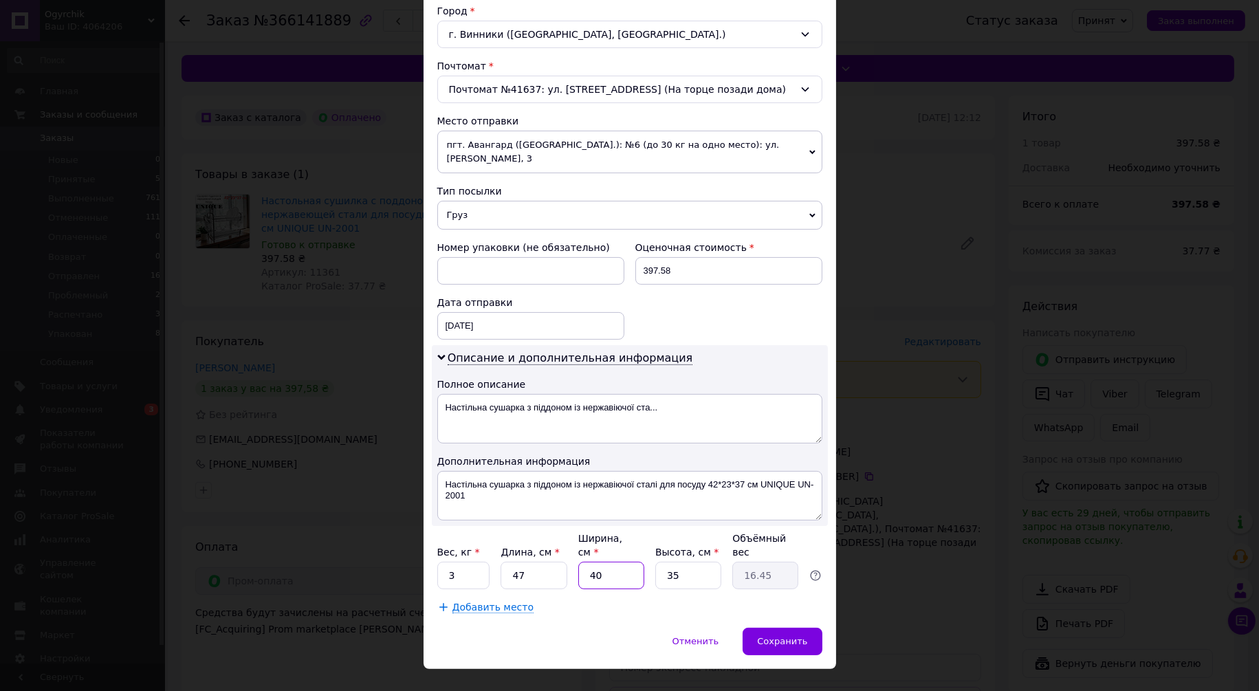
type input "2"
type input "0.82"
type input "28"
type input "11.52"
type input "28"
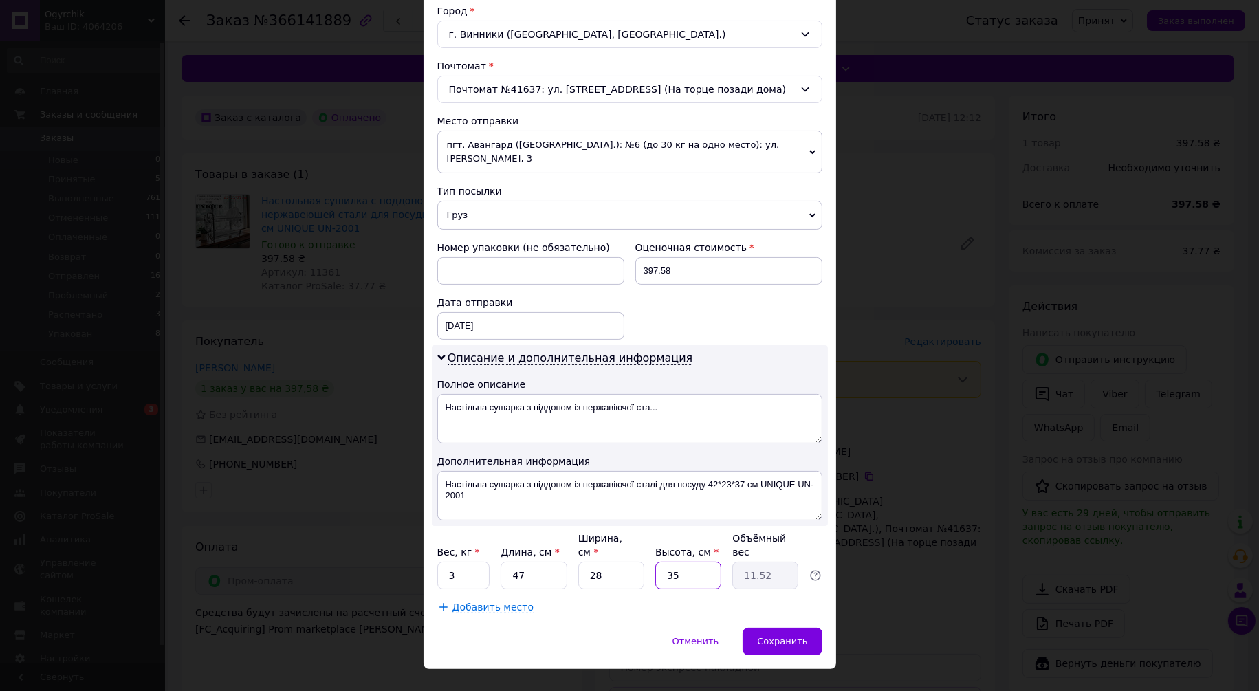
type input "1"
type input "0.33"
type input "14"
type input "4.61"
type input "14"
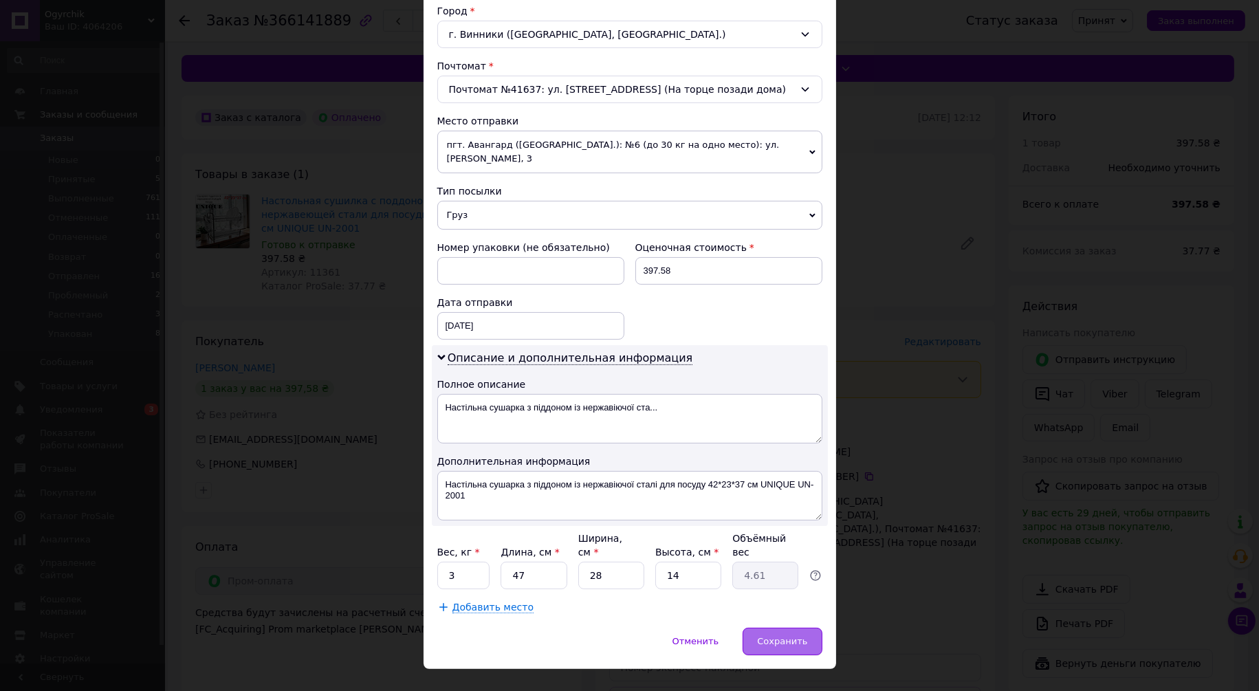
click at [775, 636] on span "Сохранить" at bounding box center [782, 641] width 50 height 10
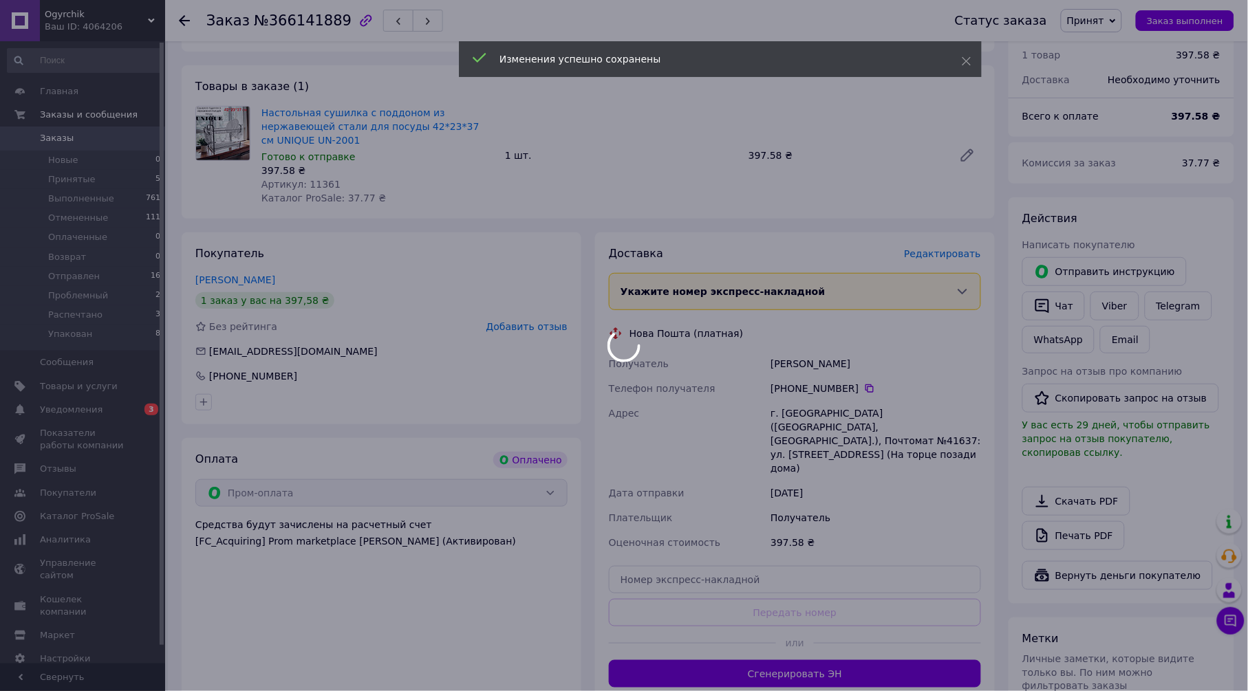
scroll to position [229, 0]
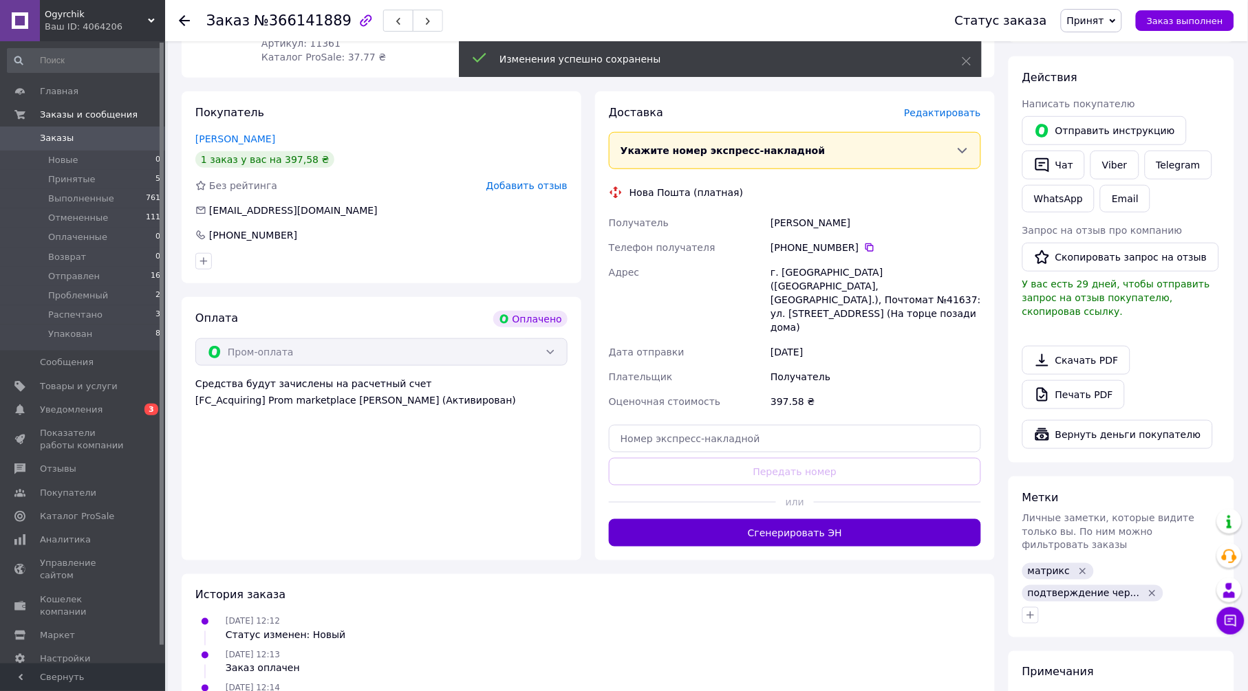
click at [812, 519] on button "Сгенерировать ЭН" at bounding box center [795, 533] width 372 height 28
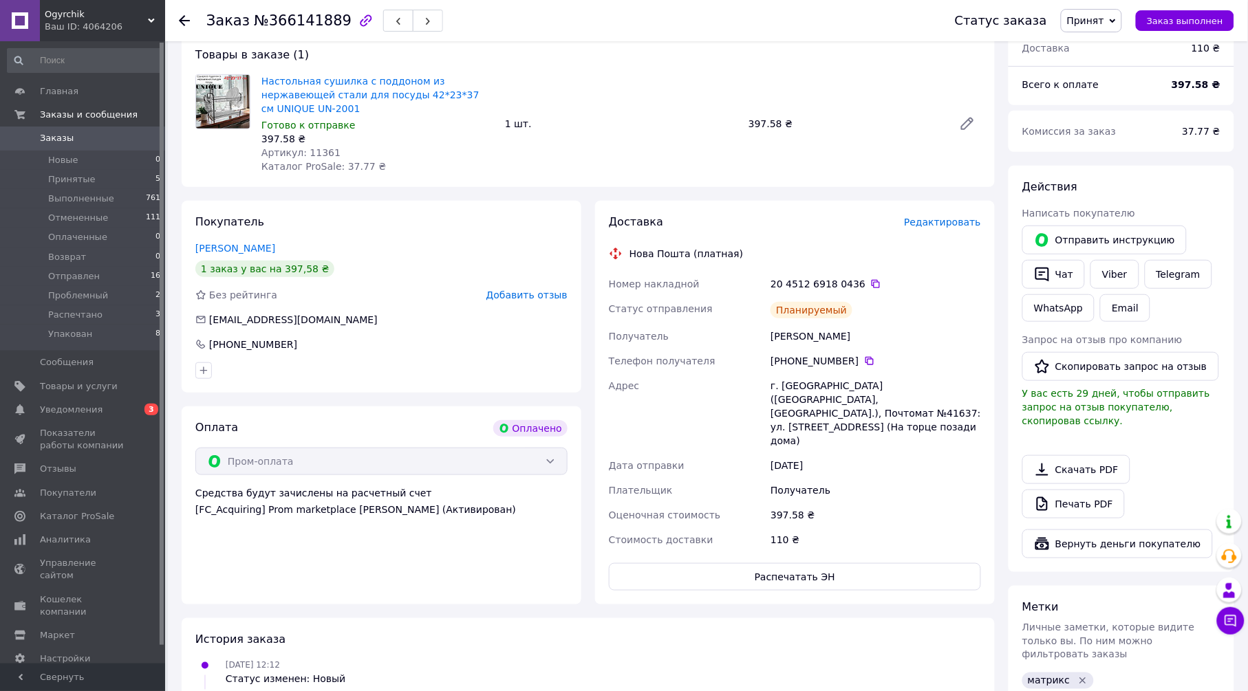
scroll to position [0, 0]
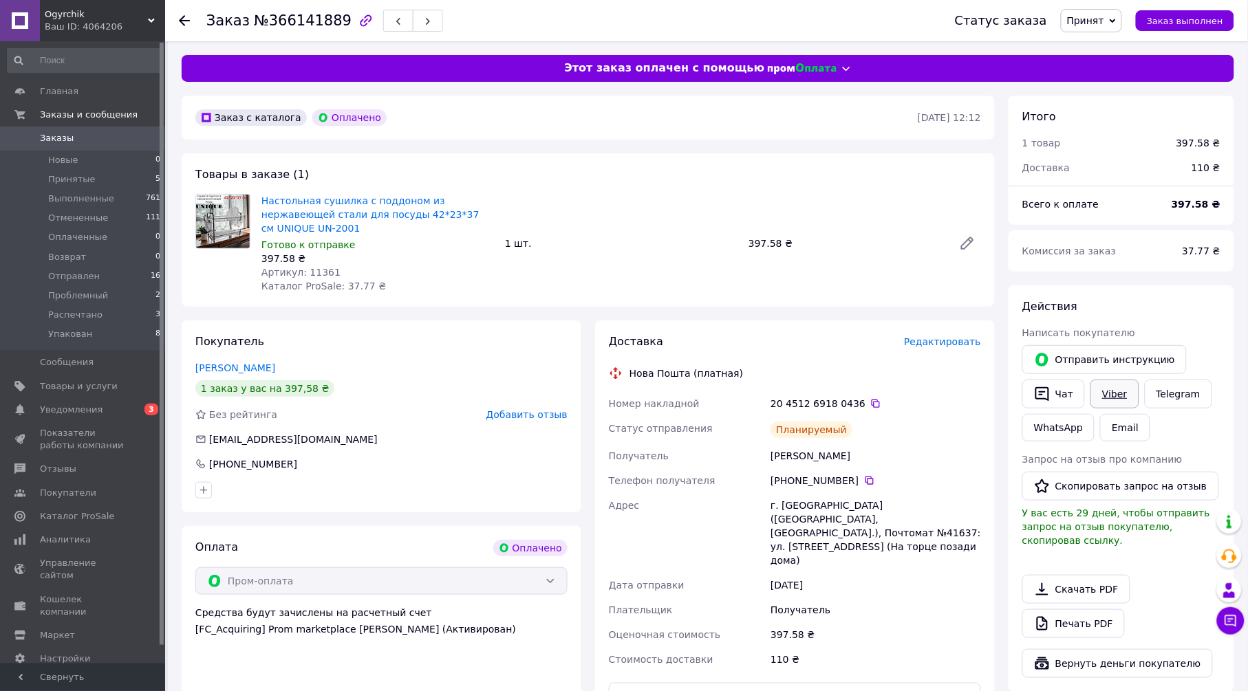
click at [1105, 384] on link "Viber" at bounding box center [1114, 394] width 48 height 29
click at [1109, 10] on span "Принят" at bounding box center [1091, 20] width 61 height 23
click at [1123, 151] on li "Упакован" at bounding box center [1098, 157] width 74 height 21
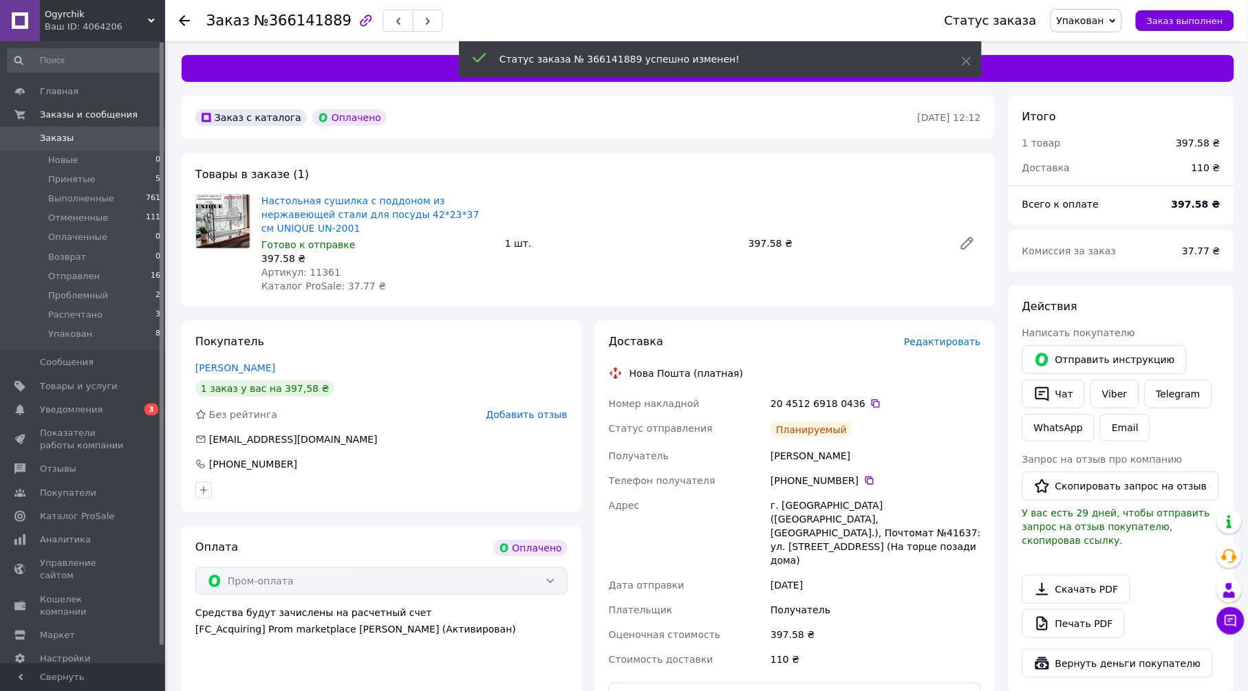
scroll to position [13, 0]
click at [185, 19] on icon at bounding box center [184, 20] width 11 height 11
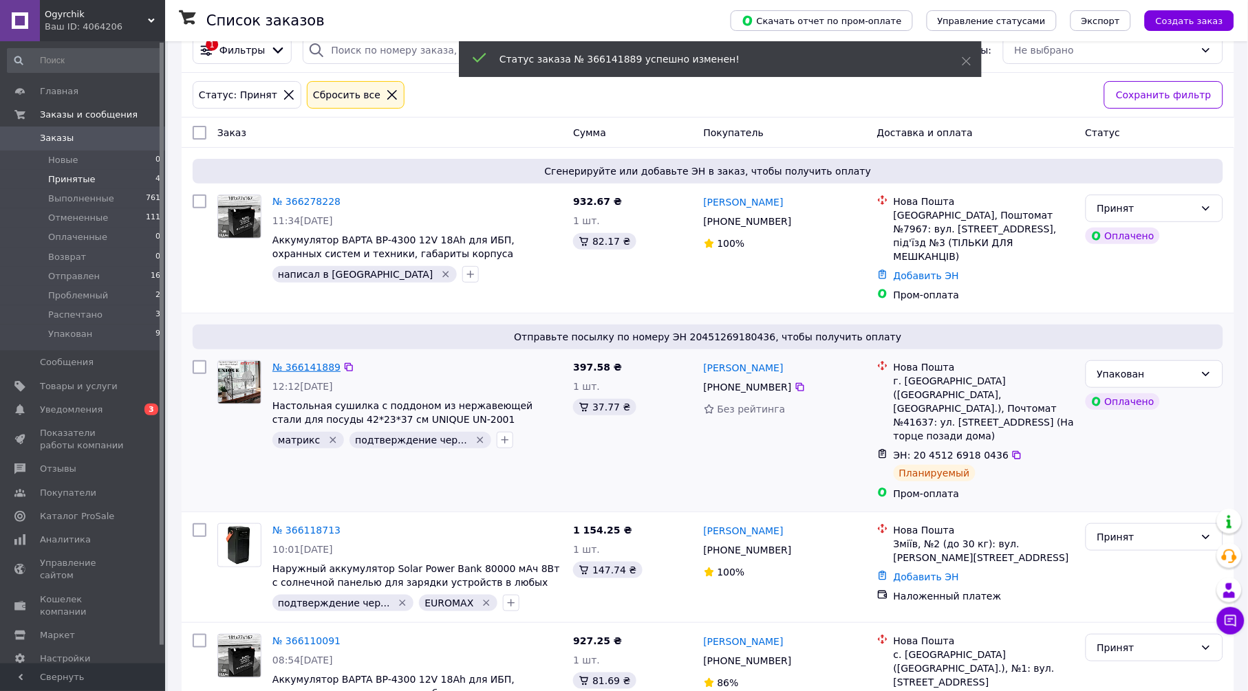
scroll to position [42, 0]
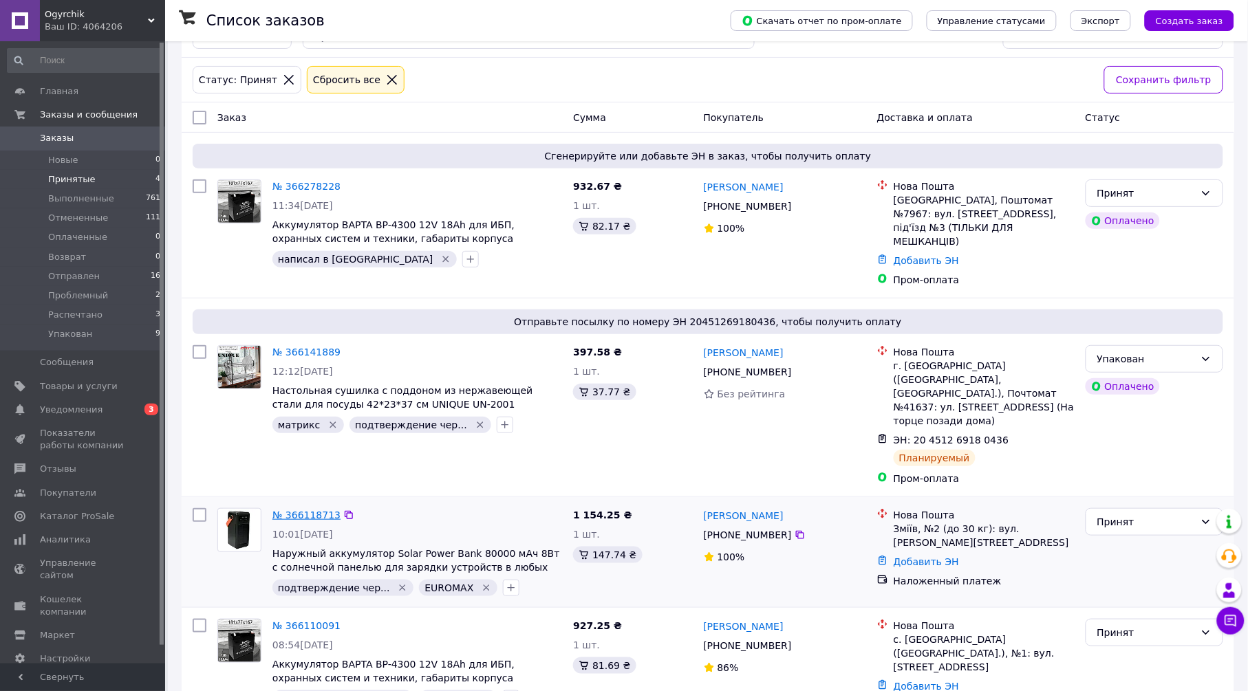
click at [312, 510] on link "№ 366118713" at bounding box center [306, 515] width 68 height 11
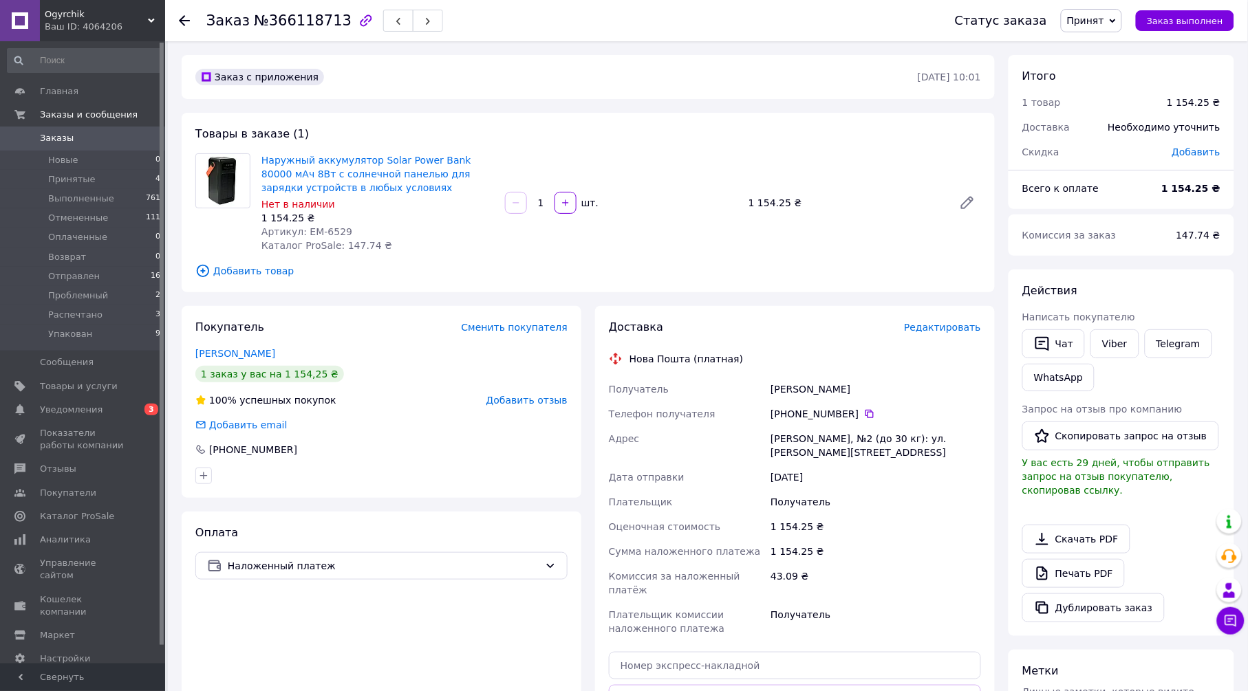
click at [186, 19] on icon at bounding box center [184, 20] width 11 height 11
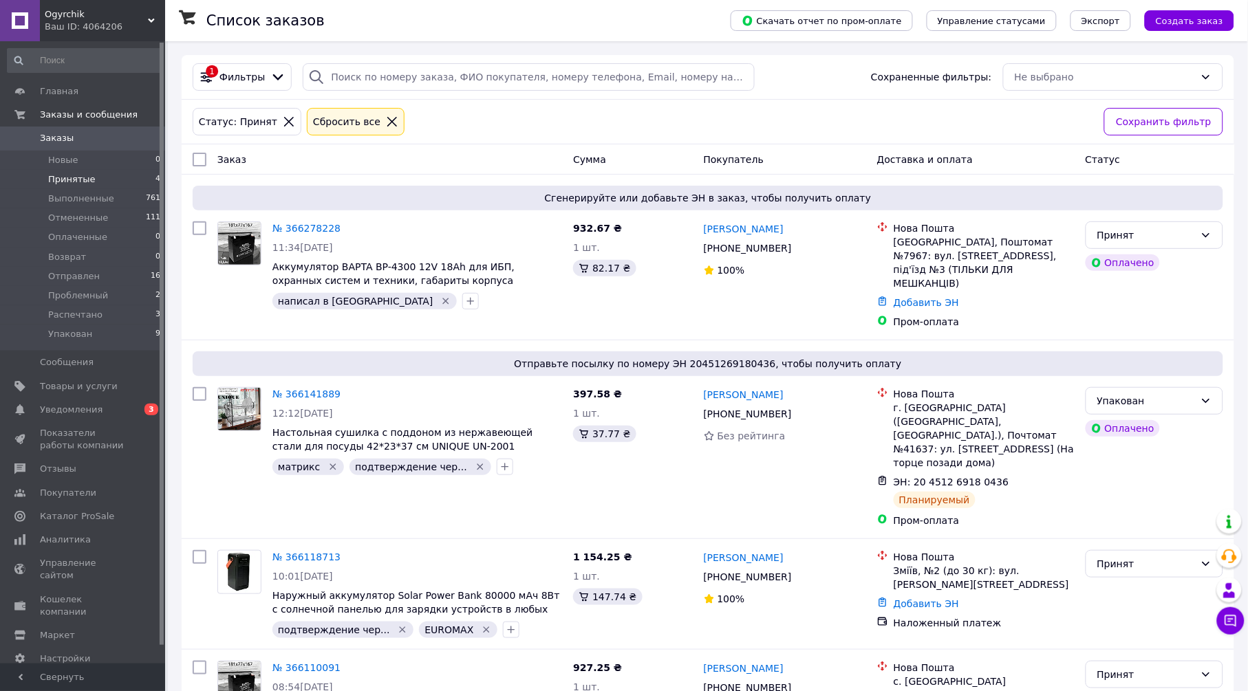
scroll to position [42, 0]
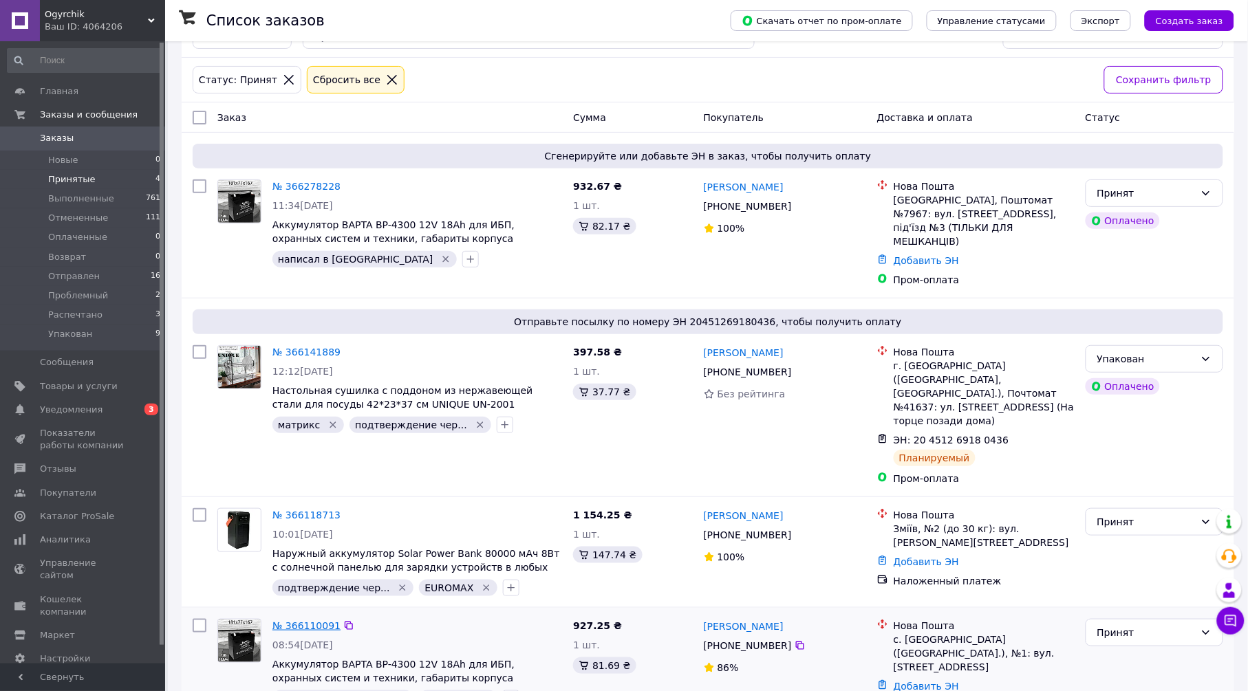
click at [310, 620] on link "№ 366110091" at bounding box center [306, 625] width 68 height 11
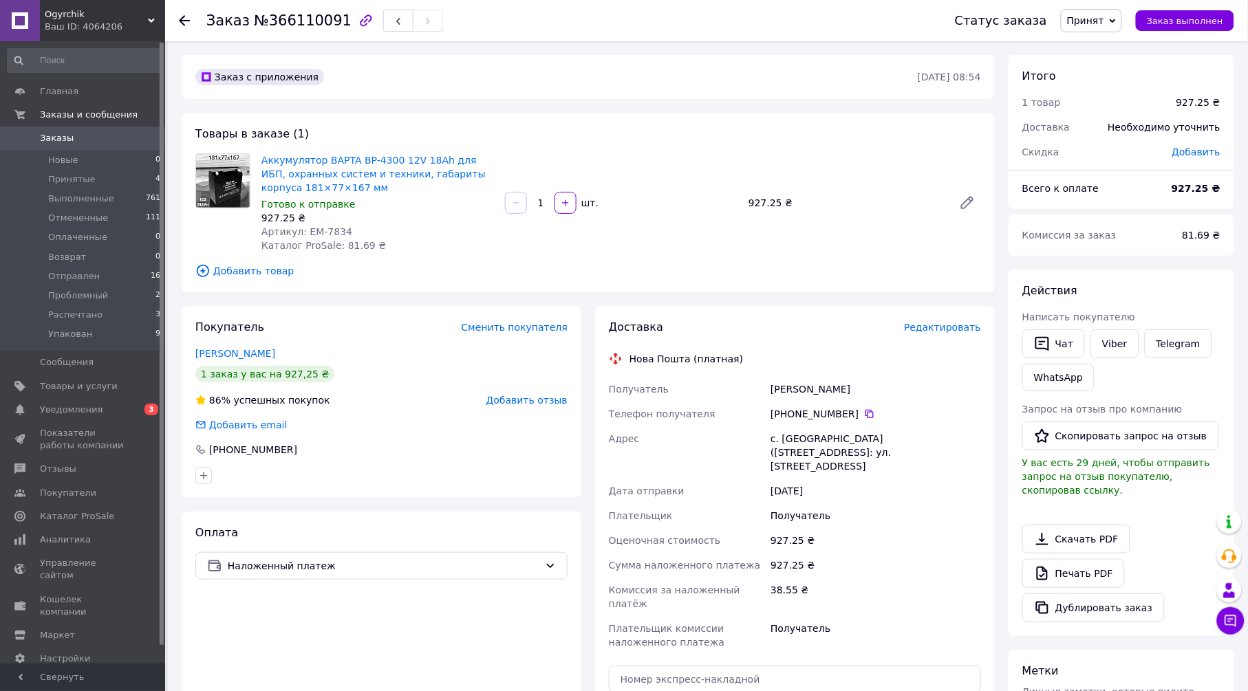
click at [958, 329] on span "Редактировать" at bounding box center [942, 327] width 77 height 11
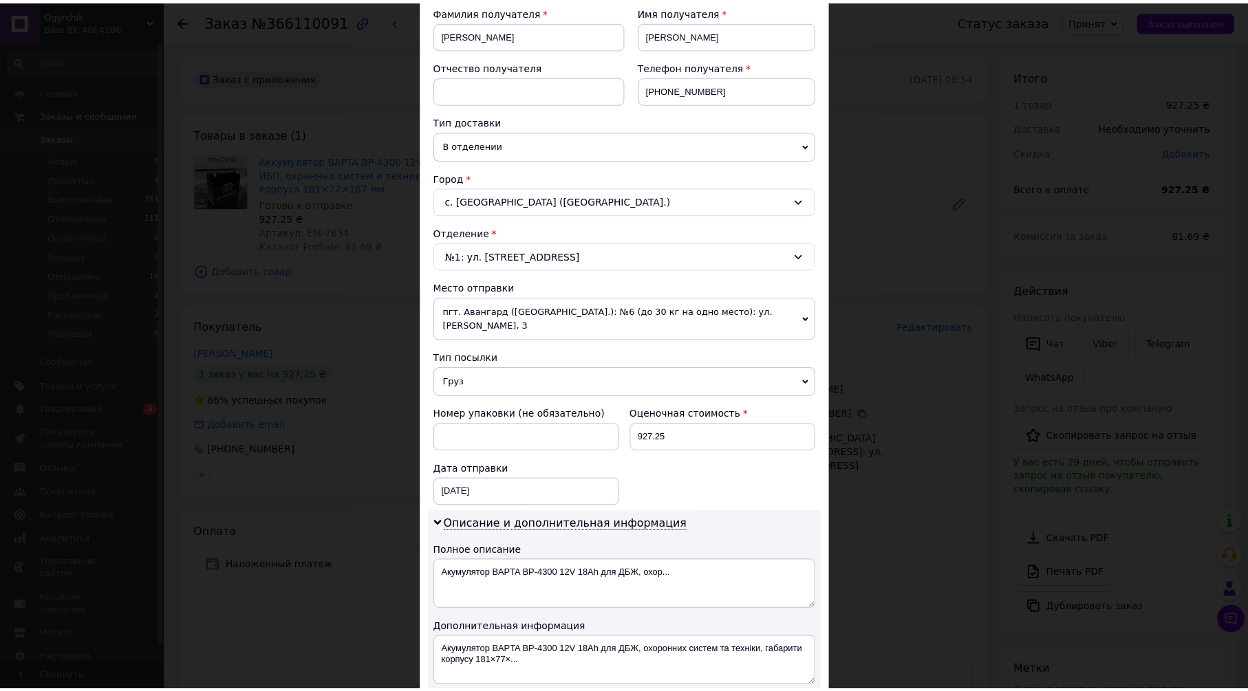
scroll to position [514, 0]
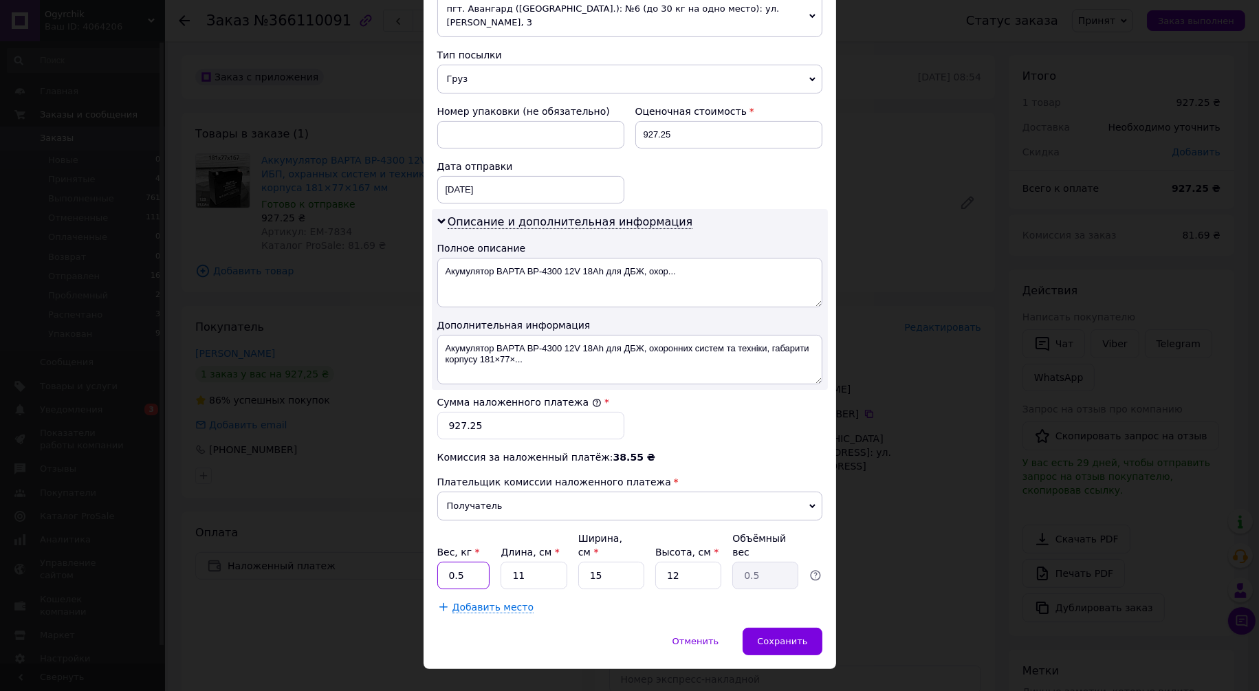
click at [487, 562] on input "0.5" at bounding box center [463, 576] width 53 height 28
type input "5"
type input "2"
type input "0.1"
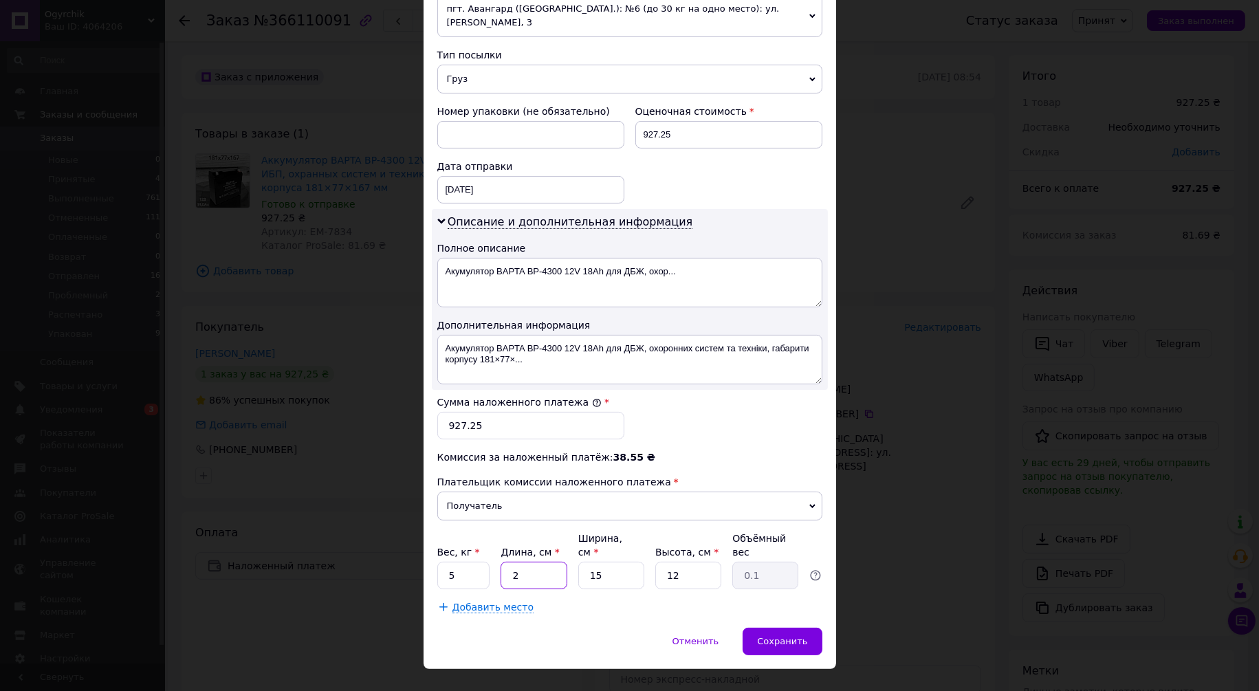
type input "25"
type input "1.13"
type input "25"
type input "2"
type input "0.15"
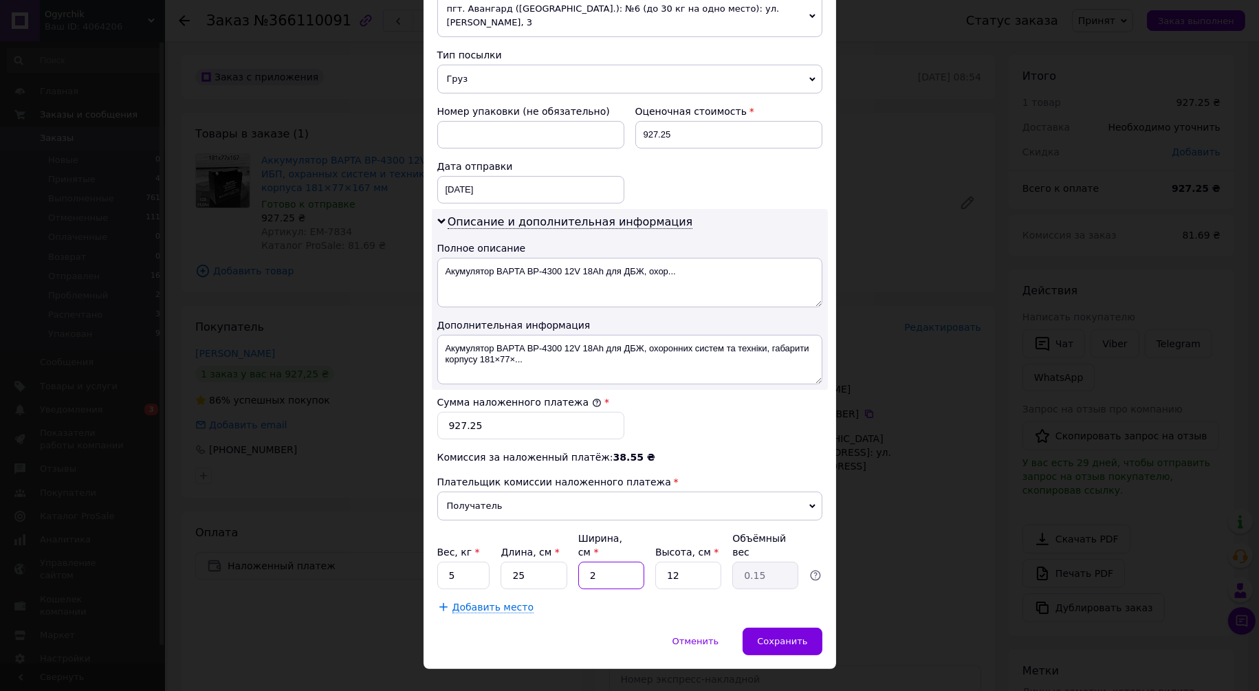
type input "22"
type input "1.65"
type input "22"
type input "1"
type input "0.14"
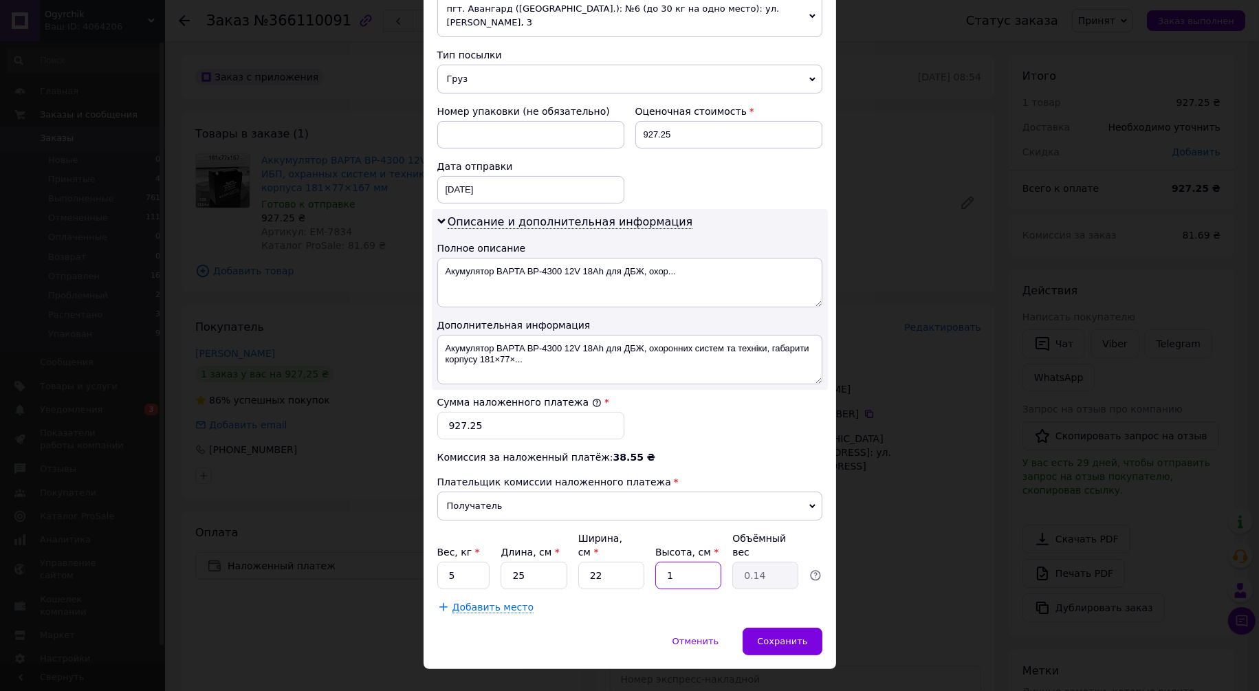
type input "12"
type input "1.65"
click at [794, 636] on span "Сохранить" at bounding box center [782, 641] width 50 height 10
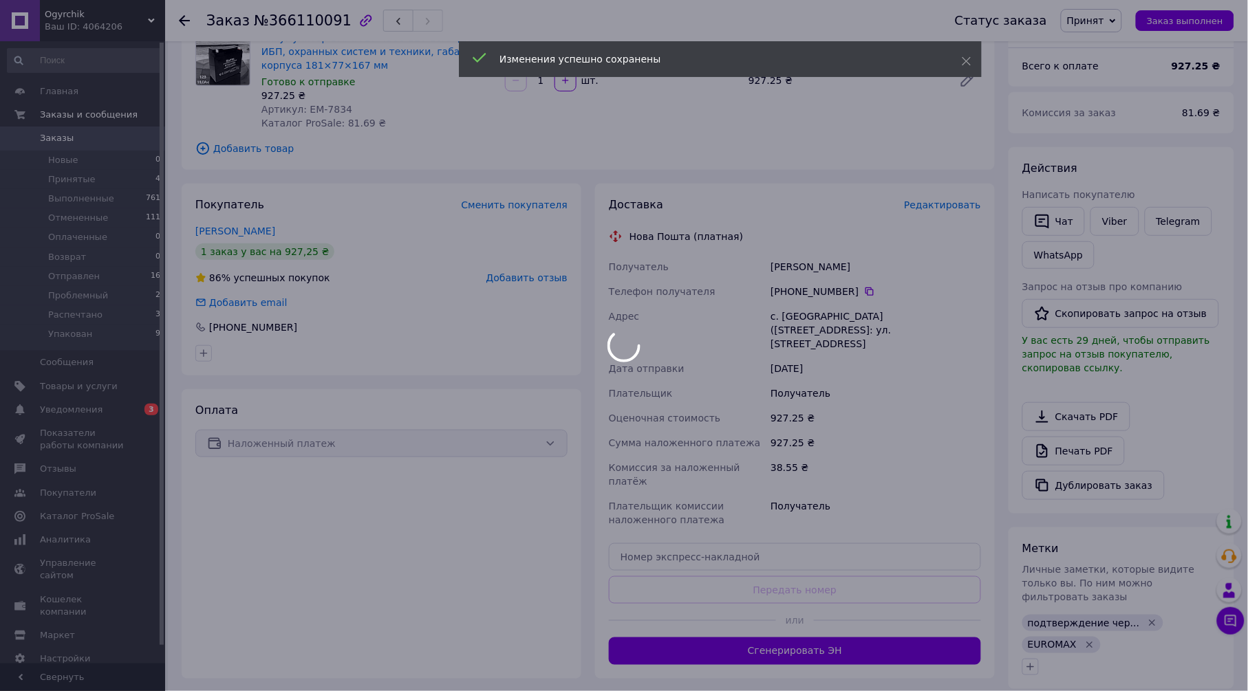
scroll to position [305, 0]
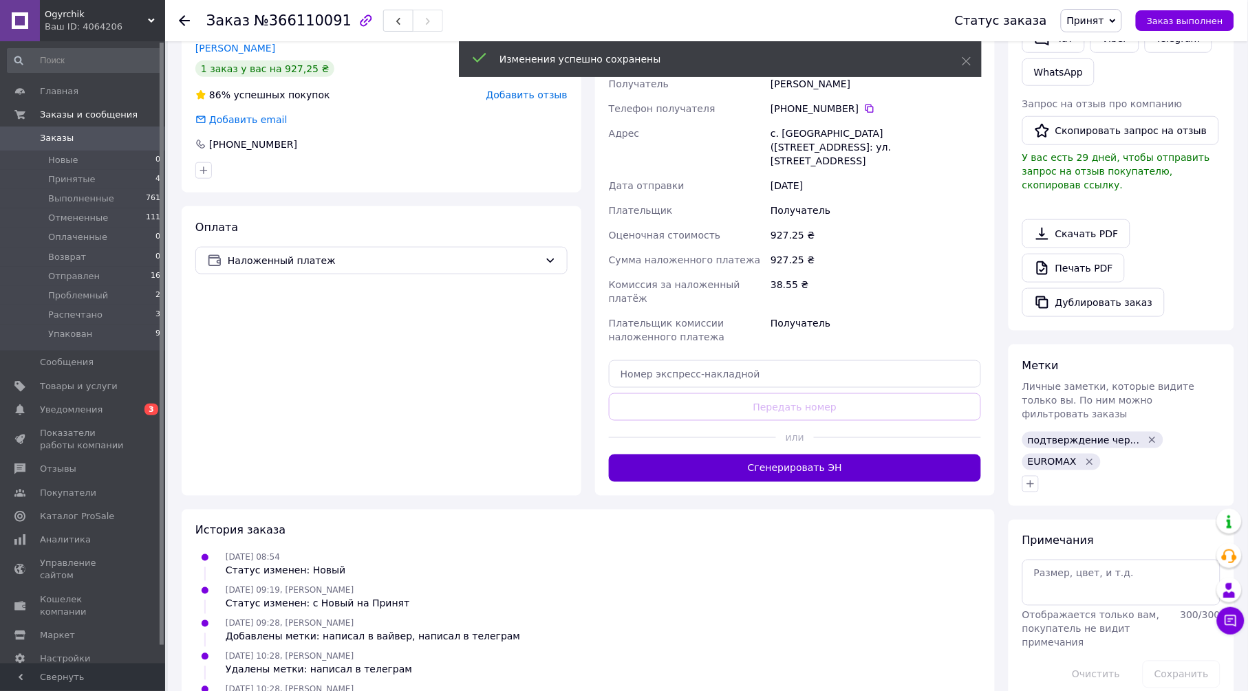
click at [766, 455] on button "Сгенерировать ЭН" at bounding box center [795, 469] width 372 height 28
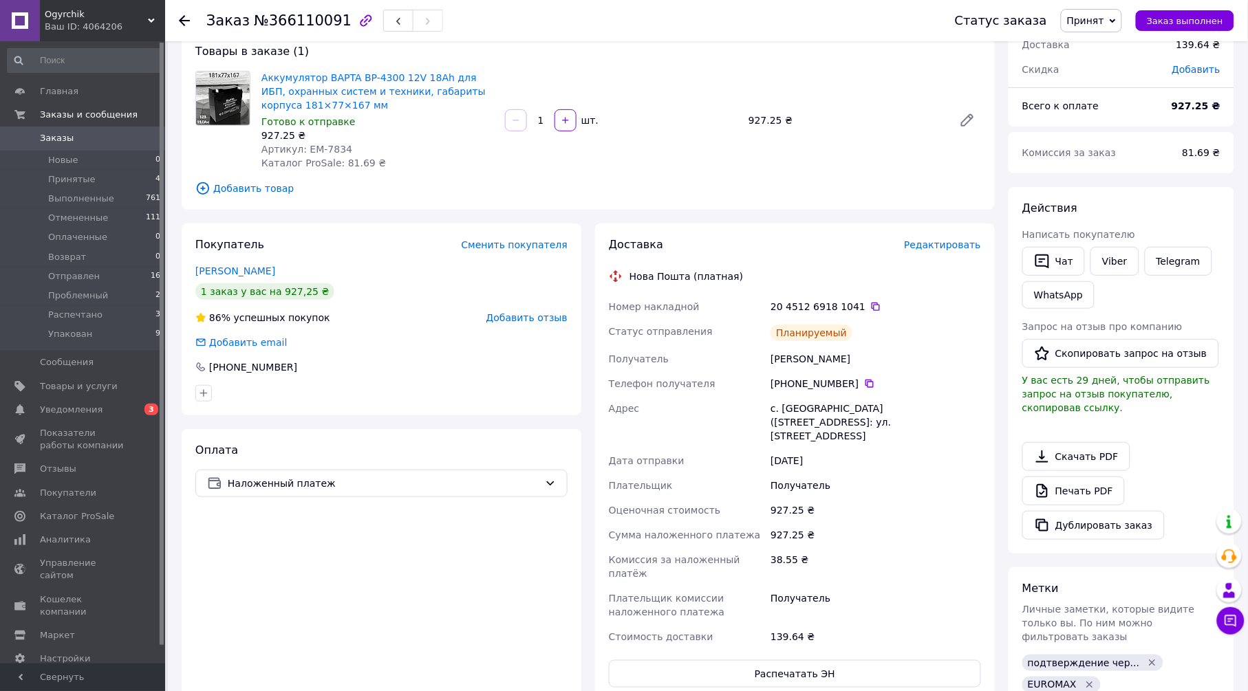
scroll to position [76, 0]
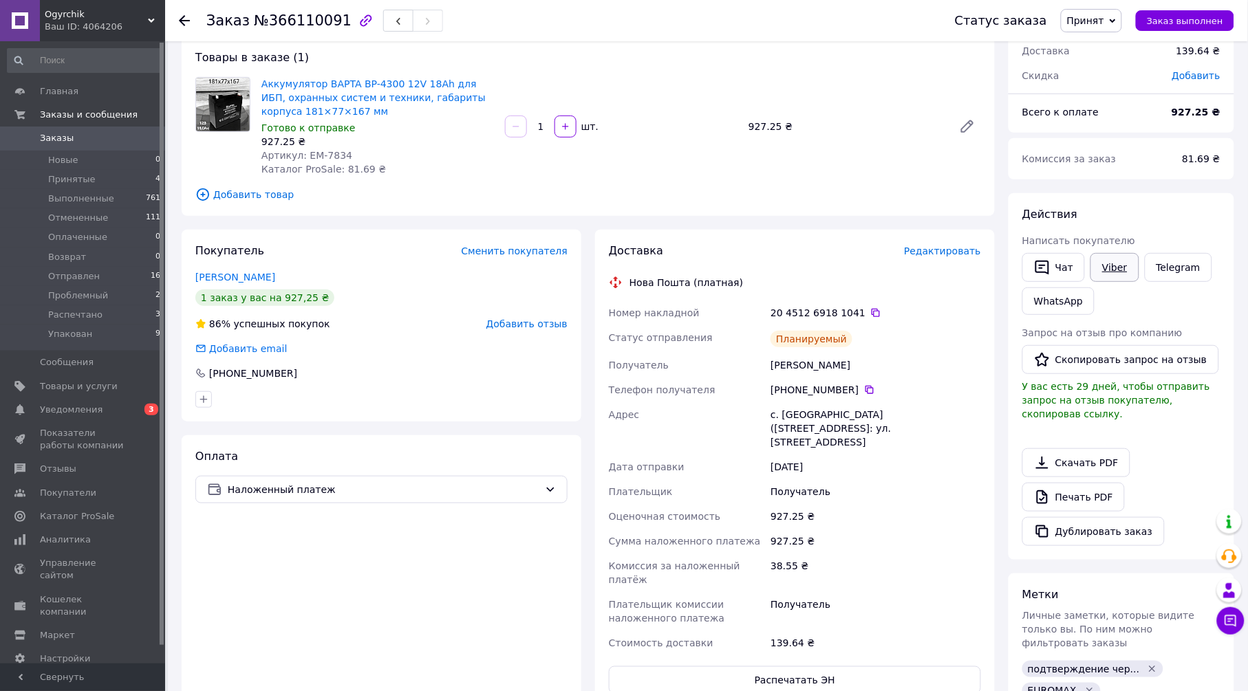
click at [1117, 264] on link "Viber" at bounding box center [1114, 267] width 48 height 29
click at [1104, 15] on span "Принят" at bounding box center [1085, 20] width 37 height 11
click at [1119, 164] on li "Упакован" at bounding box center [1098, 157] width 74 height 21
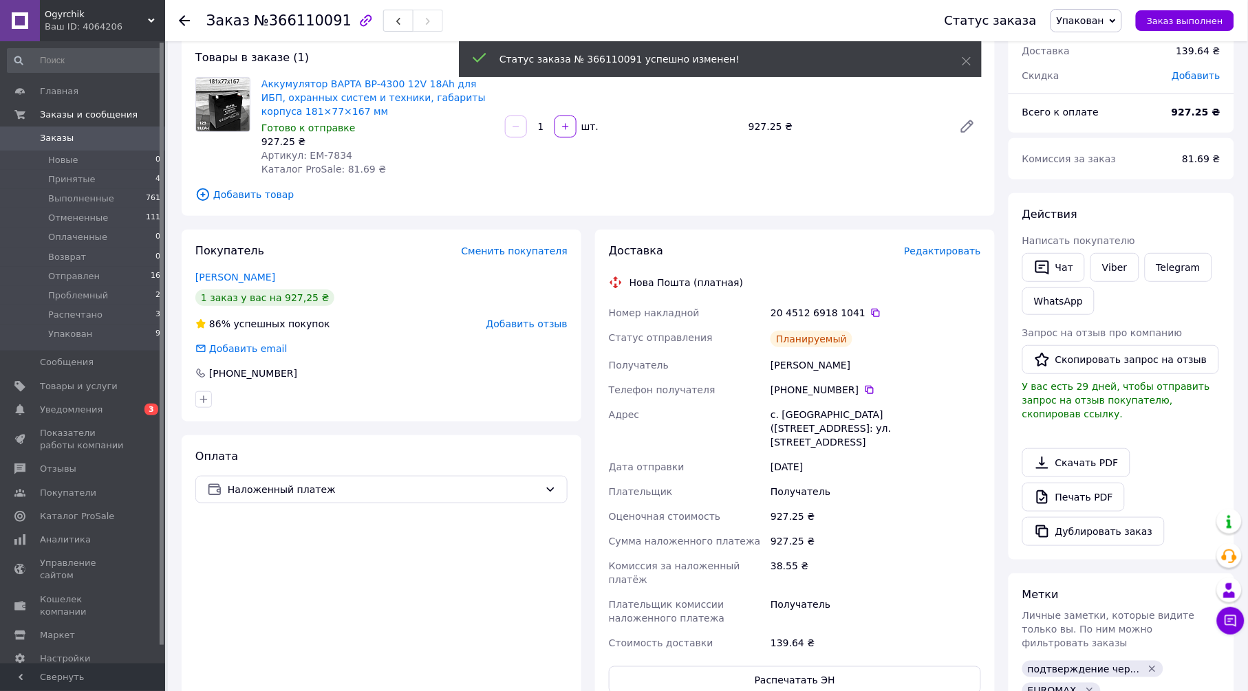
click at [184, 21] on icon at bounding box center [184, 20] width 11 height 11
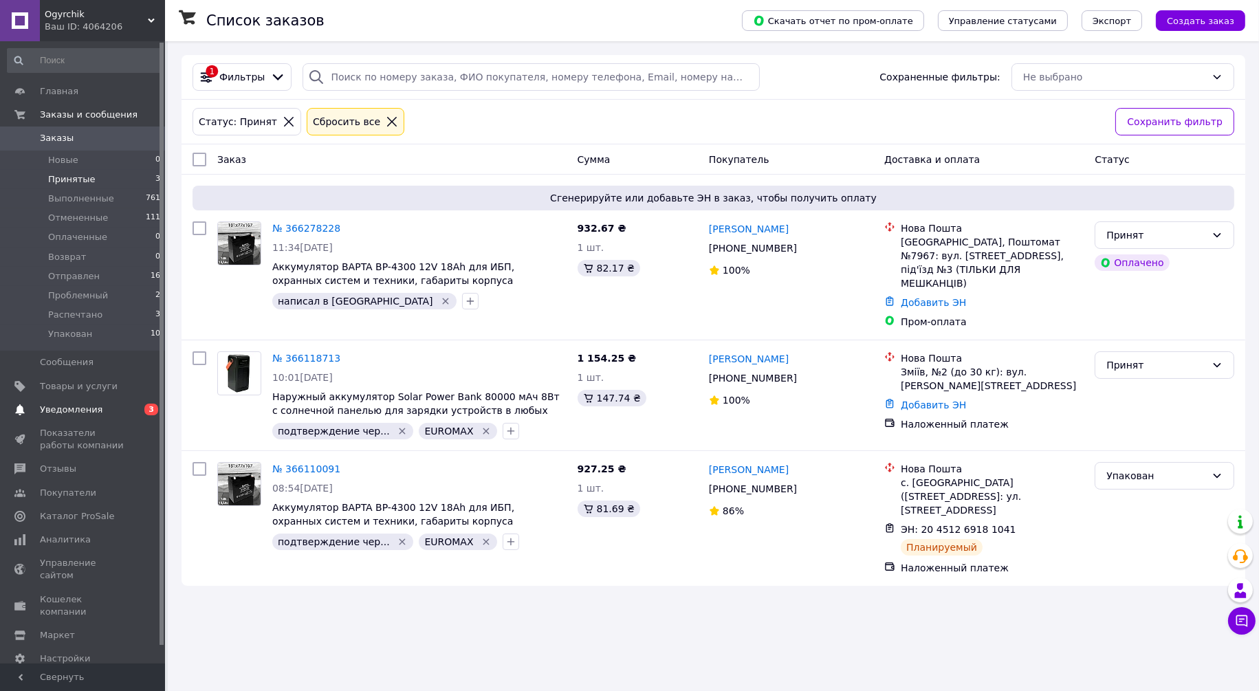
click at [91, 406] on span "Уведомления" at bounding box center [71, 410] width 63 height 12
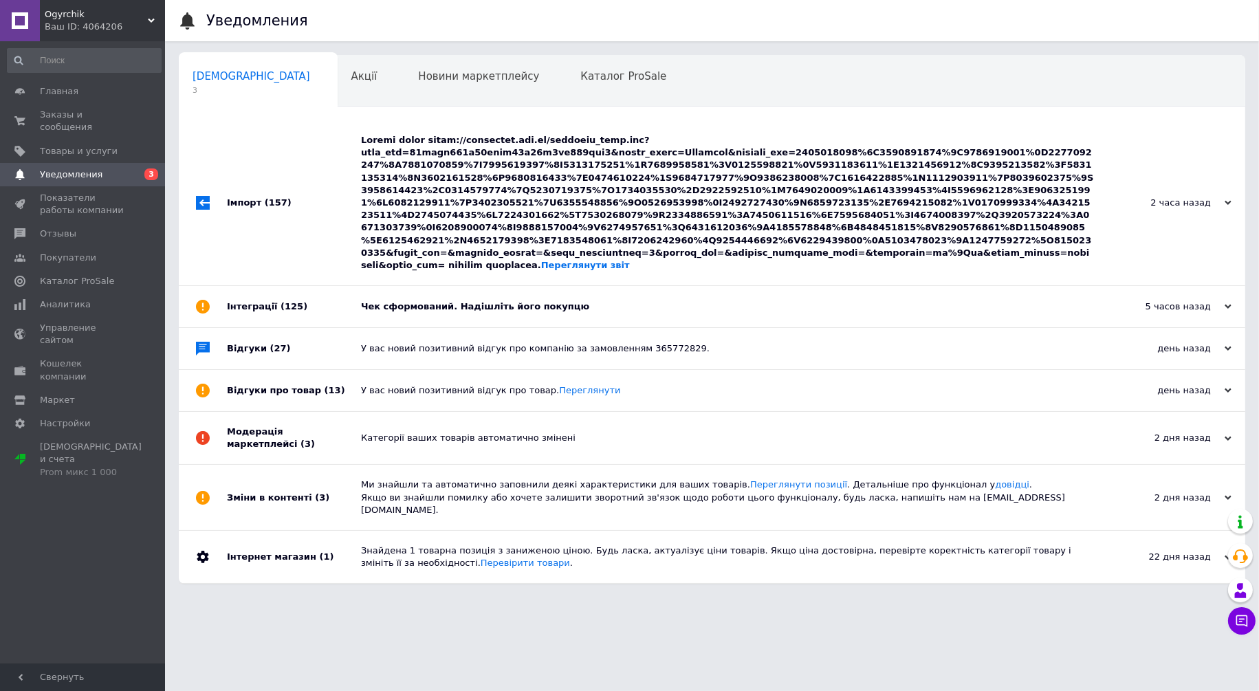
click at [470, 193] on div "Переглянути звіт" at bounding box center [727, 203] width 733 height 138
